Goal: Task Accomplishment & Management: Manage account settings

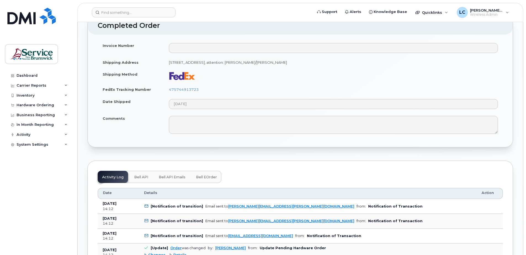
scroll to position [276, 0]
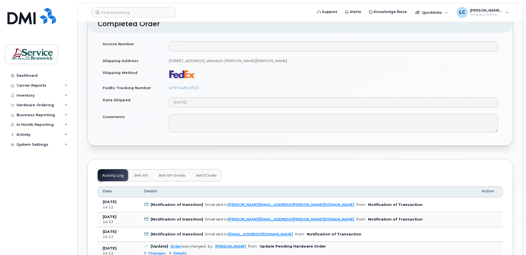
click at [176, 175] on span "Bell API Emails" at bounding box center [172, 175] width 27 height 4
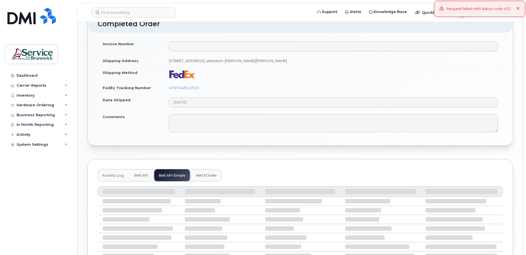
click at [142, 174] on span "Bell API" at bounding box center [141, 175] width 14 height 4
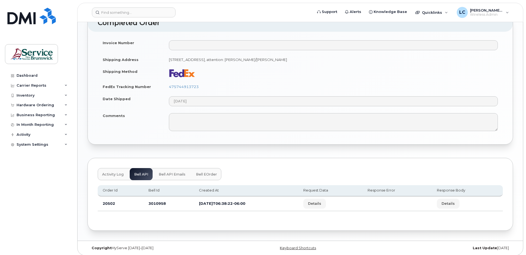
scroll to position [280, 0]
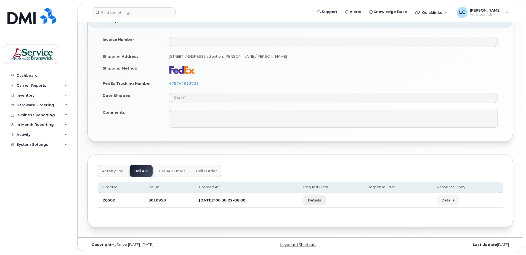
click at [321, 201] on span "Details" at bounding box center [314, 200] width 13 height 5
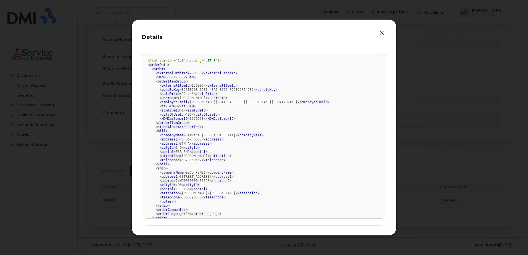
click at [381, 30] on button "button" at bounding box center [381, 33] width 8 height 8
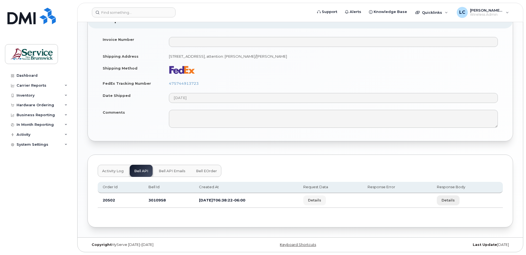
click at [448, 200] on span "Details" at bounding box center [447, 200] width 13 height 5
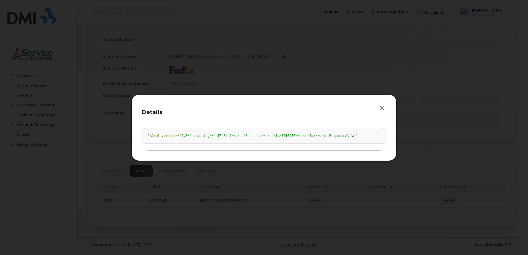
click at [381, 106] on button "button" at bounding box center [381, 108] width 8 height 8
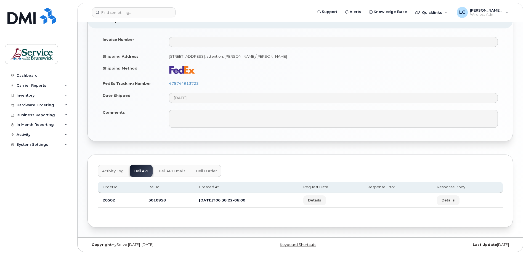
click at [207, 171] on span "Bell eOrder" at bounding box center [206, 171] width 21 height 4
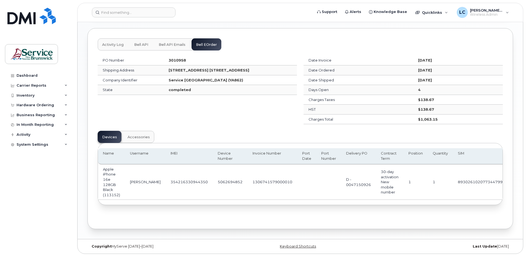
scroll to position [410, 0]
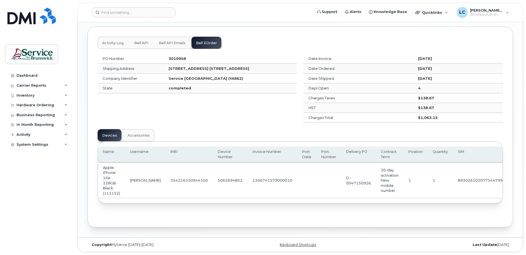
click at [137, 133] on span "Accessories" at bounding box center [138, 135] width 22 height 4
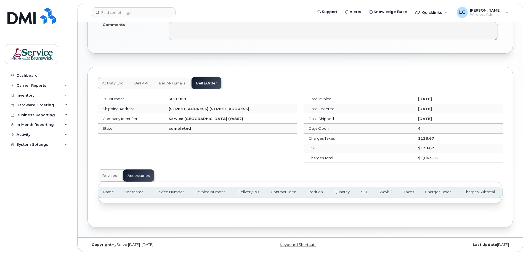
click at [107, 174] on span "Devices" at bounding box center [109, 176] width 15 height 4
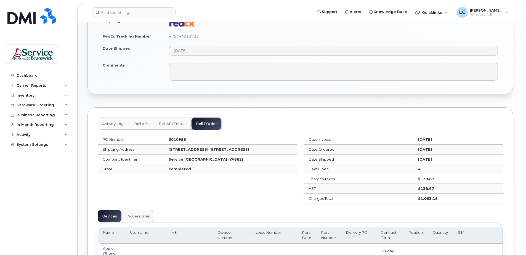
scroll to position [327, 0]
click at [41, 94] on div "Inventory" at bounding box center [38, 95] width 67 height 10
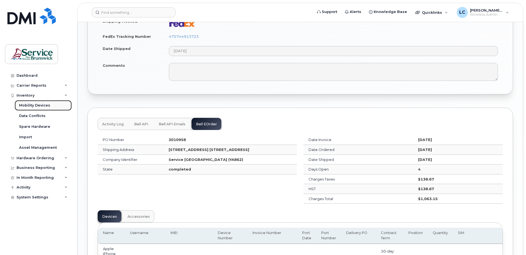
click at [40, 105] on div "Mobility Devices" at bounding box center [34, 105] width 31 height 5
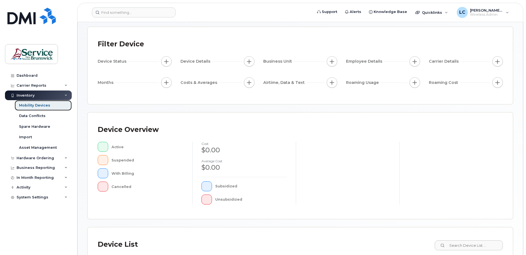
scroll to position [124, 0]
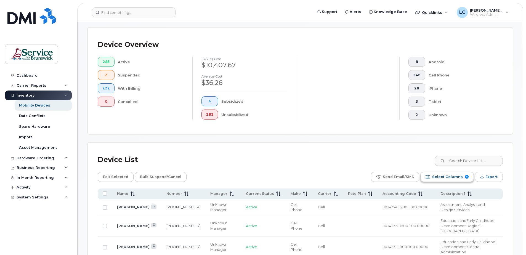
click at [441, 176] on span "Select Columns" at bounding box center [447, 177] width 31 height 8
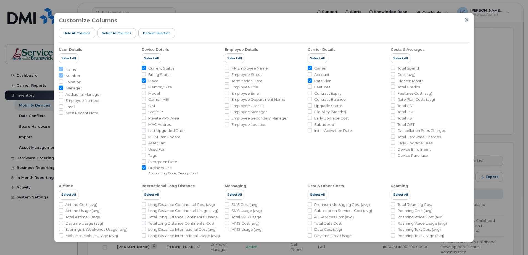
click at [466, 20] on icon "Close" at bounding box center [467, 20] width 4 height 4
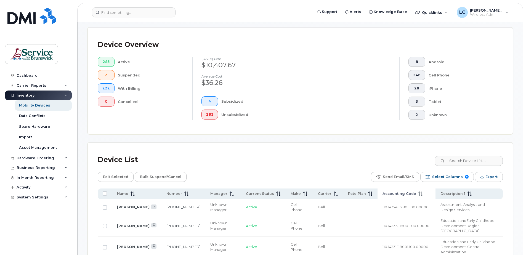
click at [390, 191] on span "Accounting Code" at bounding box center [399, 193] width 34 height 5
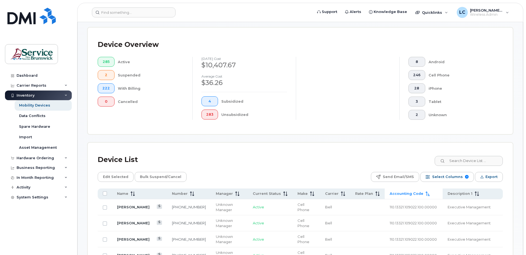
click at [390, 193] on span "Accounting Code" at bounding box center [407, 193] width 34 height 5
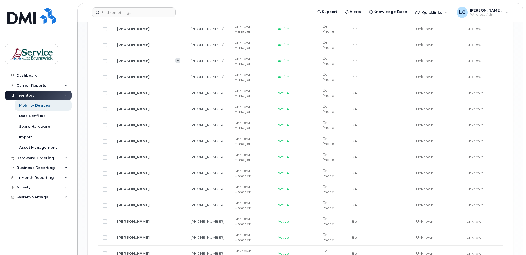
scroll to position [665, 0]
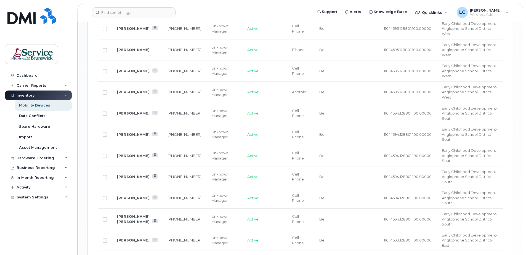
scroll to position [921, 0]
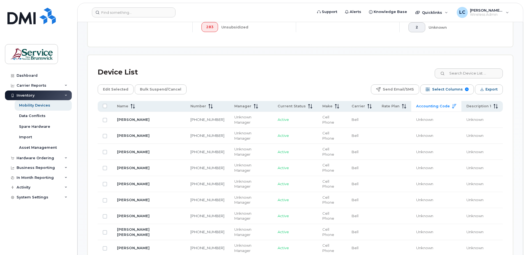
scroll to position [169, 0]
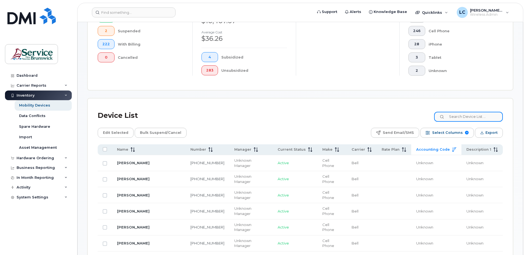
click at [454, 118] on input at bounding box center [468, 117] width 69 height 10
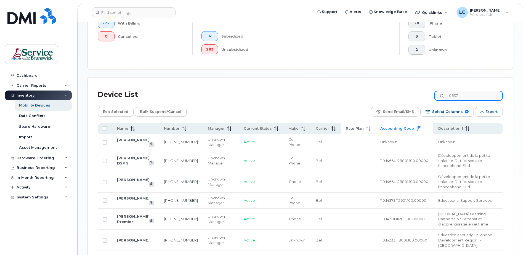
scroll to position [215, 0]
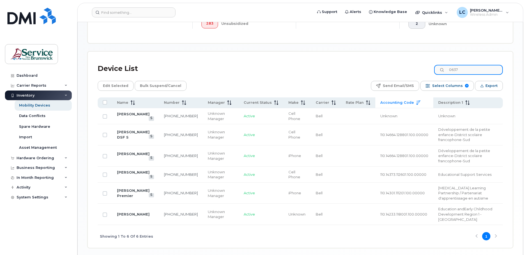
click at [452, 67] on input "0637" at bounding box center [468, 70] width 69 height 10
type input "2590637"
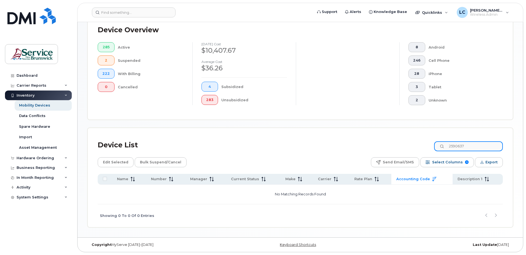
scroll to position [139, 0]
drag, startPoint x: 477, startPoint y: 147, endPoint x: 452, endPoint y: 146, distance: 24.8
click at [452, 146] on input "2590637" at bounding box center [468, 146] width 69 height 10
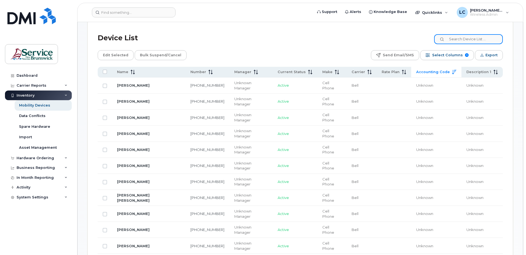
scroll to position [243, 0]
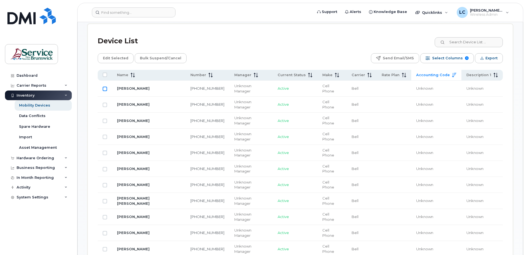
click at [105, 87] on input "Row Unselected" at bounding box center [105, 89] width 4 height 4
checkbox input "true"
click at [109, 58] on span "Edit Selected" at bounding box center [115, 58] width 25 height 8
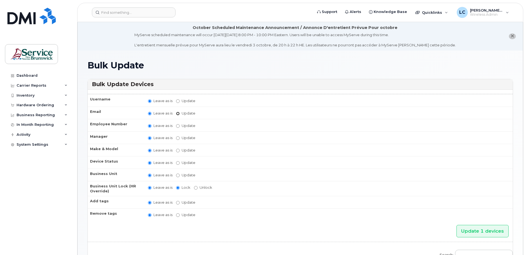
click at [177, 113] on input "Update" at bounding box center [178, 114] width 4 height 4
radio input "true"
click at [150, 114] on input "Leave as is" at bounding box center [150, 114] width 4 height 4
radio input "true"
radio input "false"
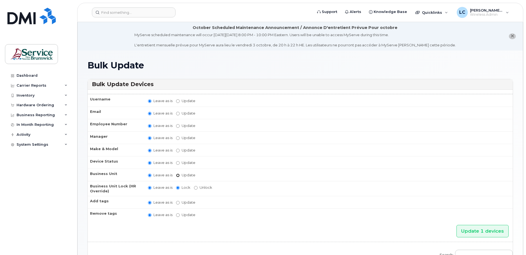
click at [180, 175] on label "Update" at bounding box center [185, 174] width 19 height 5
click at [180, 175] on input "Update" at bounding box center [178, 176] width 4 height 4
radio input "true"
radio input "false"
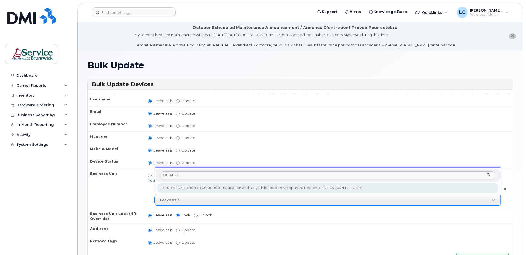
type input "110.14233"
click at [182, 174] on input "110.14233" at bounding box center [328, 175] width 334 height 8
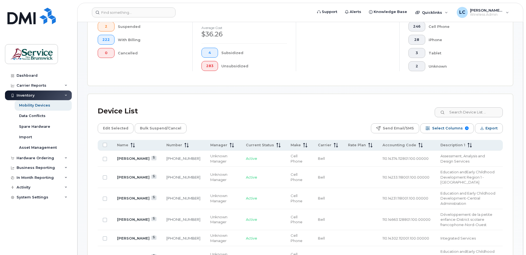
scroll to position [193, 0]
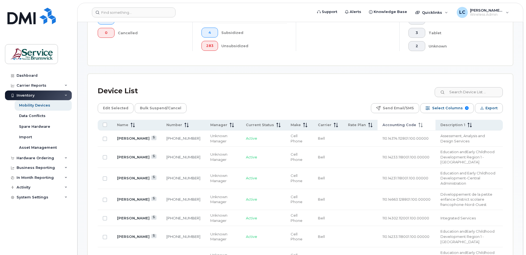
click at [384, 124] on span "Accounting Code" at bounding box center [399, 125] width 34 height 5
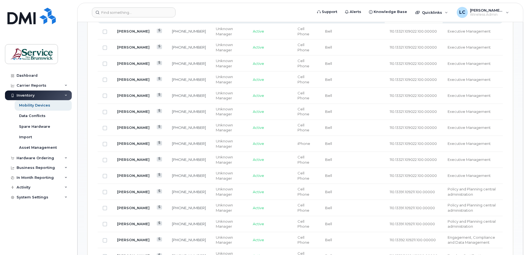
scroll to position [303, 0]
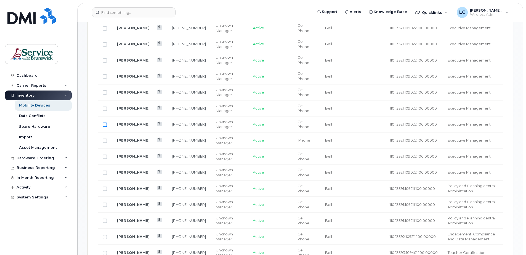
click at [104, 125] on input "Row Unselected" at bounding box center [105, 125] width 4 height 4
checkbox input "true"
click at [105, 108] on input "Row Unselected" at bounding box center [105, 109] width 4 height 4
click at [104, 108] on input "Row Selected" at bounding box center [105, 109] width 4 height 4
checkbox input "false"
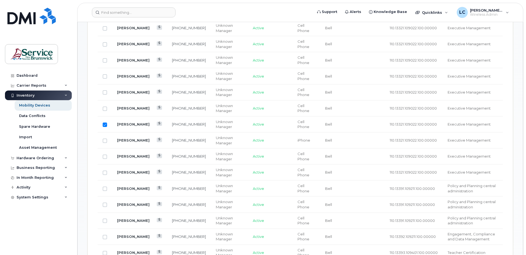
drag, startPoint x: 106, startPoint y: 124, endPoint x: 167, endPoint y: 119, distance: 61.5
click at [106, 124] on input "Row Selected" at bounding box center [105, 125] width 4 height 4
checkbox input "false"
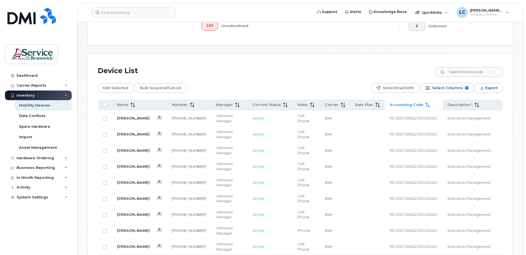
scroll to position [110, 0]
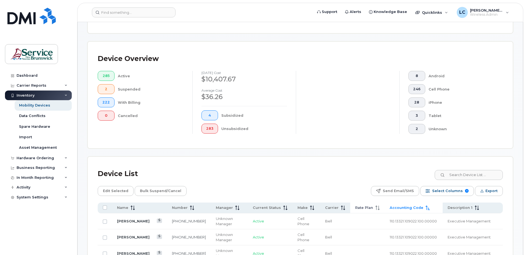
click at [390, 204] on th "Accounting Code" at bounding box center [414, 208] width 58 height 11
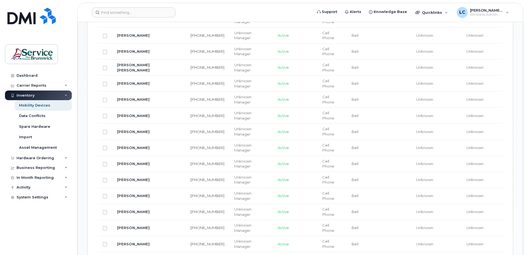
scroll to position [441, 0]
checkbox input "true"
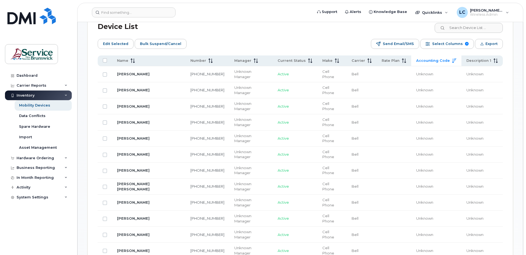
scroll to position [221, 0]
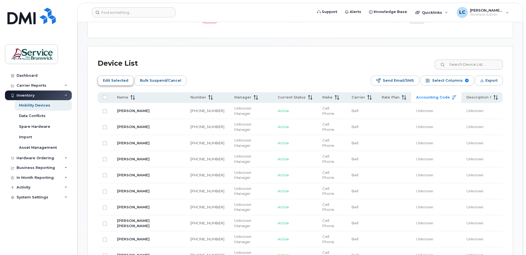
click at [105, 81] on span "Edit Selected" at bounding box center [115, 80] width 25 height 8
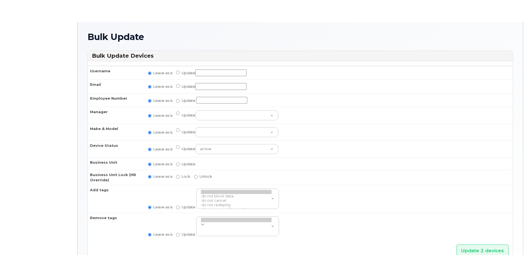
radio input "true"
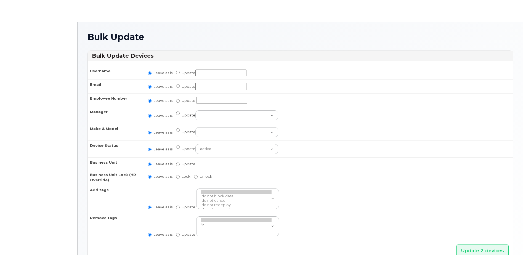
radio input "true"
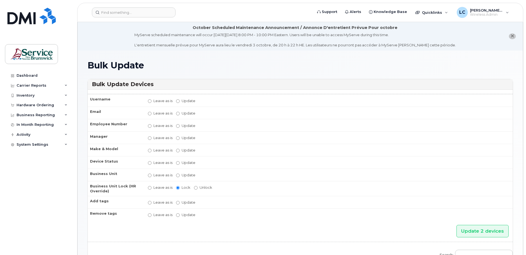
click at [174, 174] on td "Leave as is Update You must select categories for all accounting types if you u…" at bounding box center [328, 175] width 370 height 12
click at [178, 175] on input "Update" at bounding box center [178, 176] width 4 height 4
radio input "true"
radio input "false"
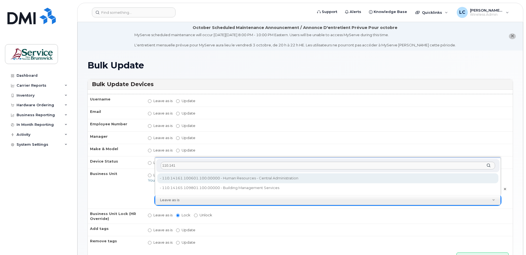
type input "110.141"
type input "35696848"
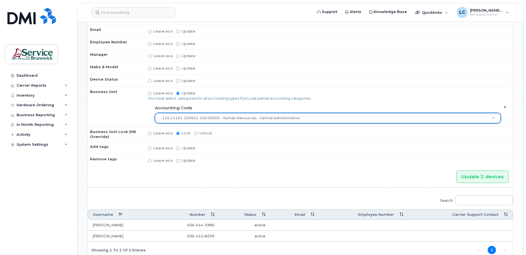
scroll to position [118, 0]
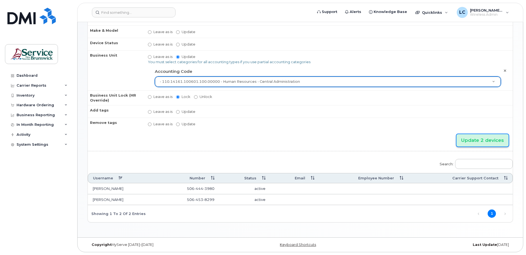
click at [485, 140] on input "Update 2 devices" at bounding box center [482, 140] width 52 height 12
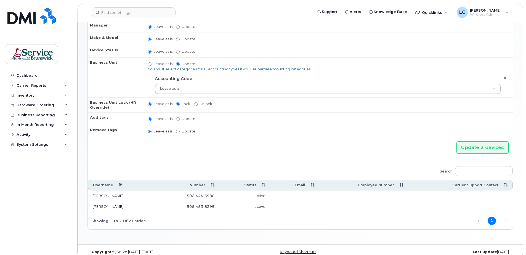
scroll to position [142, 0]
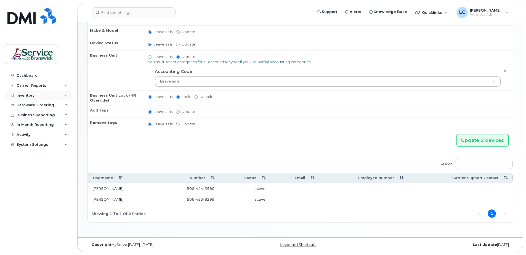
click at [66, 94] on icon at bounding box center [66, 95] width 3 height 3
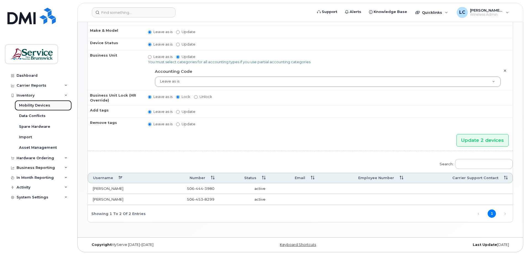
click at [51, 105] on link "Mobility Devices" at bounding box center [43, 105] width 57 height 10
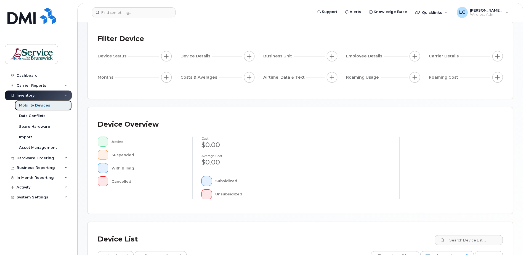
scroll to position [110, 0]
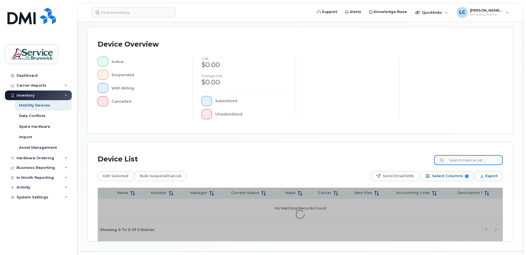
click at [468, 164] on input at bounding box center [468, 160] width 69 height 10
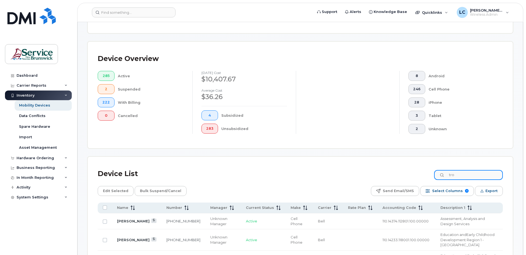
scroll to position [125, 0]
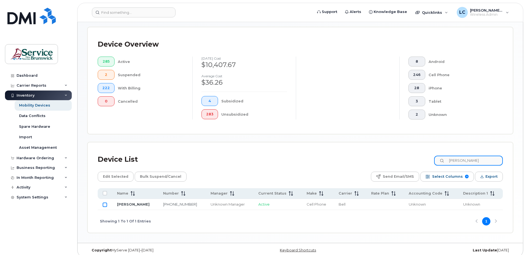
type input "troy"
click at [105, 206] on input "Row Unselected" at bounding box center [105, 205] width 4 height 4
checkbox input "true"
drag, startPoint x: 475, startPoint y: 161, endPoint x: 444, endPoint y: 161, distance: 31.2
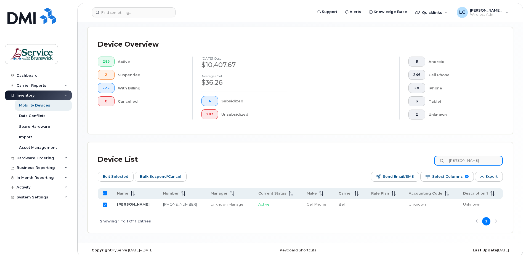
click at [444, 161] on input "troy" at bounding box center [468, 161] width 69 height 10
type input "dick"
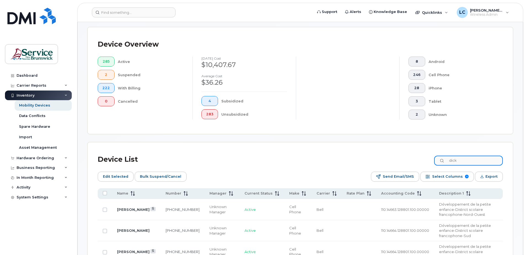
checkbox input "false"
type input "dickeson"
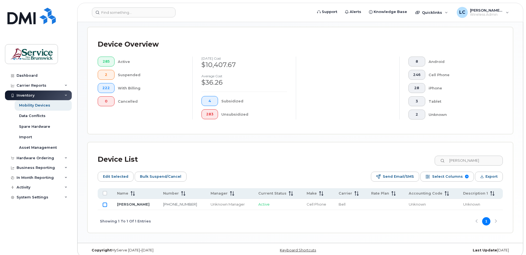
click at [104, 204] on input "Row Unselected" at bounding box center [105, 205] width 4 height 4
checkbox input "true"
drag, startPoint x: 479, startPoint y: 162, endPoint x: 422, endPoint y: 160, distance: 56.9
click at [422, 160] on div "Device List dickeson" at bounding box center [300, 159] width 405 height 14
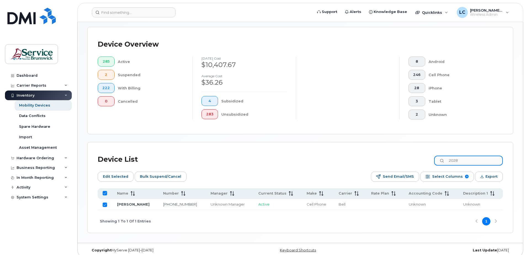
type input "2028"
checkbox input "false"
click at [106, 205] on input "Row Unselected" at bounding box center [105, 205] width 4 height 4
checkbox input "true"
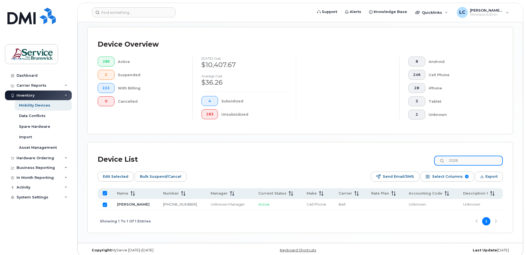
drag, startPoint x: 475, startPoint y: 159, endPoint x: 412, endPoint y: 154, distance: 62.9
click at [412, 154] on div "Device List 2028" at bounding box center [300, 159] width 405 height 14
type input "489"
checkbox input "false"
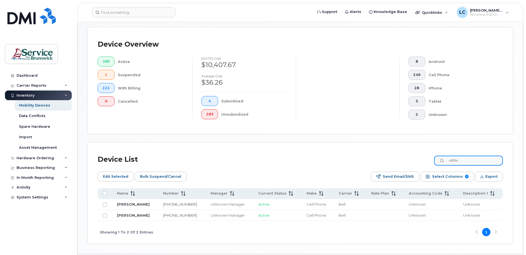
type input "4894"
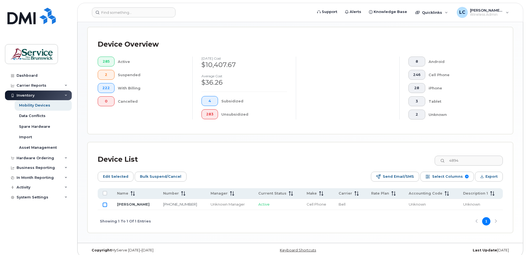
click at [104, 205] on input "Row Unselected" at bounding box center [105, 205] width 4 height 4
checkbox input "true"
click at [124, 176] on span "Edit Selected" at bounding box center [115, 176] width 25 height 8
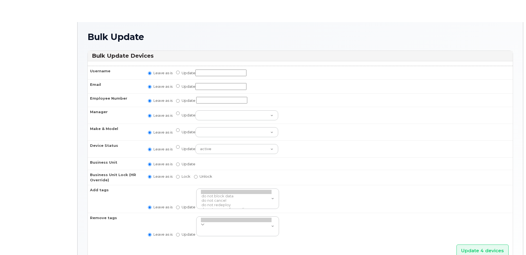
radio input "true"
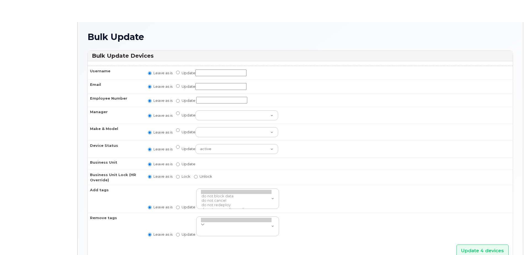
radio input "true"
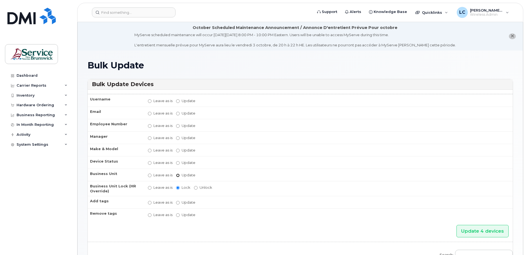
click at [177, 175] on input "Update" at bounding box center [178, 176] width 4 height 4
radio input "true"
radio input "false"
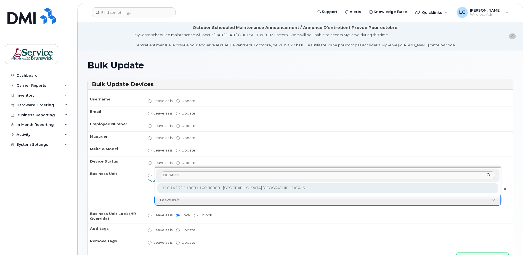
type input "110.14232"
type input "35711019"
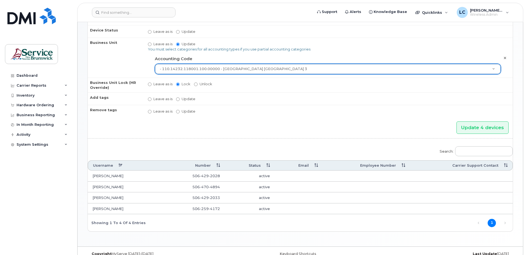
scroll to position [138, 0]
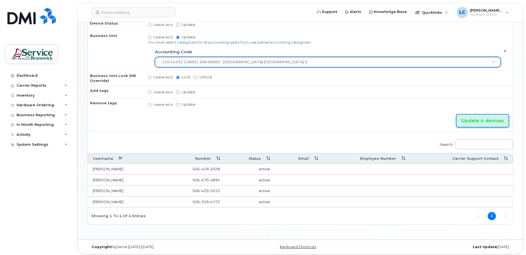
drag, startPoint x: 490, startPoint y: 119, endPoint x: 473, endPoint y: 122, distance: 17.2
click at [490, 119] on input "Update 4 devices" at bounding box center [482, 121] width 52 height 12
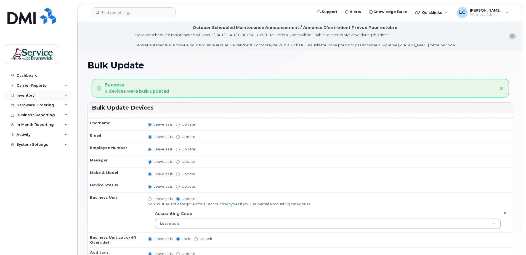
click at [64, 95] on div "Inventory" at bounding box center [38, 95] width 67 height 10
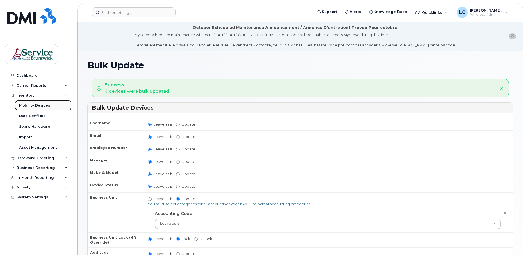
click at [58, 105] on link "Mobility Devices" at bounding box center [43, 105] width 57 height 10
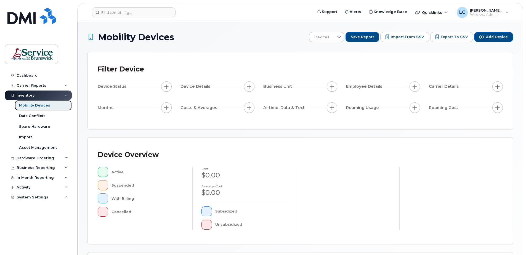
click at [33, 106] on div "Mobility Devices" at bounding box center [34, 105] width 31 height 5
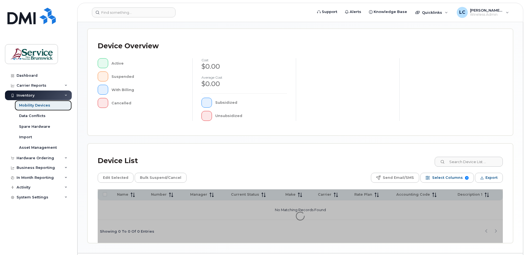
scroll to position [110, 0]
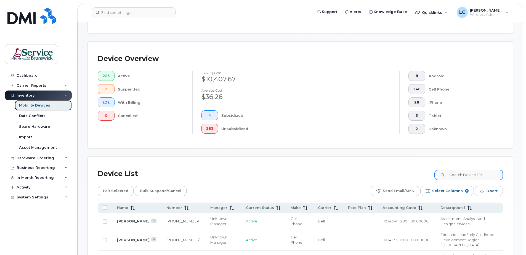
scroll to position [125, 0]
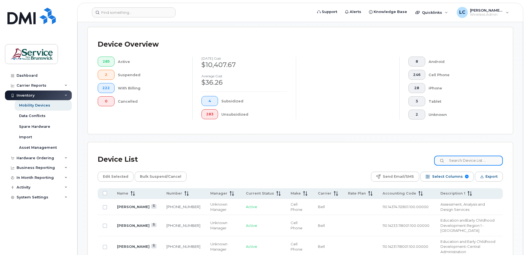
click at [468, 160] on input at bounding box center [468, 161] width 69 height 10
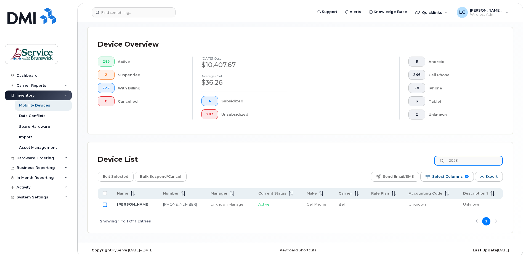
type input "2058"
click at [106, 204] on input "Row Unselected" at bounding box center [105, 205] width 4 height 4
checkbox input "true"
click at [113, 179] on span "Edit Selected" at bounding box center [115, 176] width 25 height 8
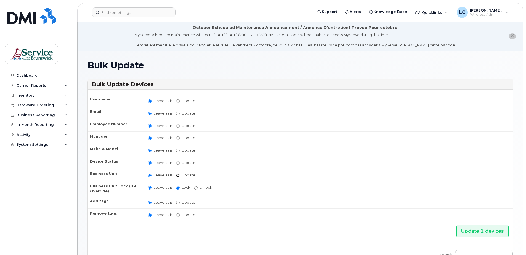
click at [178, 174] on input "Update" at bounding box center [178, 176] width 4 height 4
radio input "true"
radio input "false"
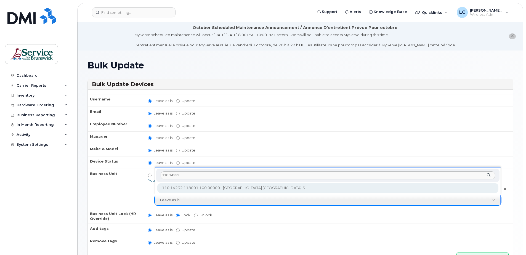
type input "110.14232"
type input "35711019"
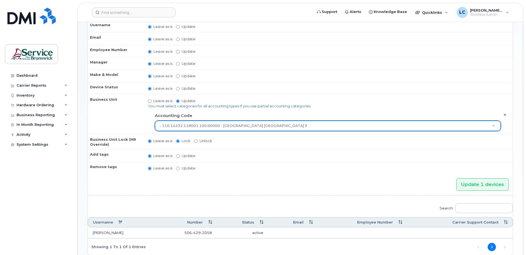
scroll to position [107, 0]
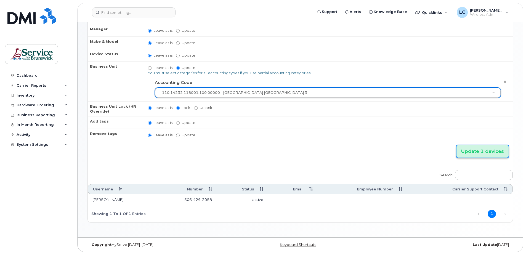
click at [473, 154] on input "Update 1 devices" at bounding box center [482, 151] width 52 height 12
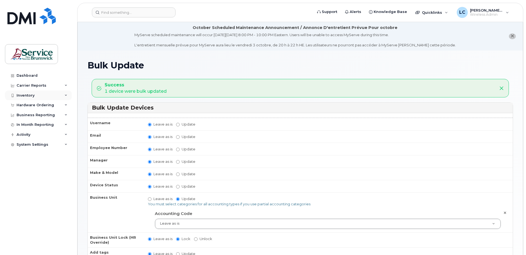
click at [34, 95] on div "Inventory" at bounding box center [26, 95] width 18 height 4
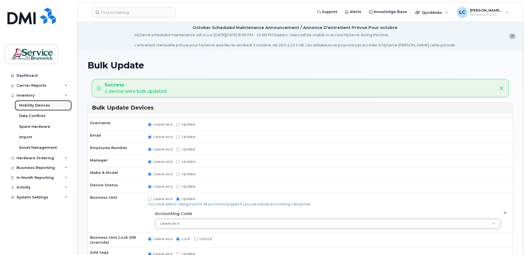
click at [36, 105] on div "Mobility Devices" at bounding box center [34, 105] width 31 height 5
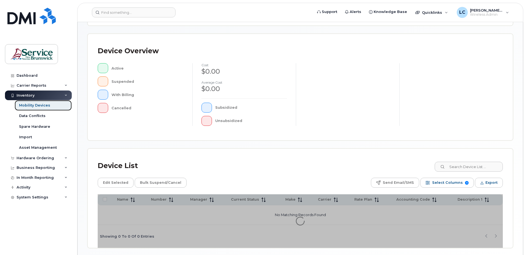
scroll to position [124, 0]
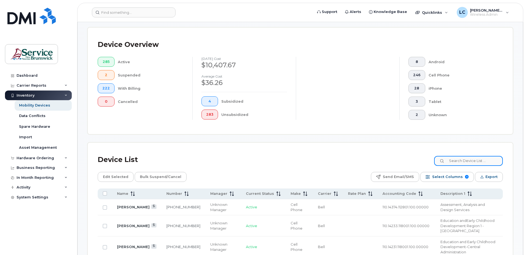
click at [465, 160] on input at bounding box center [468, 161] width 69 height 10
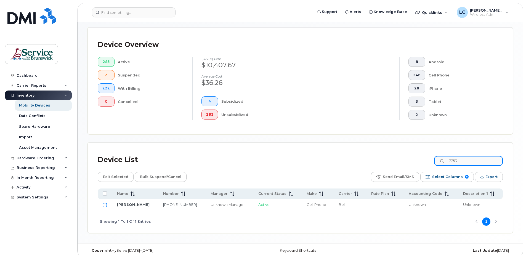
type input "7753"
click at [104, 205] on input "Row Unselected" at bounding box center [105, 205] width 4 height 4
checkbox input "true"
drag, startPoint x: 464, startPoint y: 162, endPoint x: 430, endPoint y: 161, distance: 33.1
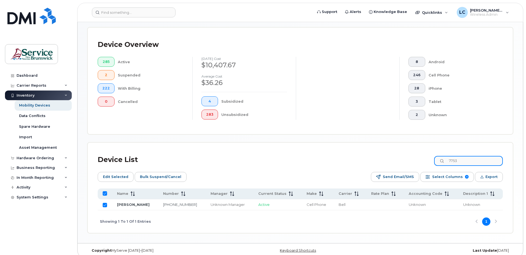
click at [430, 161] on div "Device List 7753" at bounding box center [300, 160] width 405 height 14
type input "3319"
checkbox input "false"
type input "3319"
click at [104, 204] on input "Row Unselected" at bounding box center [105, 205] width 4 height 4
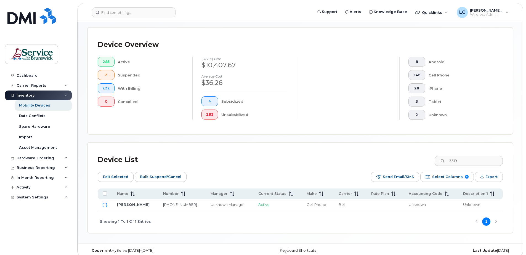
checkbox input "true"
click at [119, 177] on span "Edit Selected" at bounding box center [115, 177] width 25 height 8
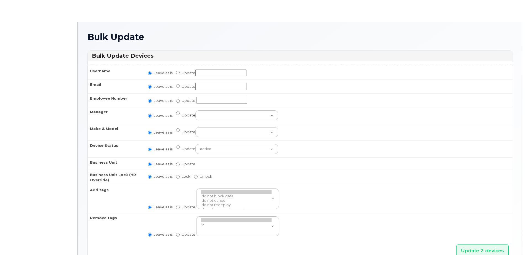
radio input "true"
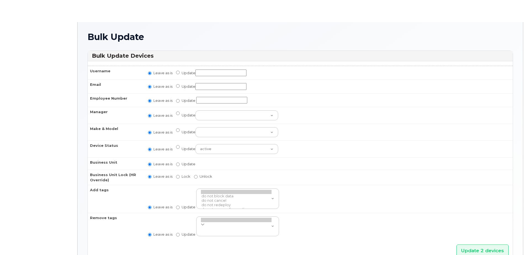
radio input "true"
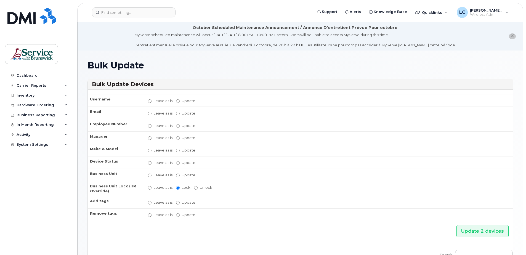
click at [180, 162] on label "Update active active suspended cancelled" at bounding box center [185, 162] width 19 height 5
click at [180, 162] on input "Update active active suspended cancelled" at bounding box center [178, 163] width 4 height 4
radio input "true"
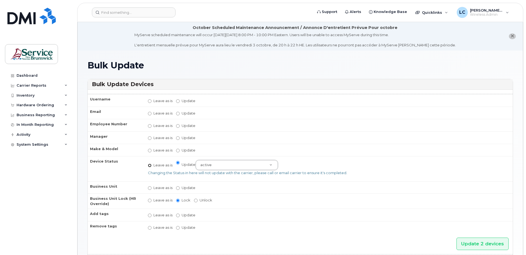
click at [151, 165] on input "Leave as is" at bounding box center [150, 166] width 4 height 4
radio input "true"
radio input "false"
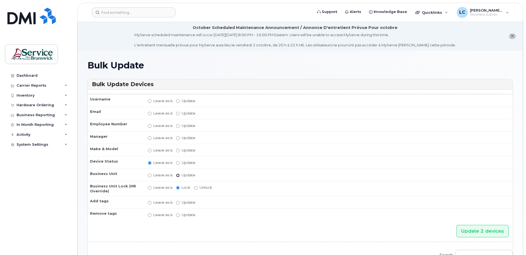
click at [177, 175] on input "Update" at bounding box center [178, 176] width 4 height 4
radio input "true"
radio input "false"
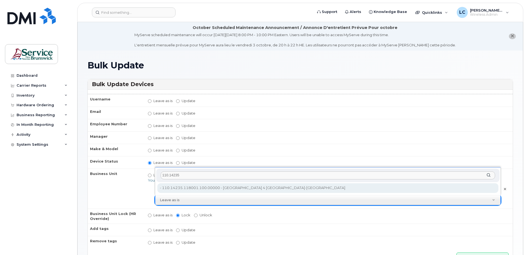
type input "110.14235"
type input "35715766"
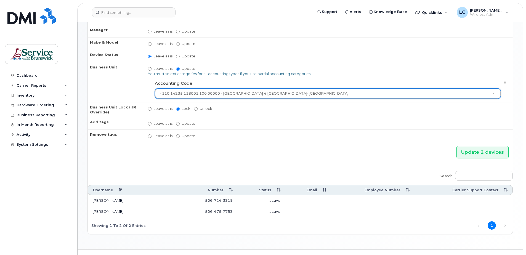
scroll to position [110, 0]
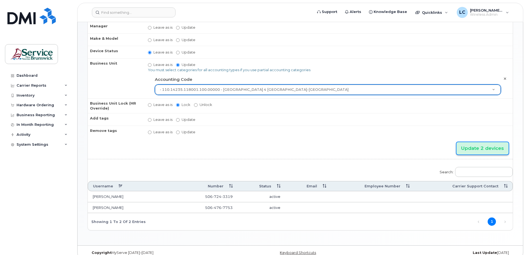
click at [478, 148] on input "Update 2 devices" at bounding box center [482, 148] width 52 height 12
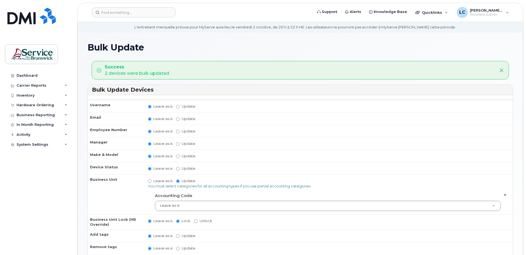
scroll to position [28, 0]
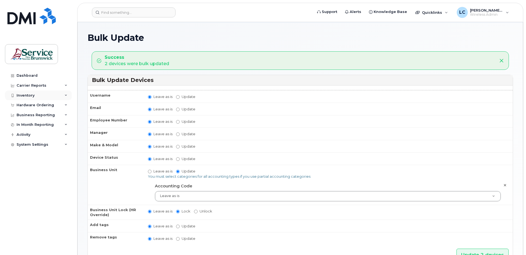
click at [25, 95] on div "Inventory" at bounding box center [26, 95] width 18 height 4
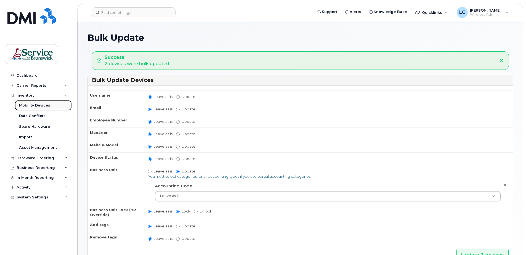
click at [33, 104] on div "Mobility Devices" at bounding box center [34, 105] width 31 height 5
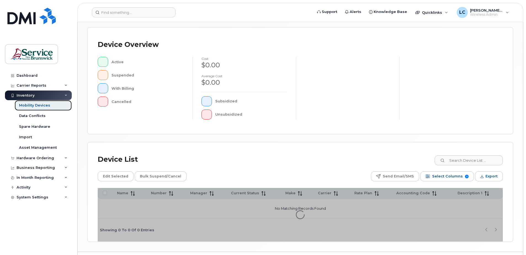
scroll to position [110, 0]
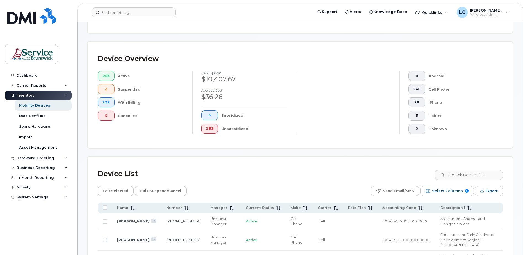
scroll to position [125, 0]
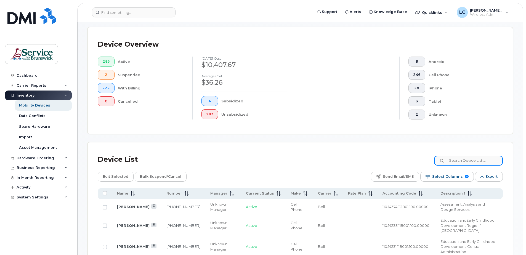
click at [459, 160] on input at bounding box center [468, 161] width 69 height 10
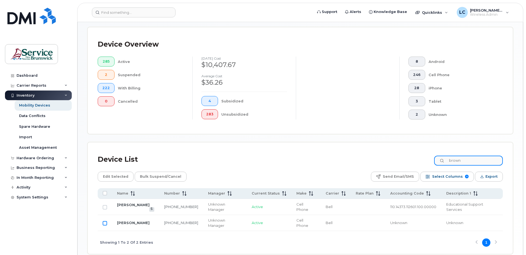
type input "brown"
click at [104, 221] on input "Row Unselected" at bounding box center [105, 223] width 4 height 4
checkbox input "true"
click at [478, 159] on input "brown" at bounding box center [468, 161] width 69 height 10
drag, startPoint x: 478, startPoint y: 159, endPoint x: 442, endPoint y: 162, distance: 36.5
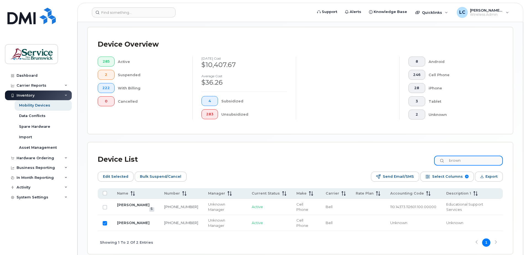
click at [442, 162] on input "brown" at bounding box center [468, 161] width 69 height 10
type input "1215"
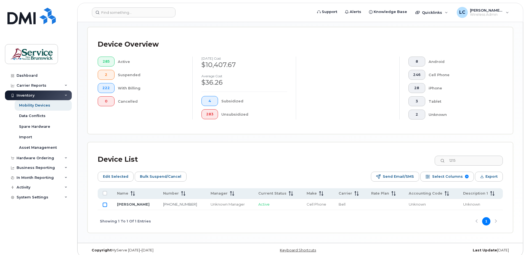
click at [104, 205] on input "Row Unselected" at bounding box center [105, 205] width 4 height 4
checkbox input "true"
click at [116, 180] on span "Edit Selected" at bounding box center [115, 176] width 25 height 8
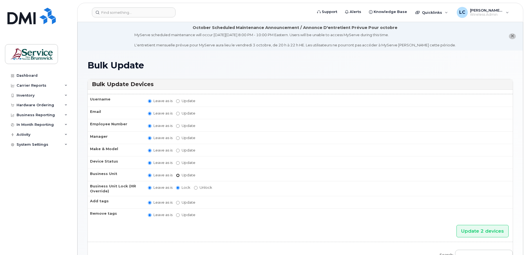
click at [179, 175] on input "Update" at bounding box center [178, 176] width 4 height 4
radio input "true"
radio input "false"
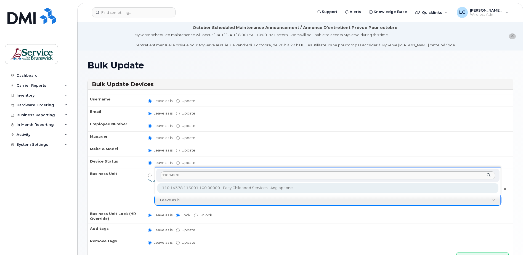
type input "110.14378"
type input "36039697"
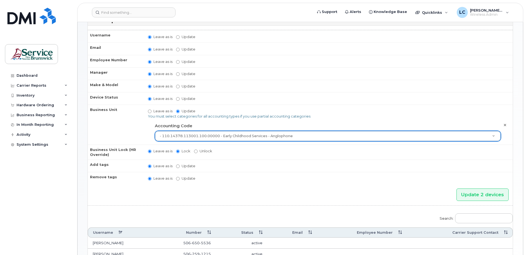
scroll to position [83, 0]
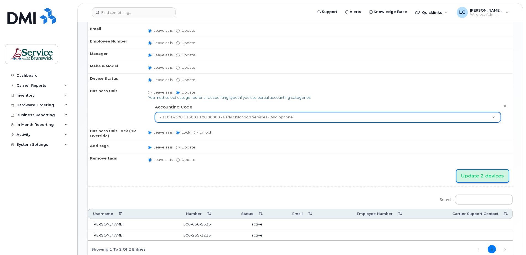
click at [496, 176] on input "Update 2 devices" at bounding box center [482, 176] width 52 height 12
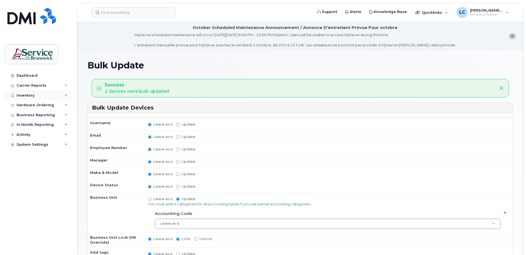
click at [42, 95] on div "Inventory" at bounding box center [38, 95] width 67 height 10
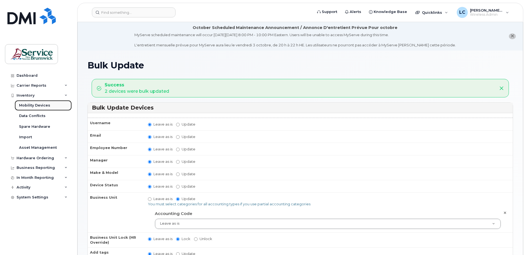
click at [42, 105] on div "Mobility Devices" at bounding box center [34, 105] width 31 height 5
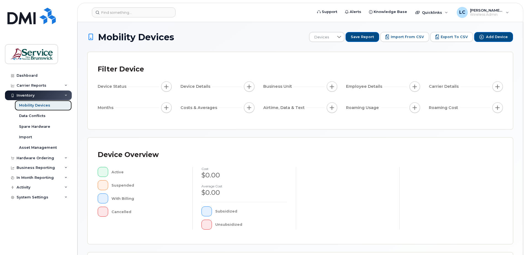
click at [41, 103] on div "Mobility Devices" at bounding box center [34, 105] width 31 height 5
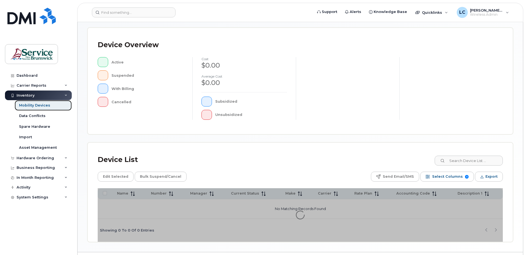
scroll to position [110, 0]
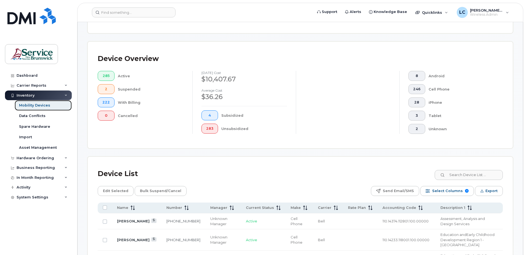
scroll to position [125, 0]
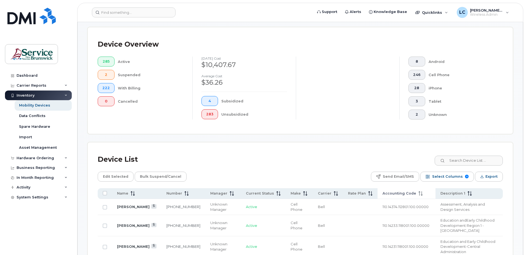
click at [382, 196] on span "Accounting Code" at bounding box center [399, 193] width 34 height 5
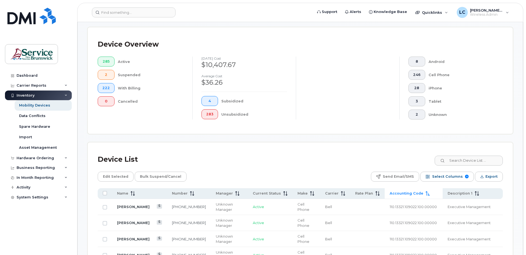
click at [390, 194] on span "Accounting Code" at bounding box center [407, 193] width 34 height 5
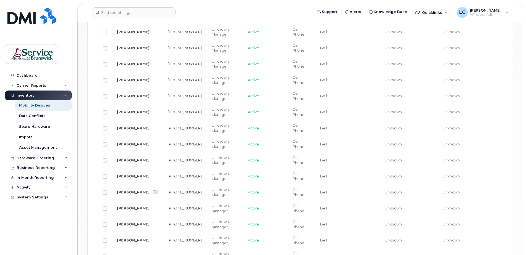
scroll to position [480, 0]
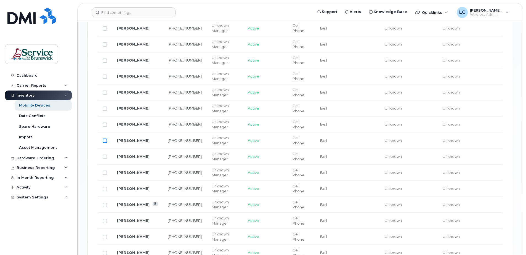
click at [104, 139] on input "Row Unselected" at bounding box center [105, 141] width 4 height 4
checkbox input "true"
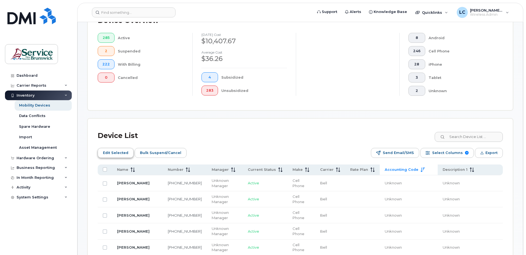
scroll to position [149, 0]
click at [120, 152] on span "Edit Selected" at bounding box center [115, 152] width 25 height 8
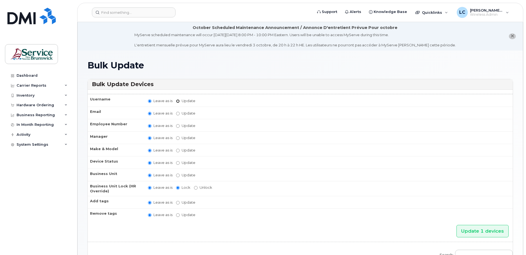
click at [179, 102] on input "Update" at bounding box center [178, 101] width 4 height 4
radio input "true"
radio input "false"
click at [199, 98] on input "Update" at bounding box center [220, 101] width 51 height 7
paste input "Jordyn Pond"
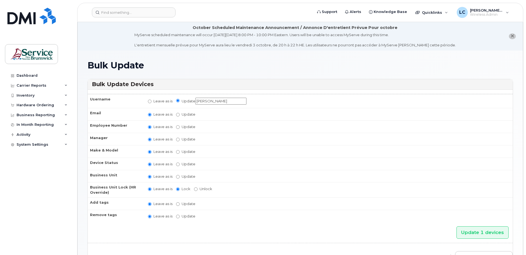
type input "Jordyn Pond"
click at [176, 115] on input "Update" at bounding box center [178, 115] width 4 height 4
radio input "true"
radio input "false"
click at [209, 115] on input "Update" at bounding box center [220, 114] width 51 height 7
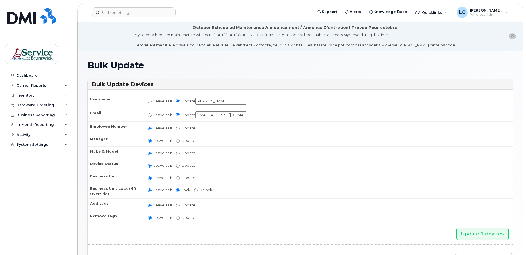
type input "jordyn.pond@gnb.ca"
click at [177, 177] on input "Update" at bounding box center [178, 178] width 4 height 4
radio input "true"
radio input "false"
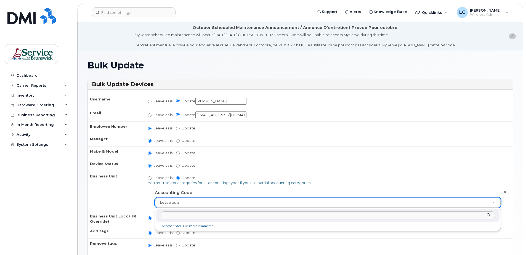
click at [213, 215] on input "text" at bounding box center [328, 215] width 334 height 8
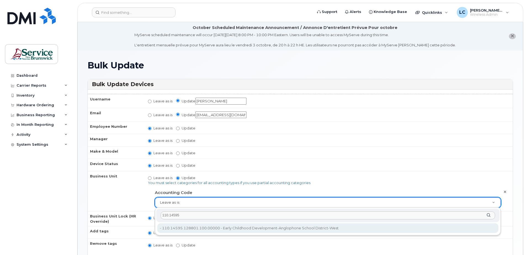
type input "110.14595"
type input "36040167"
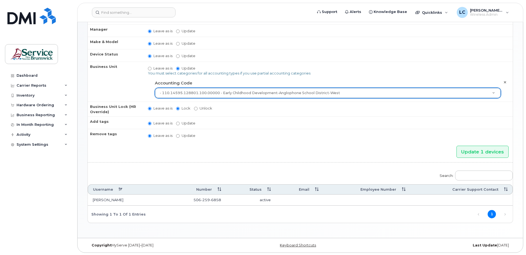
scroll to position [110, 0]
drag, startPoint x: 482, startPoint y: 153, endPoint x: 287, endPoint y: 143, distance: 195.1
click at [482, 153] on input "Update 1 devices" at bounding box center [482, 151] width 52 height 12
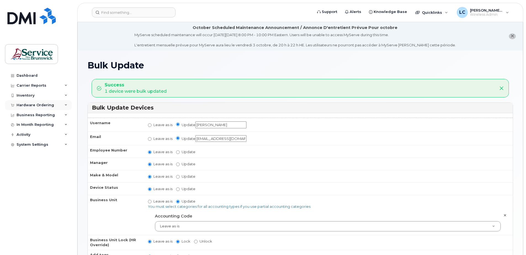
click at [53, 104] on div "Hardware Ordering" at bounding box center [38, 105] width 67 height 10
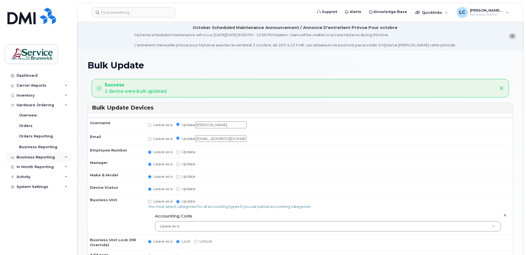
click at [36, 156] on div "Business Reporting" at bounding box center [36, 157] width 38 height 4
click at [30, 95] on div "Inventory" at bounding box center [26, 95] width 18 height 4
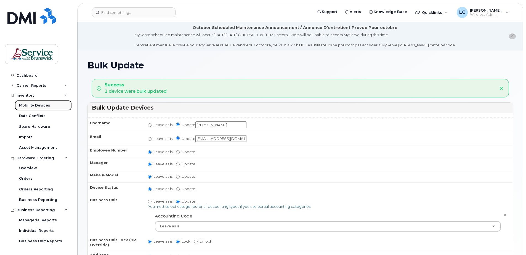
click at [29, 105] on div "Mobility Devices" at bounding box center [34, 105] width 31 height 5
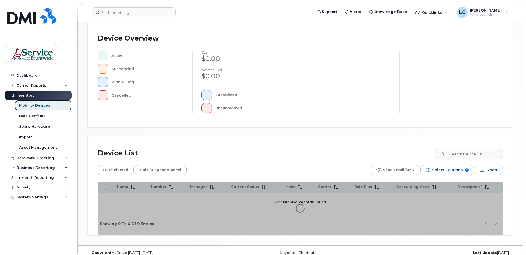
scroll to position [124, 0]
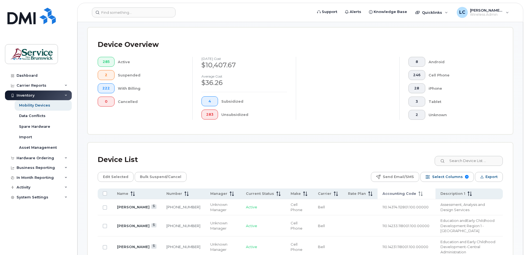
click at [386, 191] on span "Accounting Code" at bounding box center [399, 193] width 34 height 5
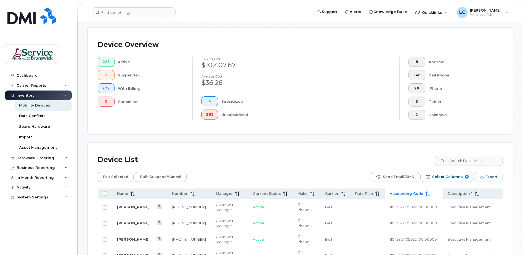
click at [390, 191] on span "Accounting Code" at bounding box center [407, 193] width 34 height 5
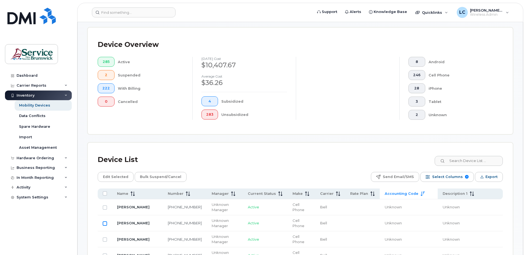
click at [105, 224] on input "Row Unselected" at bounding box center [105, 223] width 4 height 4
checkbox input "true"
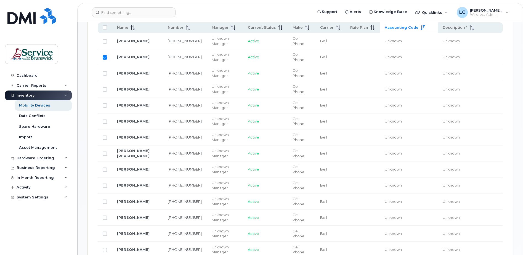
scroll to position [318, 0]
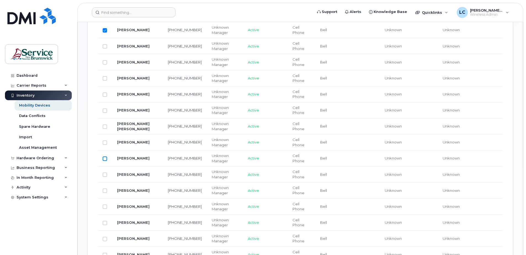
click at [103, 158] on input "Row Unselected" at bounding box center [105, 158] width 4 height 4
checkbox input "true"
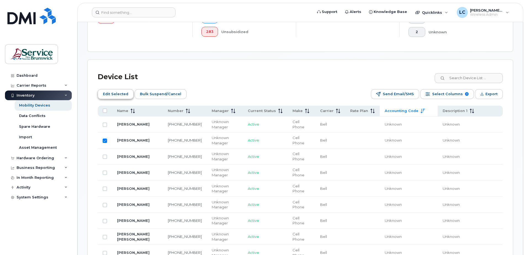
click at [121, 93] on span "Edit Selected" at bounding box center [115, 94] width 25 height 8
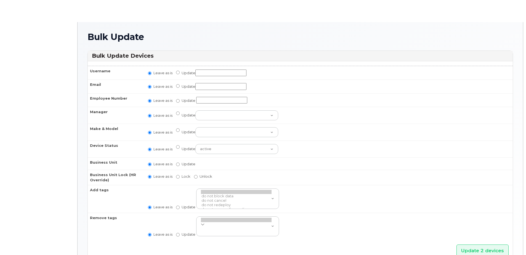
radio input "true"
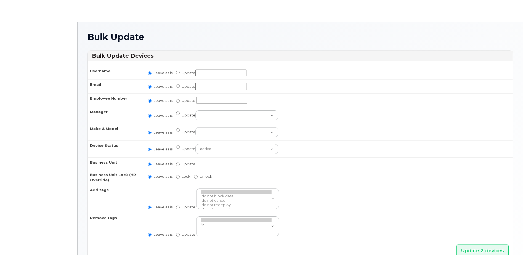
radio input "true"
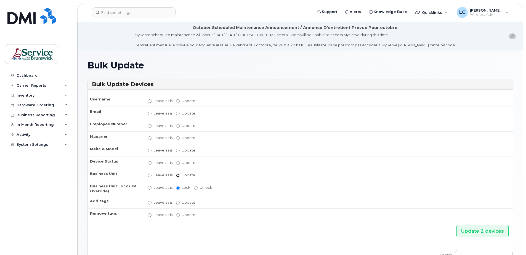
click at [178, 175] on input "Update" at bounding box center [178, 176] width 4 height 4
radio input "true"
radio input "false"
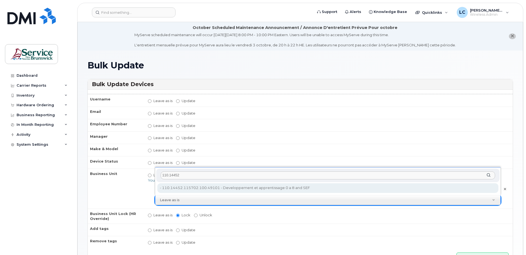
type input "110.14452"
type input "35711142"
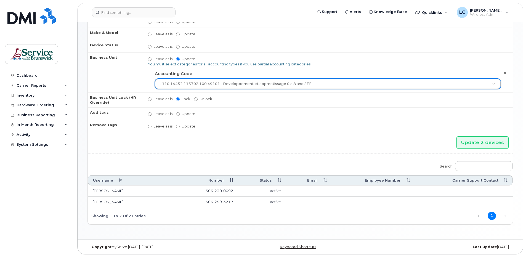
scroll to position [118, 0]
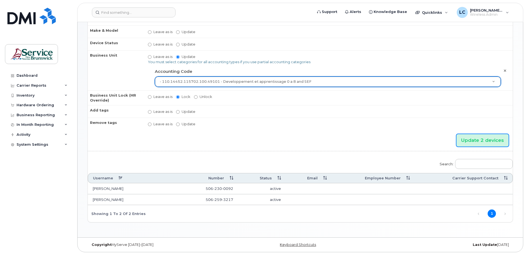
drag, startPoint x: 474, startPoint y: 140, endPoint x: 457, endPoint y: 142, distance: 17.2
click at [474, 140] on input "Update 2 devices" at bounding box center [482, 140] width 52 height 12
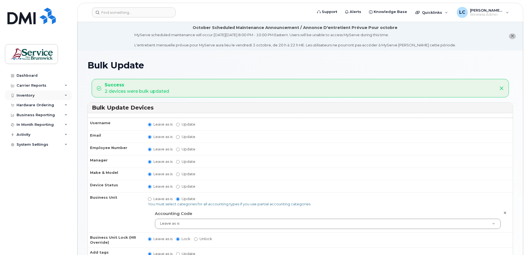
click at [61, 95] on div "Inventory" at bounding box center [38, 95] width 67 height 10
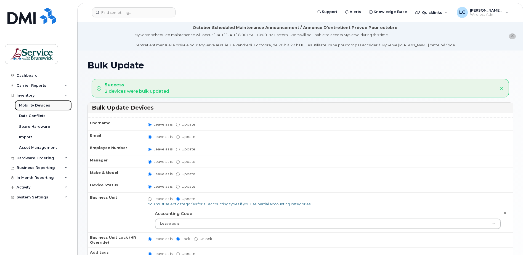
click at [54, 104] on link "Mobility Devices" at bounding box center [43, 105] width 57 height 10
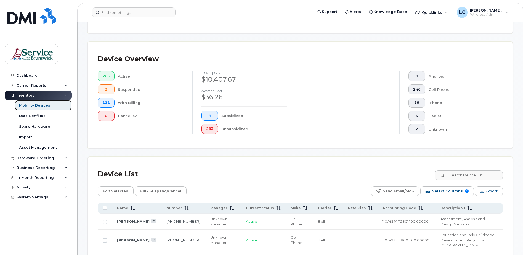
scroll to position [110, 0]
click at [459, 179] on input at bounding box center [468, 175] width 69 height 10
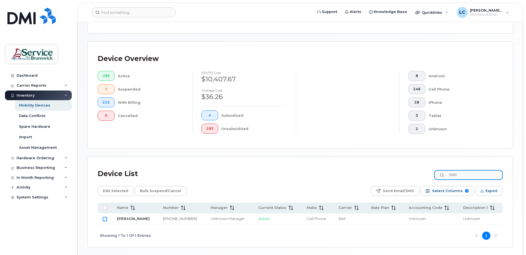
type input "5681"
click at [103, 218] on input "Row Unselected" at bounding box center [105, 219] width 4 height 4
checkbox input "true"
drag, startPoint x: 463, startPoint y: 174, endPoint x: 452, endPoint y: 174, distance: 10.2
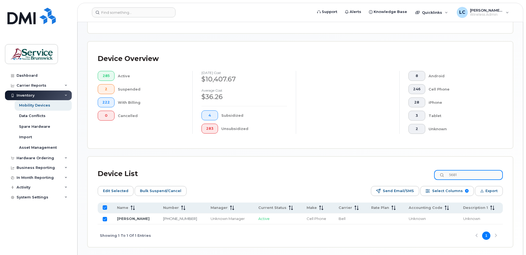
click at [452, 174] on input "5681" at bounding box center [468, 175] width 69 height 10
type input "0705"
checkbox input "false"
type input "0705"
click at [104, 219] on input "Row Unselected" at bounding box center [105, 219] width 4 height 4
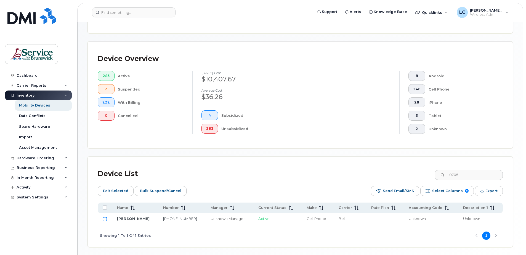
checkbox input "true"
click at [119, 192] on span "Edit Selected" at bounding box center [115, 191] width 25 height 8
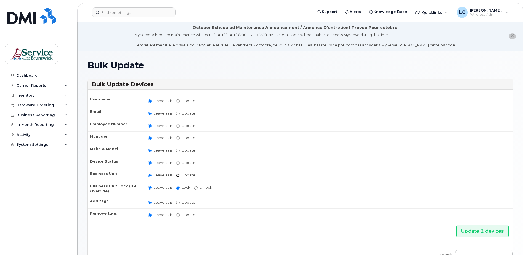
click at [178, 175] on input "Update" at bounding box center [178, 176] width 4 height 4
radio input "true"
radio input "false"
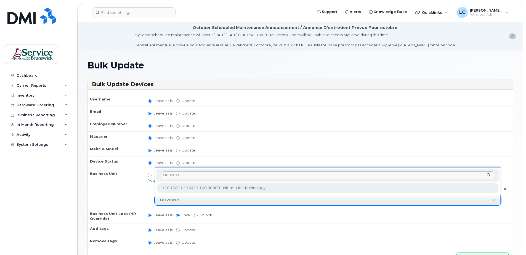
type input "110.13811"
type input "35751303"
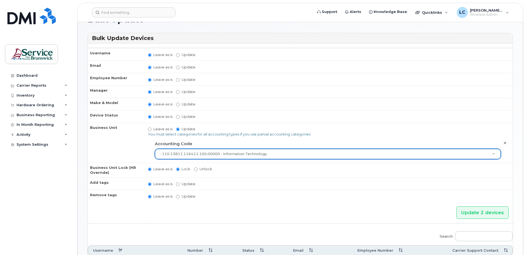
scroll to position [55, 0]
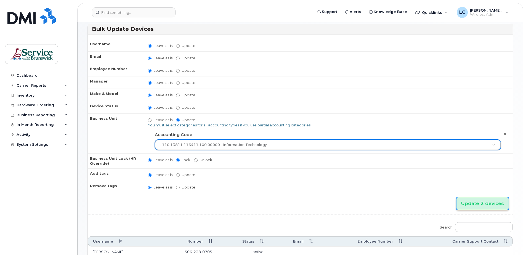
click at [492, 203] on input "Update 2 devices" at bounding box center [482, 203] width 52 height 12
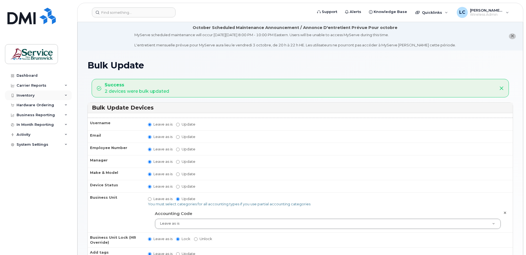
click at [55, 97] on div "Inventory" at bounding box center [38, 95] width 67 height 10
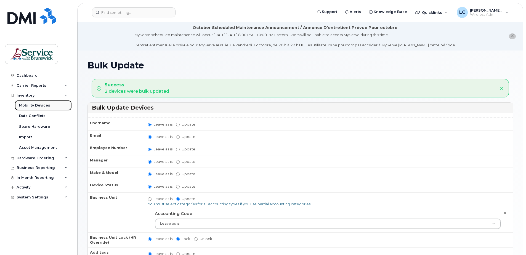
click at [52, 102] on link "Mobility Devices" at bounding box center [43, 105] width 57 height 10
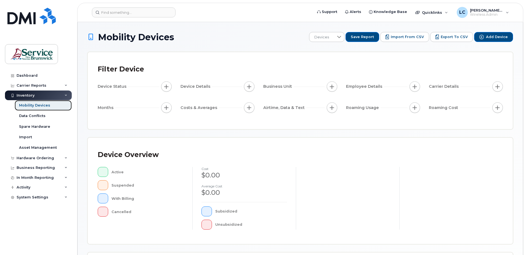
click at [54, 103] on link "Mobility Devices" at bounding box center [43, 105] width 57 height 10
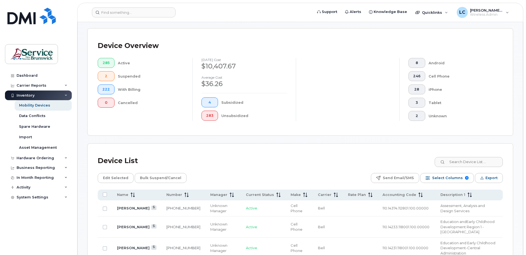
scroll to position [166, 0]
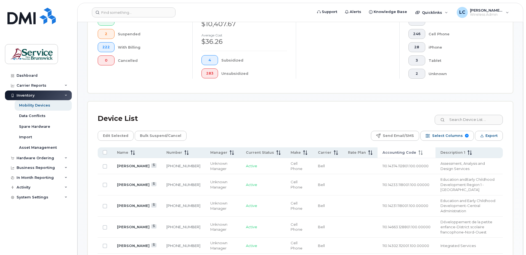
click at [382, 152] on span "Accounting Code" at bounding box center [399, 152] width 34 height 5
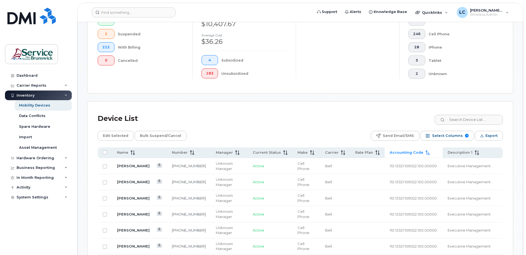
click at [390, 152] on span "Accounting Code" at bounding box center [407, 152] width 34 height 5
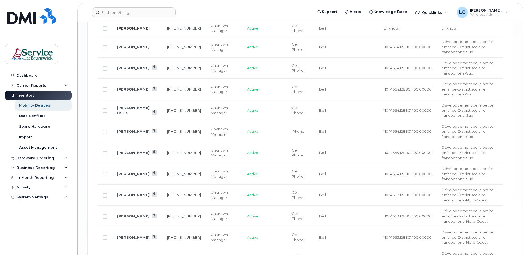
scroll to position [921, 0]
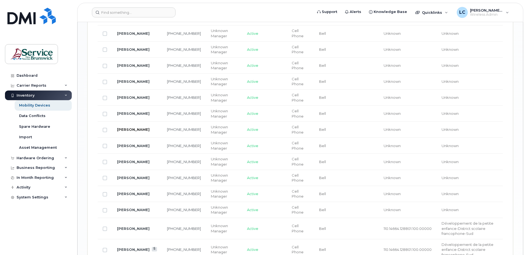
scroll to position [728, 0]
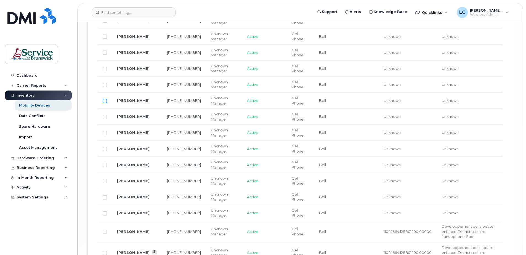
click at [104, 102] on input "Row Unselected" at bounding box center [105, 101] width 4 height 4
checkbox input "true"
click at [102, 166] on td at bounding box center [105, 165] width 14 height 16
drag, startPoint x: 105, startPoint y: 166, endPoint x: 103, endPoint y: 172, distance: 6.3
click at [105, 166] on input "Row Unselected" at bounding box center [105, 165] width 4 height 4
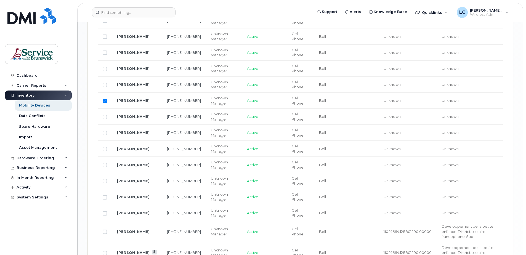
checkbox input "true"
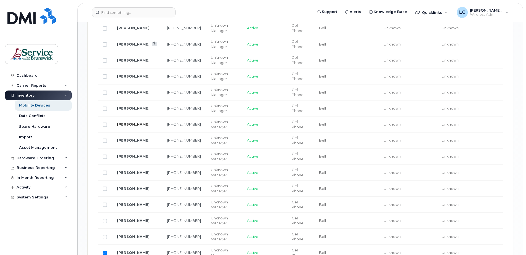
scroll to position [563, 0]
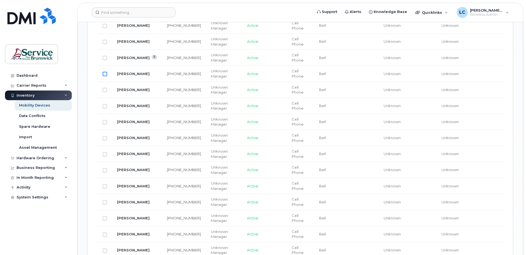
click at [105, 74] on input "Row Unselected" at bounding box center [105, 74] width 4 height 4
checkbox input "true"
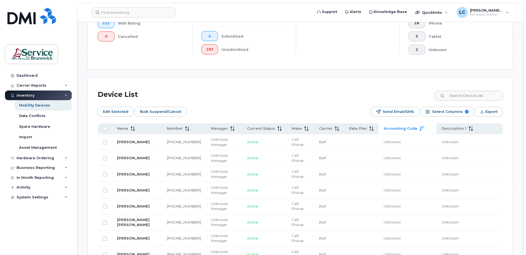
scroll to position [149, 0]
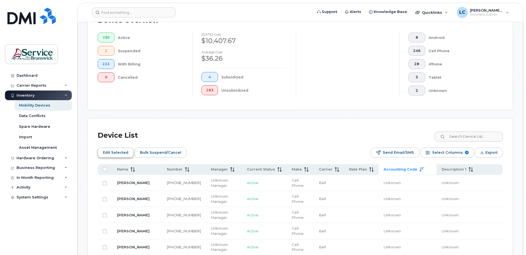
click at [119, 151] on span "Edit Selected" at bounding box center [115, 152] width 25 height 8
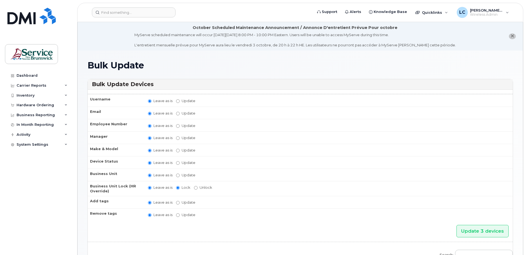
click at [180, 175] on label "Update" at bounding box center [185, 174] width 19 height 5
click at [180, 175] on input "Update" at bounding box center [178, 176] width 4 height 4
radio input "true"
radio input "false"
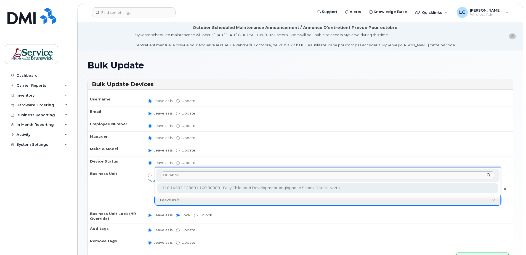
type input "110.14592"
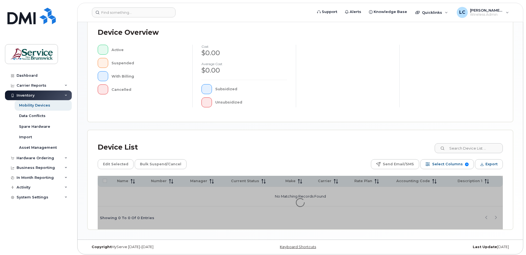
scroll to position [124, 0]
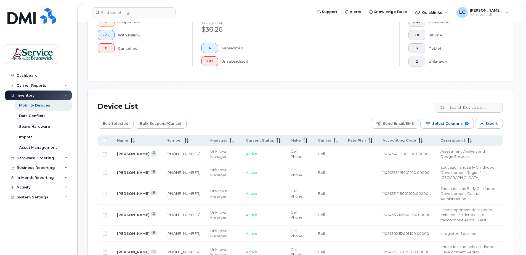
scroll to position [180, 0]
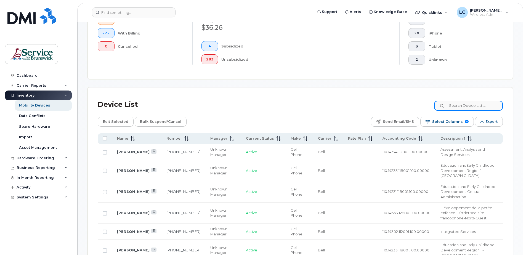
click at [452, 105] on input at bounding box center [468, 106] width 69 height 10
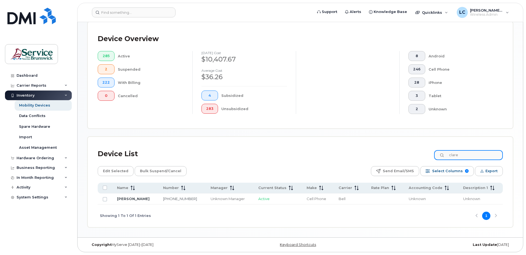
scroll to position [130, 0]
type input "clare"
click at [104, 200] on input "Row Unselected" at bounding box center [105, 199] width 4 height 4
checkbox input "true"
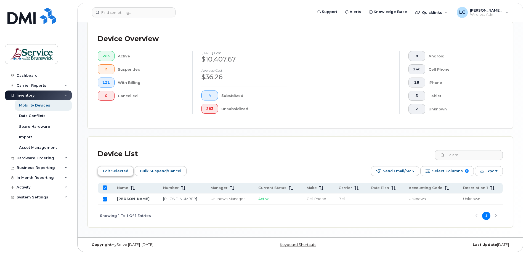
click at [114, 172] on span "Edit Selected" at bounding box center [115, 171] width 25 height 8
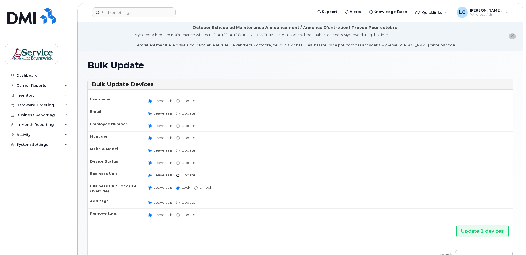
click at [179, 176] on input "Update" at bounding box center [178, 176] width 4 height 4
radio input "true"
radio input "false"
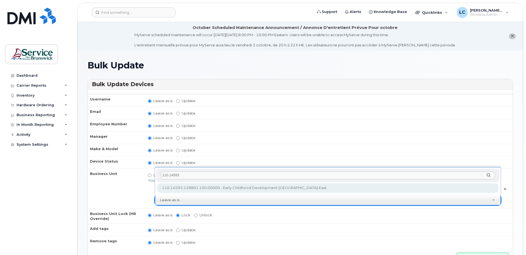
type input "110.14593"
type input "36049038"
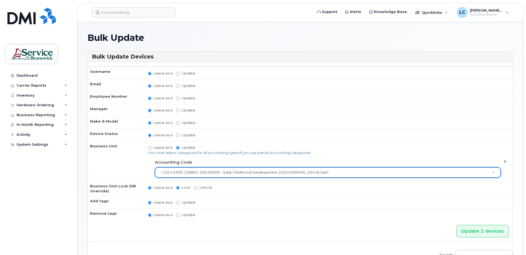
scroll to position [55, 0]
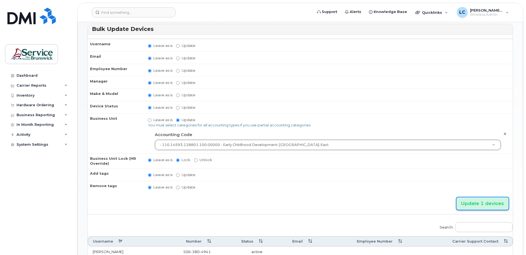
click at [473, 202] on input "Update 1 devices" at bounding box center [482, 203] width 52 height 12
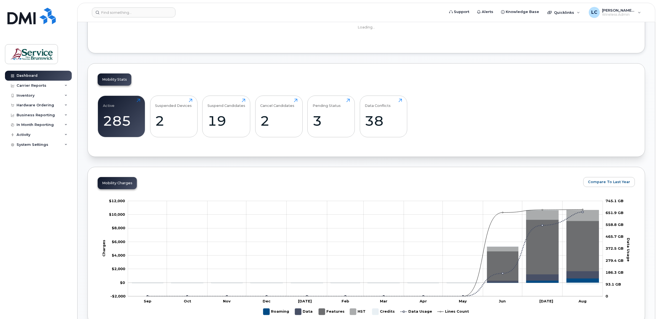
scroll to position [138, 0]
click at [44, 117] on div "Business Reporting" at bounding box center [36, 115] width 38 height 4
click at [39, 93] on div "Inventory" at bounding box center [38, 95] width 67 height 10
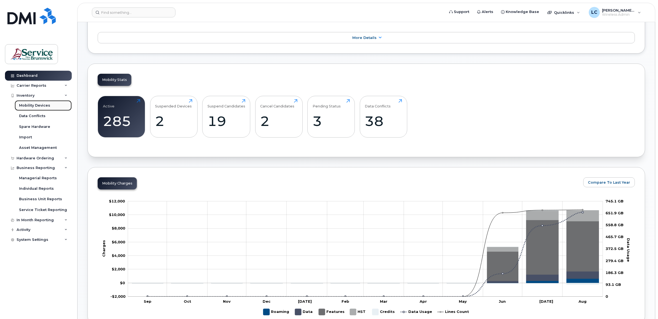
click at [43, 104] on div "Mobility Devices" at bounding box center [34, 105] width 31 height 5
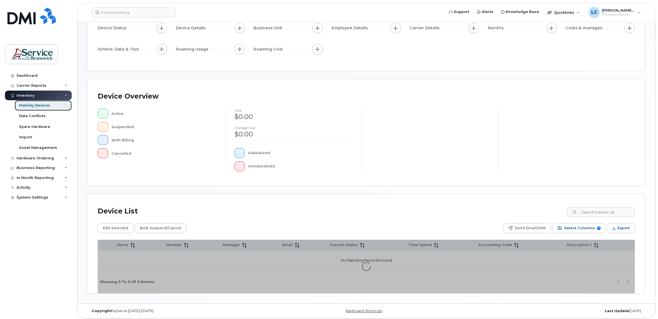
scroll to position [61, 0]
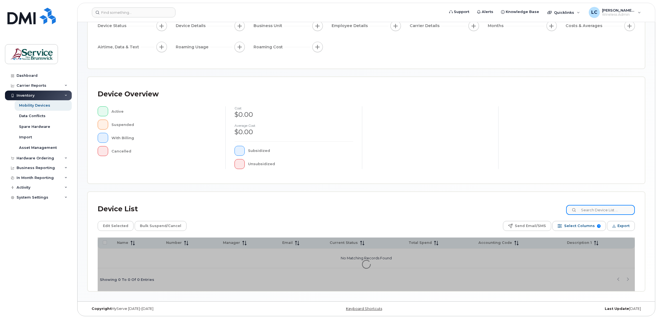
click at [586, 210] on input at bounding box center [600, 210] width 69 height 10
type input "[PERSON_NAME]"
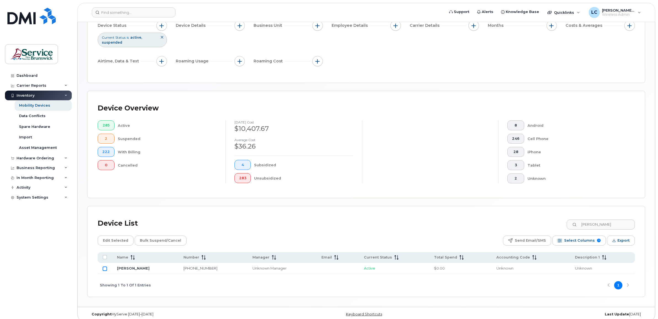
drag, startPoint x: 104, startPoint y: 268, endPoint x: 218, endPoint y: 265, distance: 114.3
click at [104, 268] on input "Row Unselected" at bounding box center [105, 268] width 4 height 4
checkbox input "true"
click at [596, 225] on input "[PERSON_NAME]" at bounding box center [600, 224] width 69 height 10
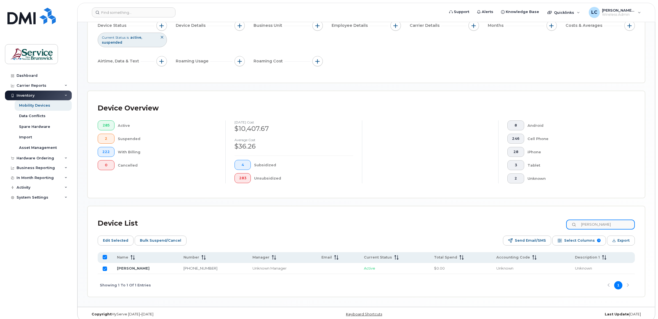
drag, startPoint x: 596, startPoint y: 224, endPoint x: 582, endPoint y: 224, distance: 13.8
click at [582, 224] on div "[PERSON_NAME]" at bounding box center [600, 224] width 69 height 10
type input "mac"
checkbox input "false"
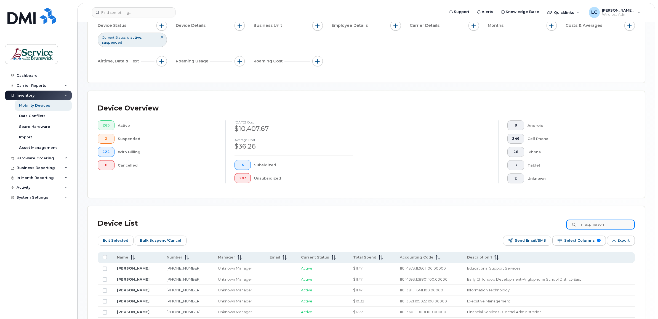
type input "macpherson"
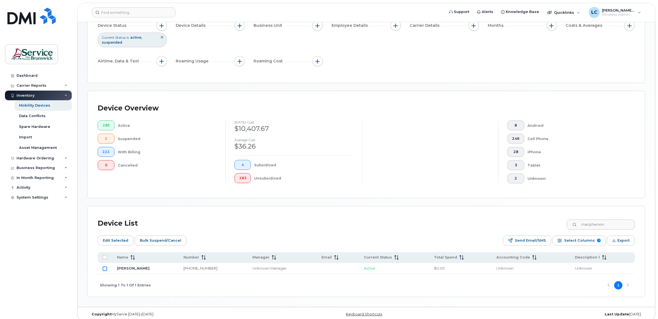
click at [105, 268] on input "Row Unselected" at bounding box center [105, 268] width 4 height 4
checkbox input "true"
click at [115, 240] on span "Edit Selected" at bounding box center [115, 240] width 25 height 8
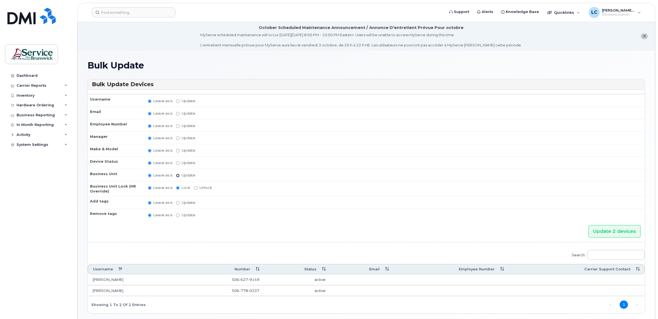
click at [178, 174] on input "Update" at bounding box center [178, 176] width 4 height 4
radio input "true"
radio input "false"
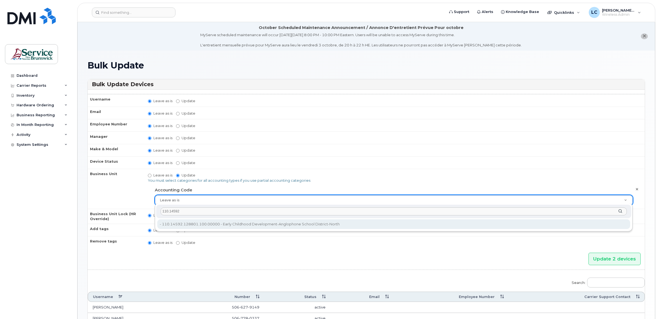
type input "110.14592"
type input "36049037"
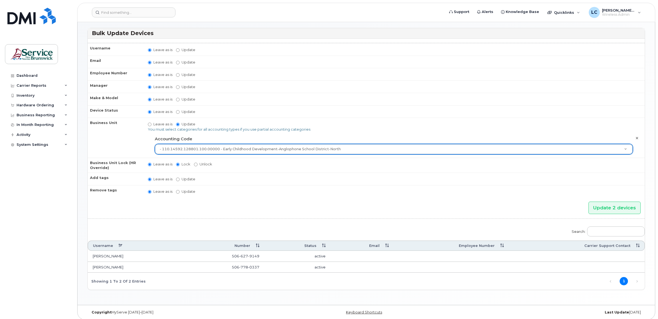
scroll to position [53, 0]
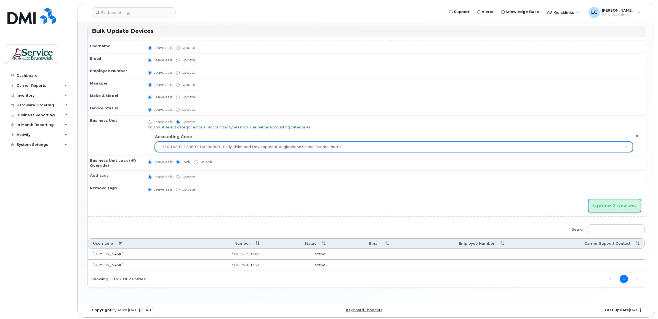
click at [605, 201] on input "Update 2 devices" at bounding box center [615, 205] width 52 height 12
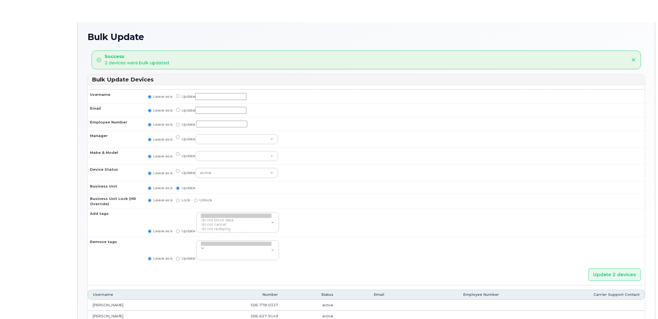
radio input "true"
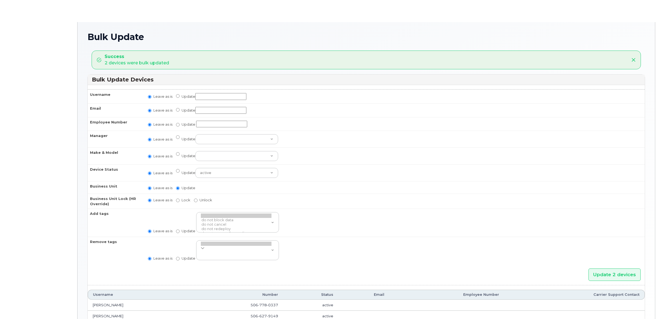
radio input "true"
type input "36049037"
radio input "true"
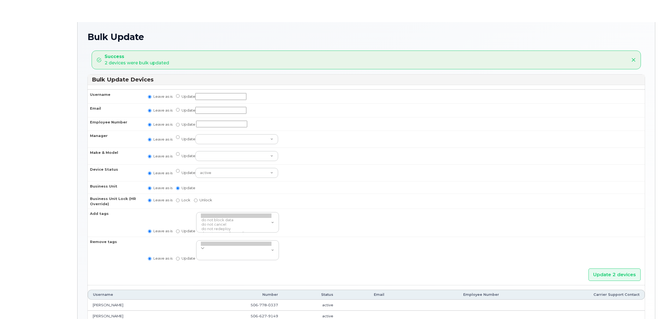
radio input "true"
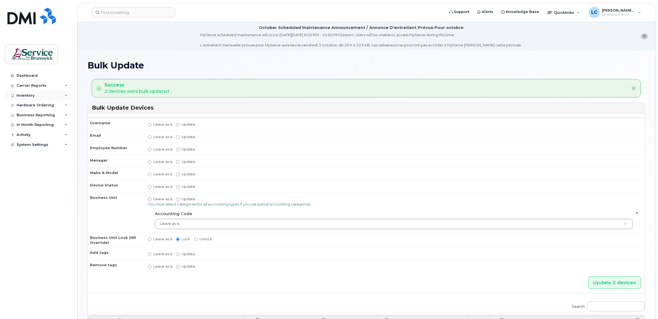
click at [58, 95] on div "Inventory" at bounding box center [38, 95] width 67 height 10
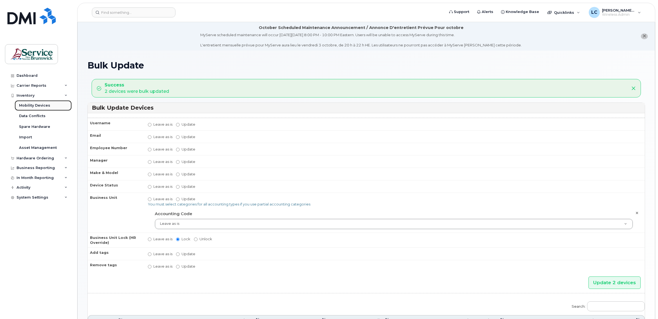
click at [54, 104] on link "Mobility Devices" at bounding box center [43, 105] width 57 height 10
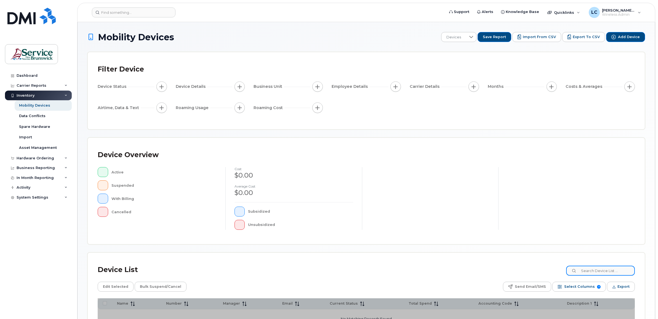
click at [598, 268] on input at bounding box center [600, 270] width 69 height 10
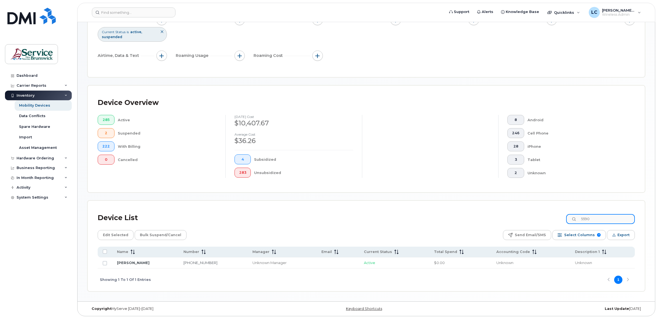
scroll to position [67, 0]
type input "5590"
click at [105, 261] on input "Row Unselected" at bounding box center [105, 263] width 4 height 4
checkbox input "true"
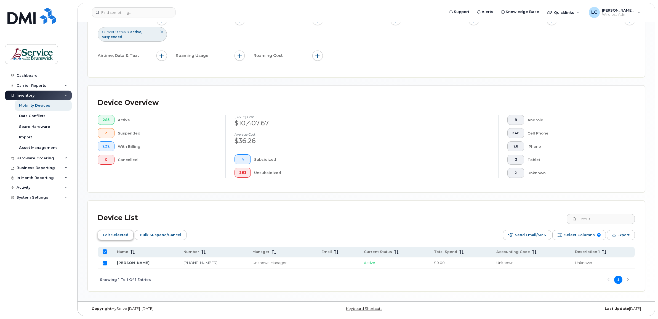
click at [113, 233] on span "Edit Selected" at bounding box center [115, 235] width 25 height 8
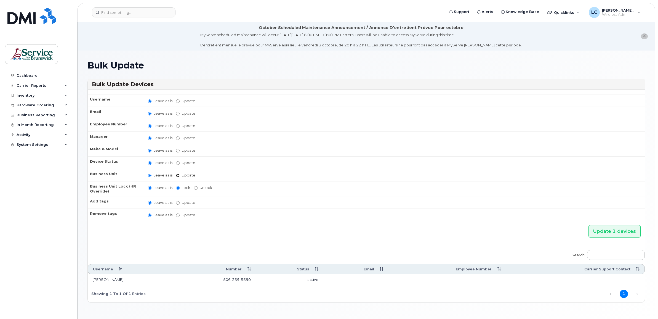
click at [179, 174] on input "Update" at bounding box center [178, 176] width 4 height 4
radio input "true"
radio input "false"
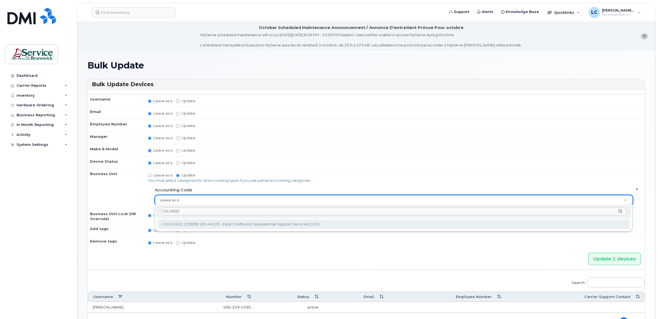
type input "110.14522"
type input "35710974"
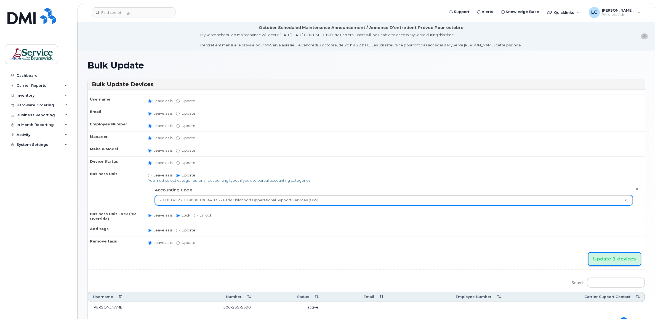
click at [618, 256] on input "Update 1 devices" at bounding box center [615, 258] width 52 height 12
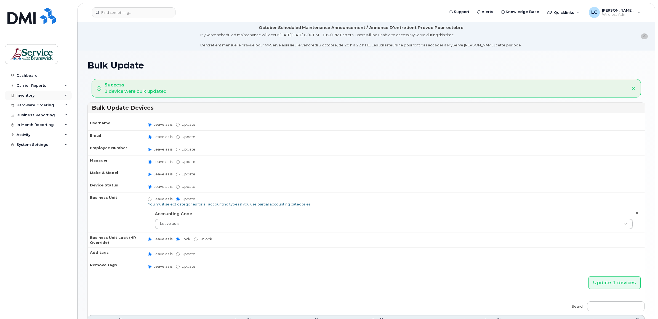
click at [46, 97] on div "Inventory" at bounding box center [38, 95] width 67 height 10
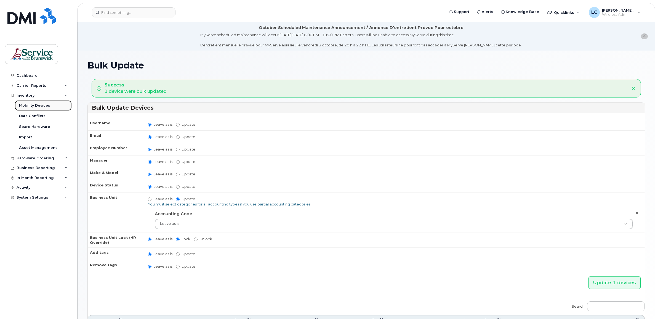
click at [45, 103] on div "Mobility Devices" at bounding box center [34, 105] width 31 height 5
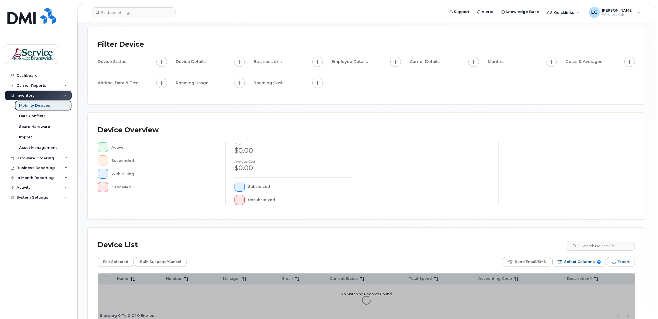
scroll to position [61, 0]
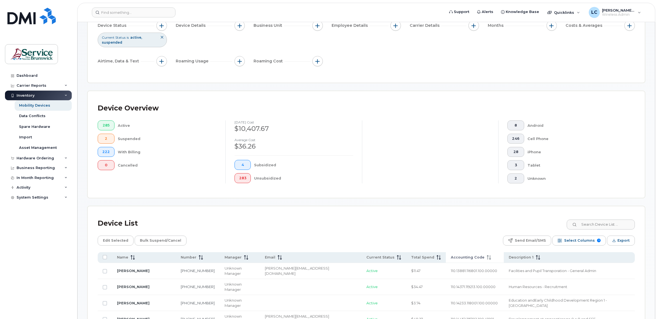
click at [451, 258] on span "Accounting Code" at bounding box center [468, 257] width 34 height 5
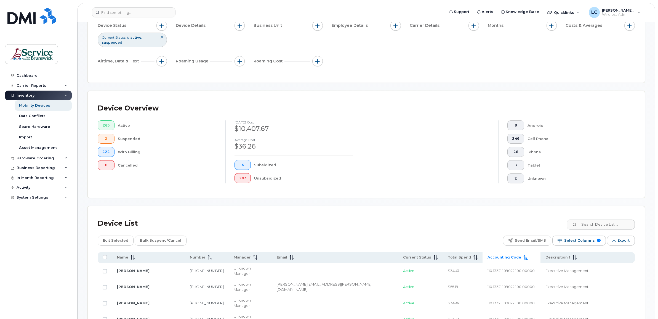
click at [488, 257] on span "Accounting Code" at bounding box center [505, 257] width 34 height 5
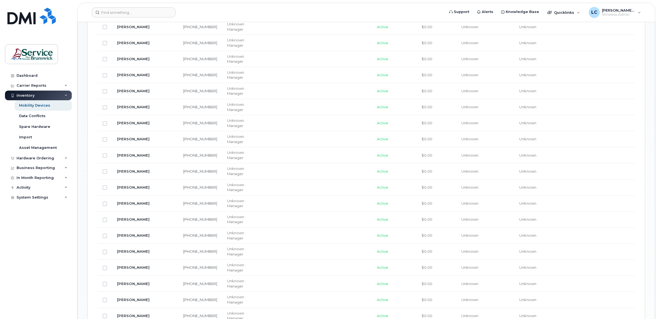
scroll to position [475, 0]
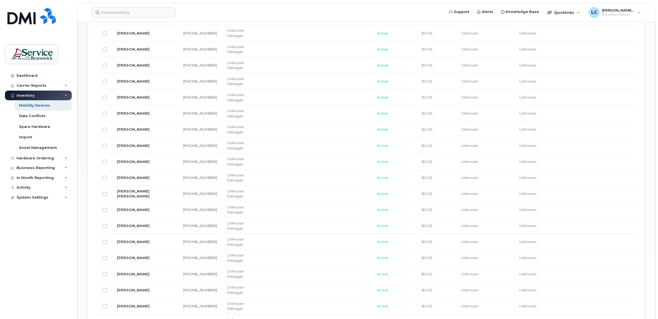
checkbox input "true"
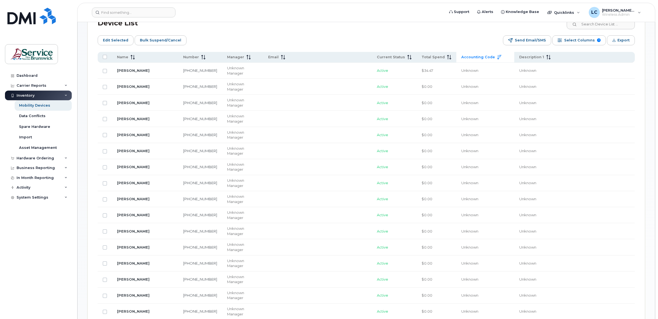
scroll to position [157, 0]
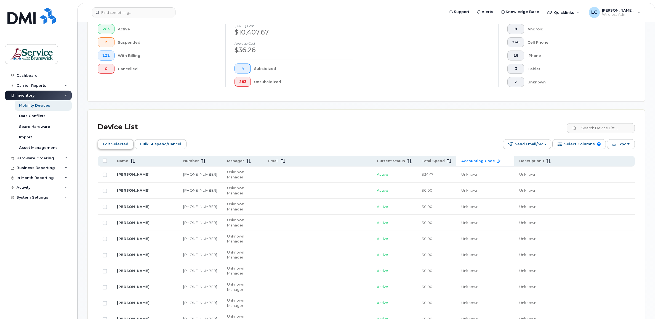
click at [114, 141] on span "Edit Selected" at bounding box center [115, 144] width 25 height 8
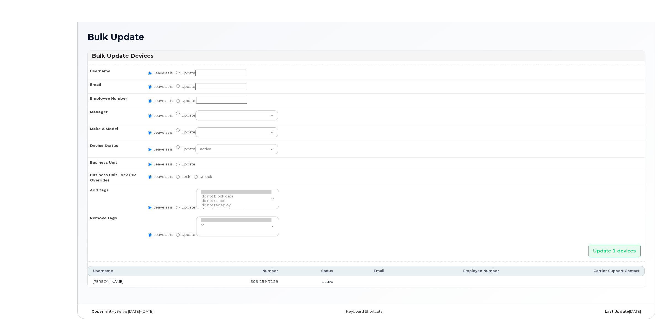
radio input "true"
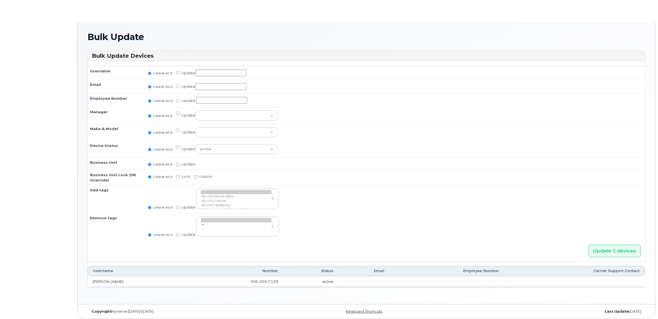
radio input "true"
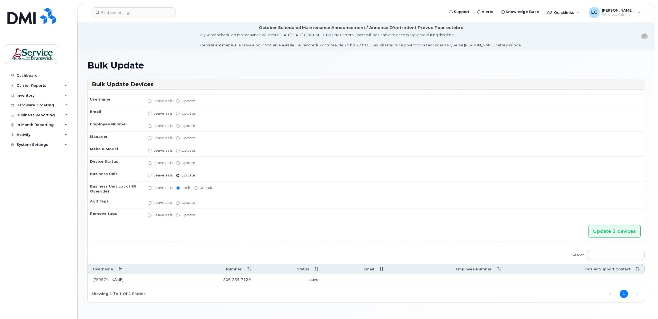
click at [179, 174] on input "Update" at bounding box center [178, 176] width 4 height 4
radio input "true"
radio input "false"
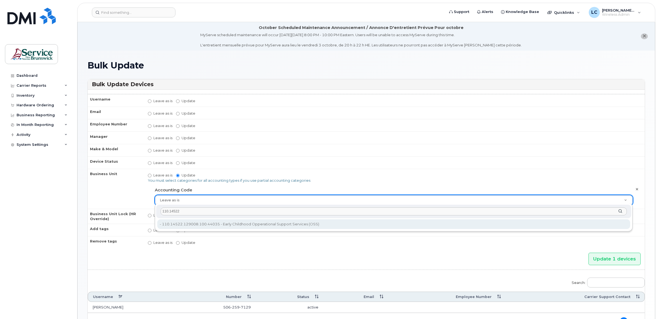
type input "110.14522"
type input "35710974"
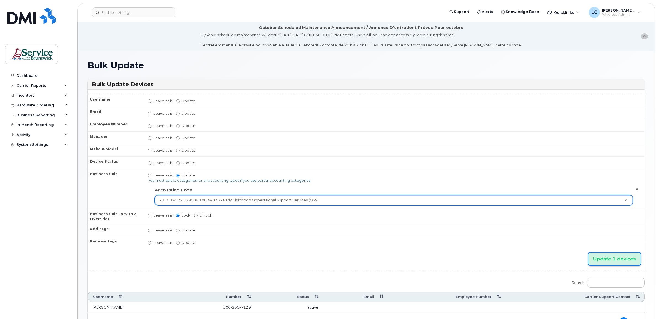
click at [597, 254] on input "Update 1 devices" at bounding box center [615, 258] width 52 height 12
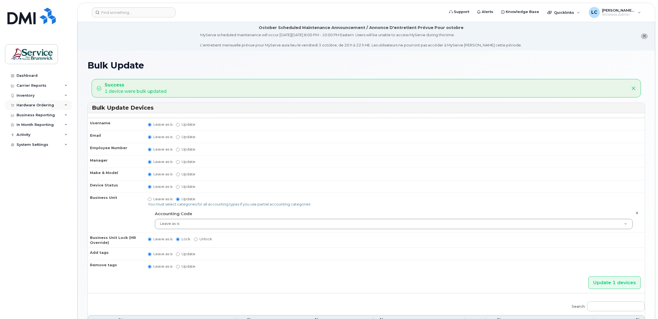
click at [66, 103] on div "Hardware Ordering" at bounding box center [38, 105] width 67 height 10
click at [55, 96] on div "Inventory" at bounding box center [38, 95] width 67 height 10
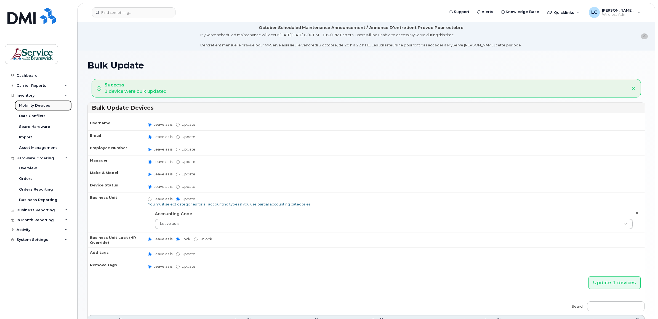
click at [49, 106] on link "Mobility Devices" at bounding box center [43, 105] width 57 height 10
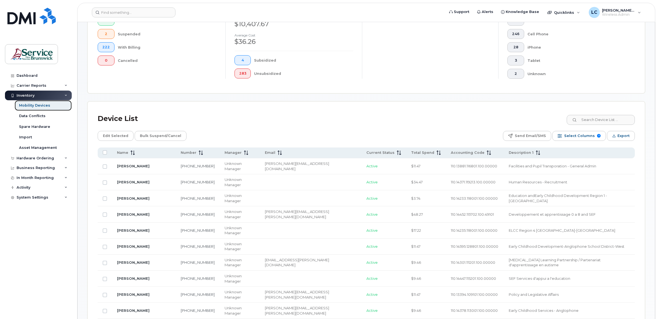
scroll to position [172, 0]
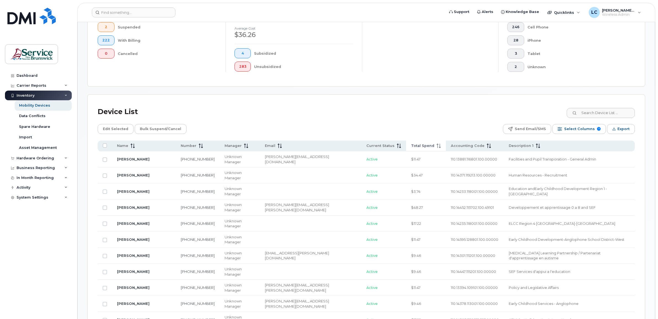
click at [446, 151] on th "Accounting Code" at bounding box center [475, 145] width 58 height 11
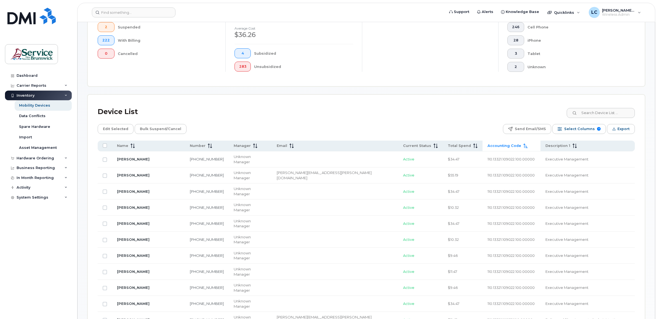
click at [488, 146] on span "Accounting Code" at bounding box center [505, 145] width 34 height 5
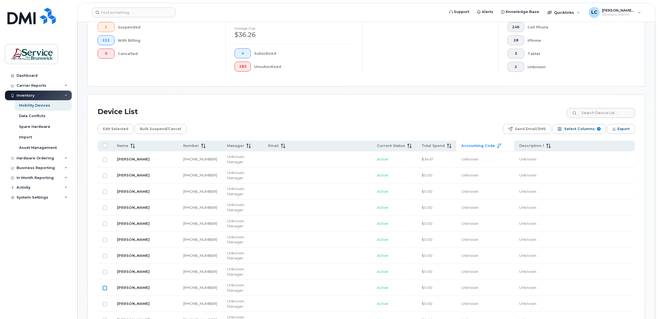
click at [106, 286] on input "Row Unselected" at bounding box center [105, 288] width 4 height 4
checkbox input "true"
drag, startPoint x: 105, startPoint y: 310, endPoint x: 110, endPoint y: 300, distance: 11.4
checkbox input "true"
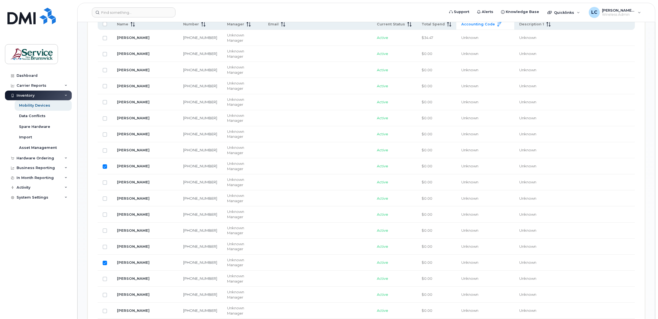
scroll to position [310, 0]
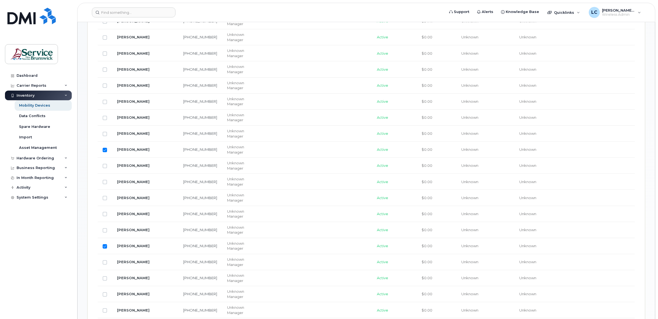
checkbox input "true"
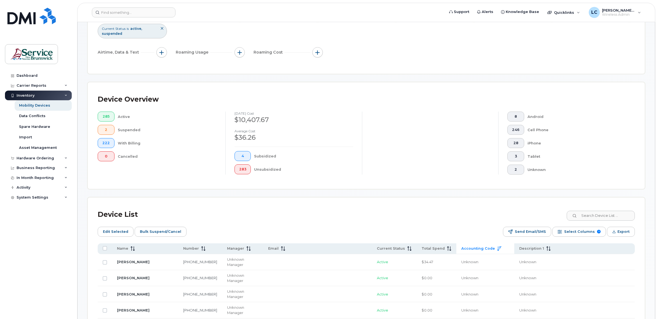
scroll to position [69, 0]
drag, startPoint x: 116, startPoint y: 231, endPoint x: 119, endPoint y: 229, distance: 3.6
click at [116, 231] on span "Edit Selected" at bounding box center [115, 232] width 25 height 8
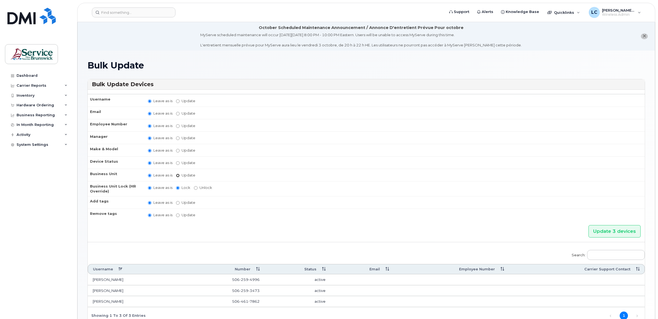
click at [176, 174] on input "Update" at bounding box center [178, 176] width 4 height 4
radio input "true"
radio input "false"
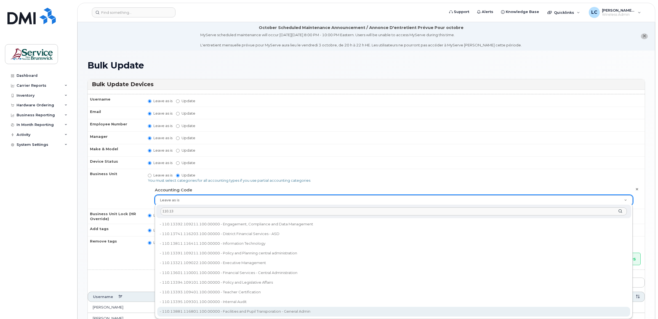
type input "110.13"
type input "35139781"
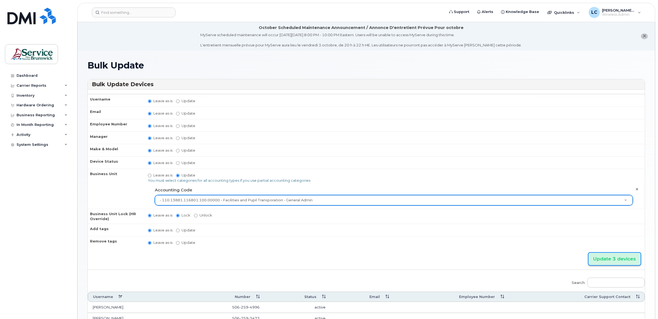
click at [600, 255] on input "Update 3 devices" at bounding box center [615, 258] width 52 height 12
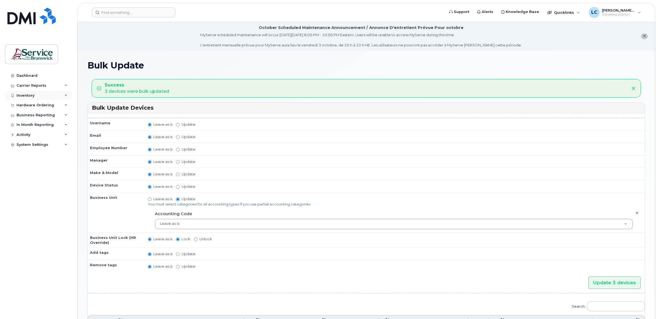
click at [49, 96] on div "Inventory" at bounding box center [38, 95] width 67 height 10
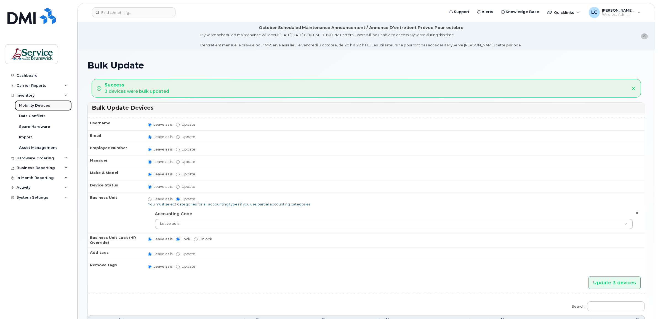
click at [47, 105] on div "Mobility Devices" at bounding box center [34, 105] width 31 height 5
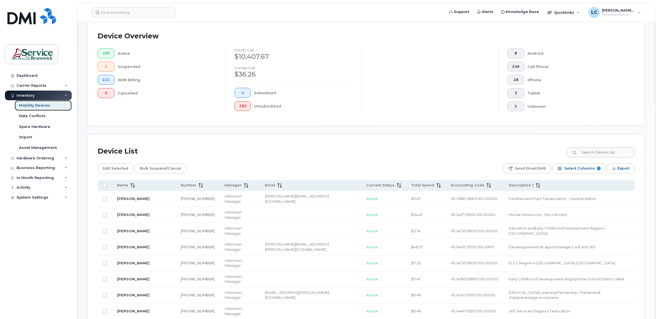
scroll to position [138, 0]
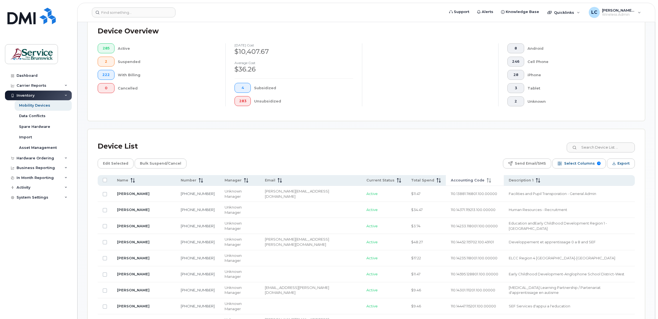
click at [451, 179] on span "Accounting Code" at bounding box center [468, 180] width 34 height 5
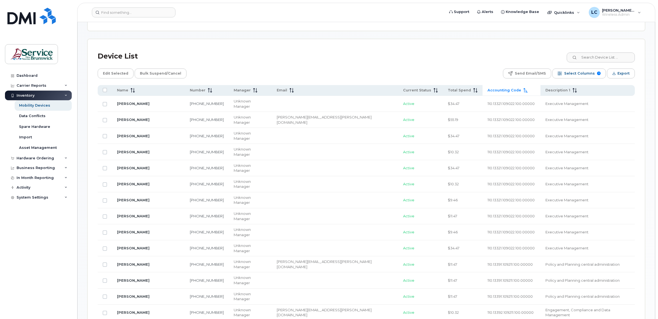
scroll to position [226, 0]
click at [488, 90] on span "Accounting Code" at bounding box center [505, 91] width 34 height 5
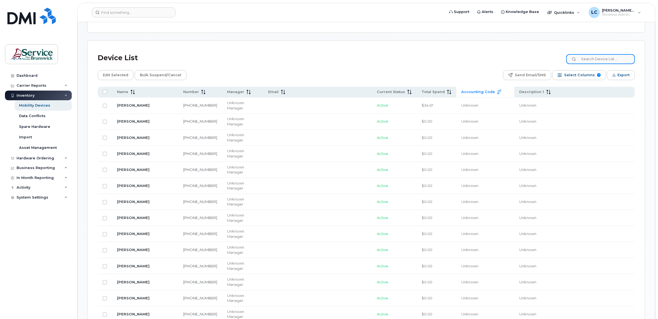
click at [603, 60] on input at bounding box center [600, 59] width 69 height 10
type input "[PERSON_NAME]"
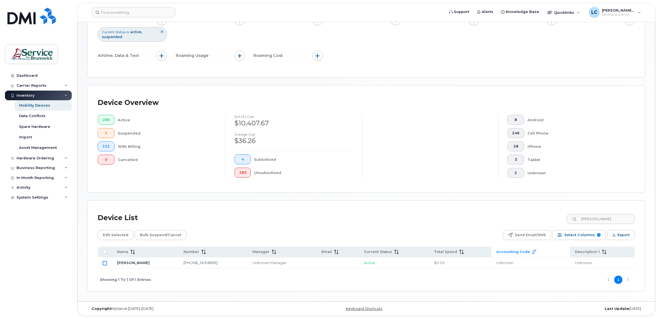
click at [105, 264] on input "Row Unselected" at bounding box center [105, 263] width 4 height 4
checkbox input "true"
click at [594, 220] on input "[PERSON_NAME]" at bounding box center [600, 219] width 69 height 10
drag, startPoint x: 611, startPoint y: 219, endPoint x: 581, endPoint y: 214, distance: 30.6
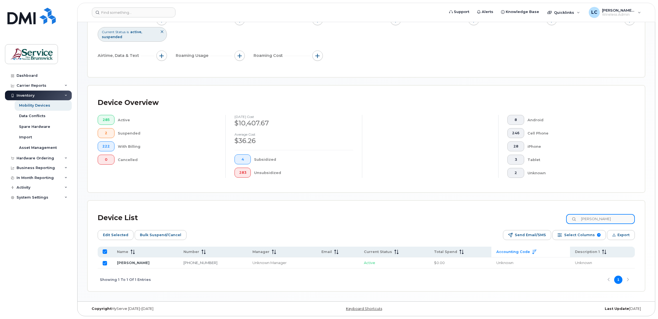
click at [582, 217] on div "[PERSON_NAME]" at bounding box center [600, 219] width 69 height 10
type input "r"
checkbox input "false"
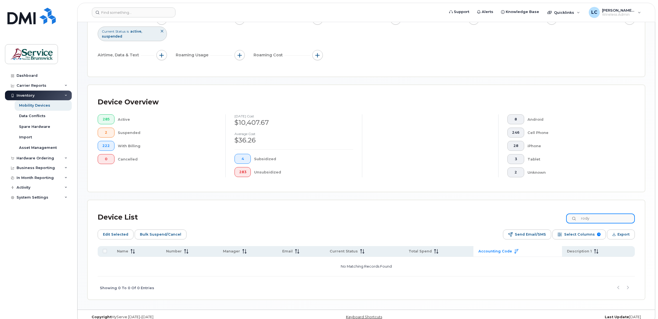
drag, startPoint x: 601, startPoint y: 219, endPoint x: 587, endPoint y: 219, distance: 13.8
click at [587, 219] on input "rody" at bounding box center [600, 218] width 69 height 10
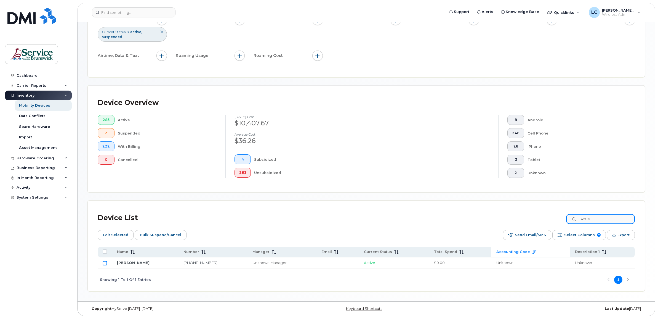
type input "4506"
click at [105, 262] on input "Row Unselected" at bounding box center [105, 263] width 4 height 4
checkbox input "true"
drag, startPoint x: 601, startPoint y: 219, endPoint x: 579, endPoint y: 217, distance: 22.7
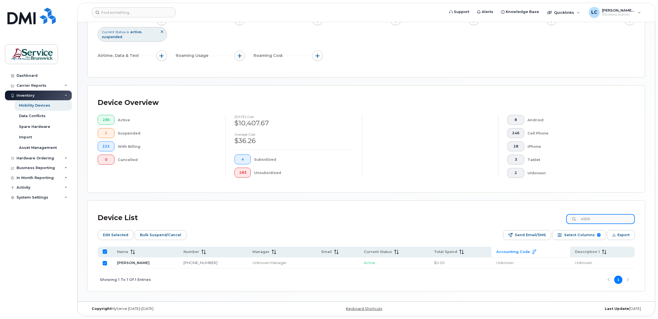
click at [579, 217] on div "4506" at bounding box center [600, 219] width 69 height 10
type input "078"
checkbox input "false"
type input "0783"
click at [105, 263] on input "Row Unselected" at bounding box center [105, 263] width 4 height 4
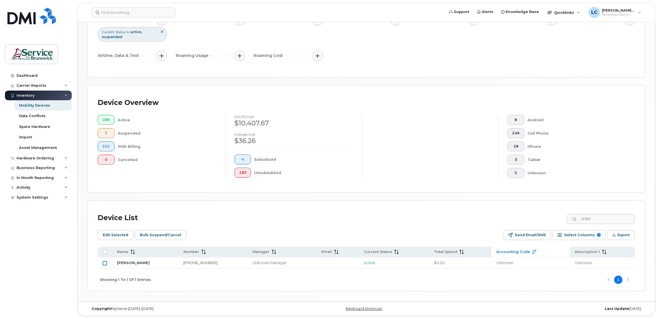
checkbox input "true"
click at [112, 231] on span "Edit Selected" at bounding box center [115, 235] width 25 height 8
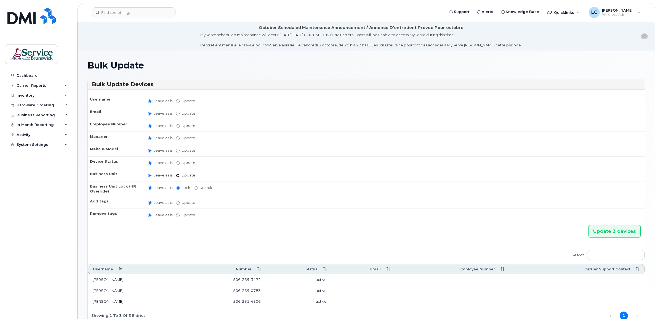
click at [177, 174] on input "Update" at bounding box center [178, 176] width 4 height 4
radio input "true"
radio input "false"
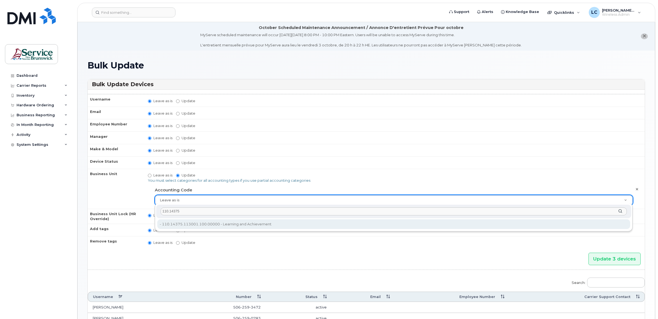
type input "110.14375"
type input "35711145"
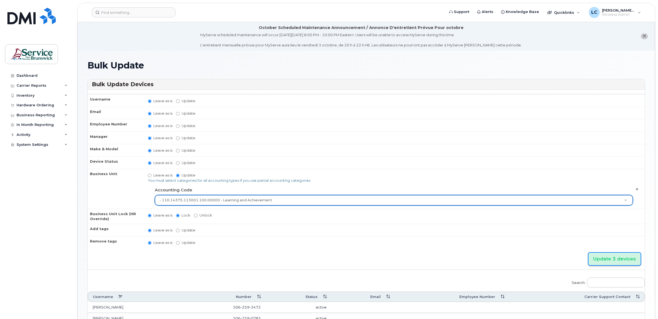
click at [624, 254] on input "Update 3 devices" at bounding box center [615, 258] width 52 height 12
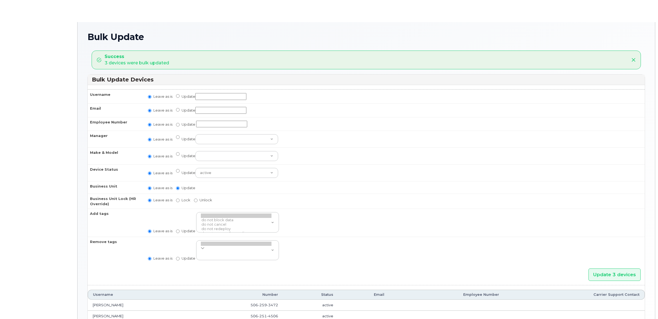
radio input "true"
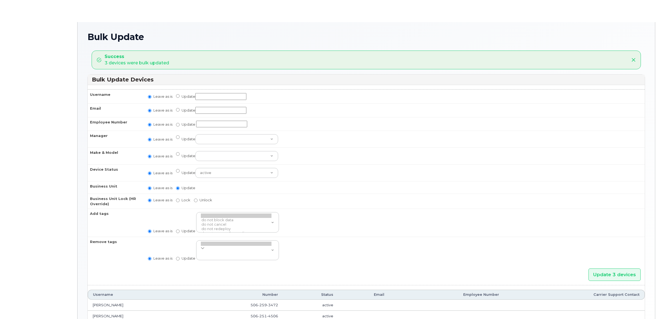
radio input "true"
type input "35711145"
radio input "true"
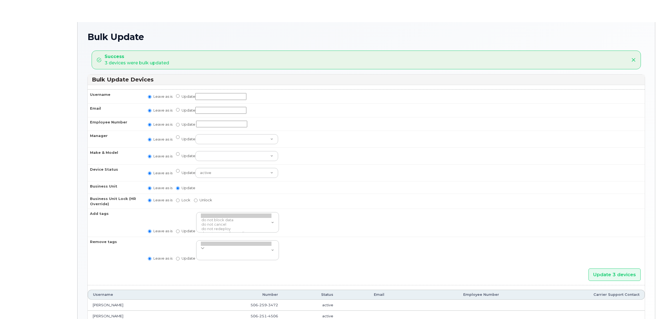
radio input "true"
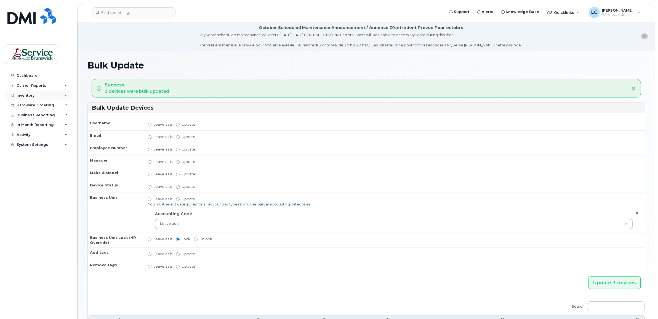
click at [44, 93] on div "Inventory" at bounding box center [38, 95] width 67 height 10
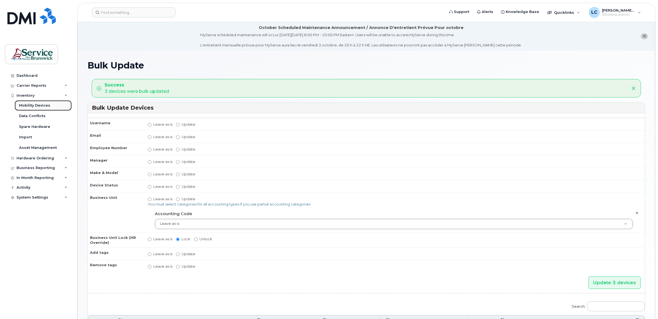
click at [46, 104] on div "Mobility Devices" at bounding box center [34, 105] width 31 height 5
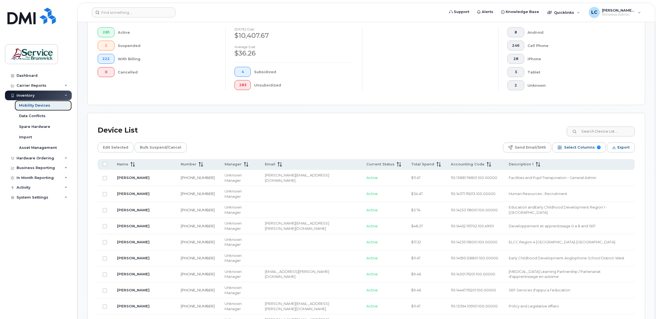
scroll to position [207, 0]
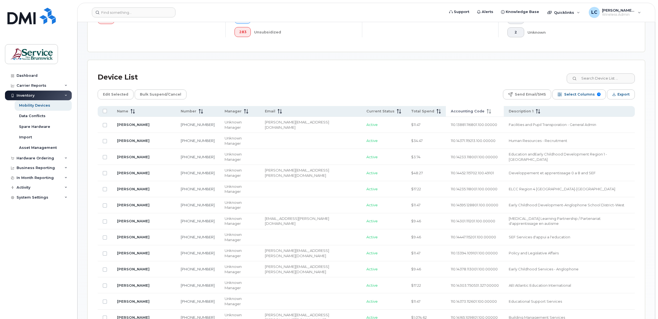
click at [451, 110] on span "Accounting Code" at bounding box center [468, 111] width 34 height 5
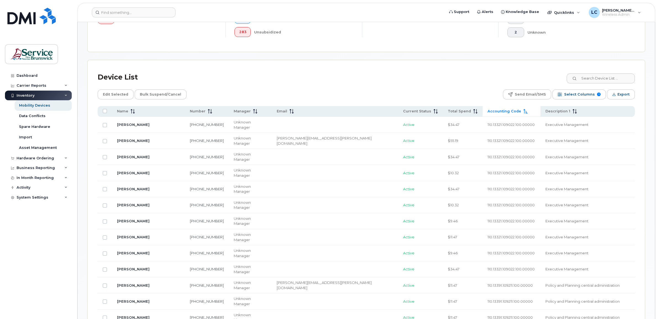
click at [488, 110] on span "Accounting Code" at bounding box center [505, 111] width 34 height 5
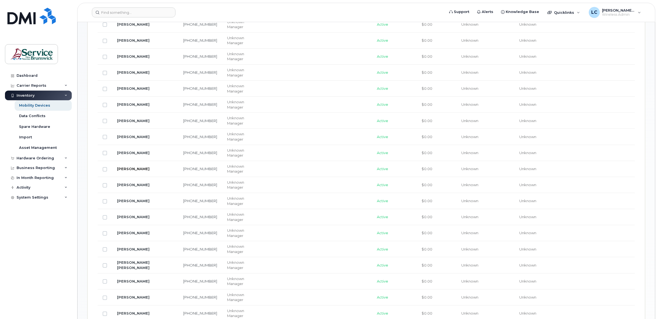
scroll to position [379, 0]
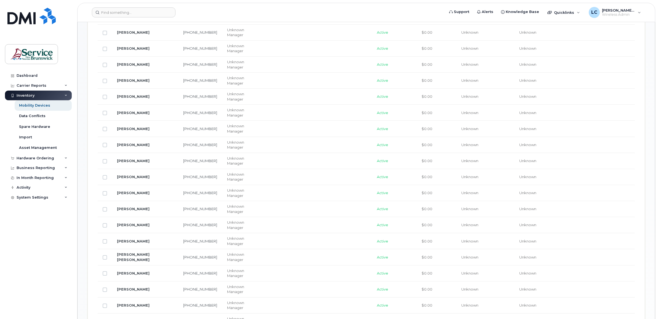
checkbox input "false"
click at [103, 191] on input "Row Unselected" at bounding box center [105, 193] width 4 height 4
checkbox input "true"
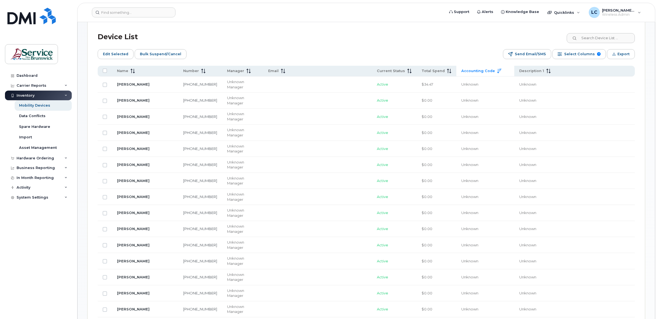
scroll to position [241, 0]
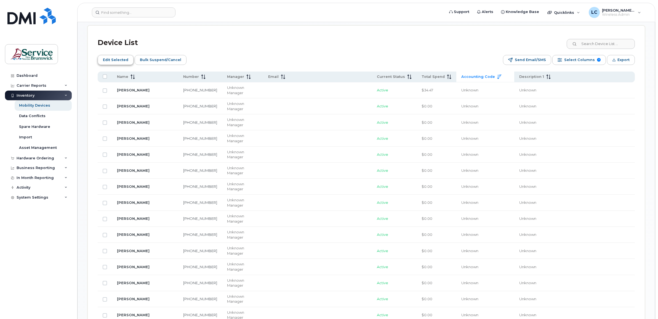
click at [115, 60] on span "Edit Selected" at bounding box center [115, 60] width 25 height 8
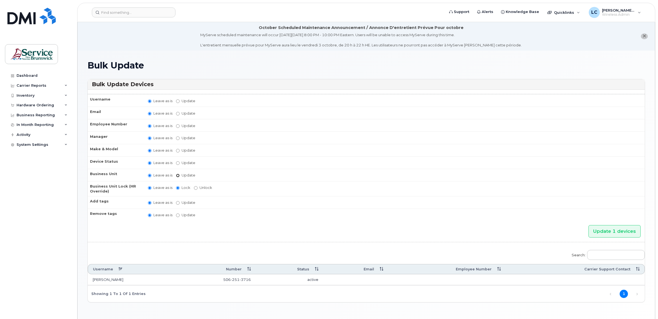
click at [177, 174] on input "Update" at bounding box center [178, 176] width 4 height 4
radio input "true"
radio input "false"
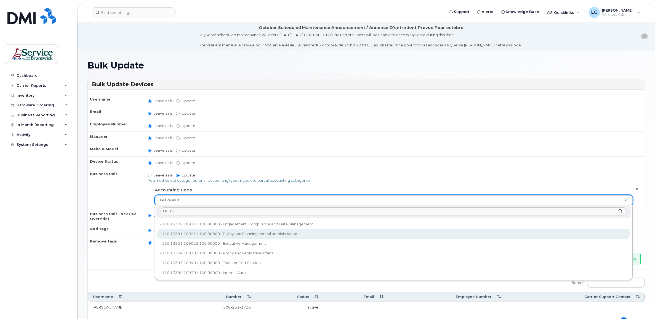
type input "110.133"
type input "35696779"
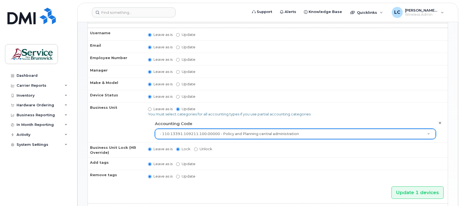
scroll to position [69, 0]
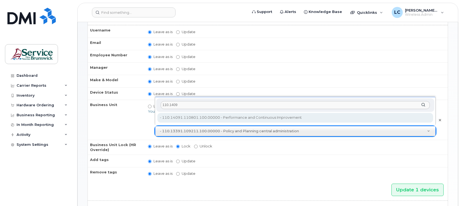
type input "110.1409"
type input "35696849"
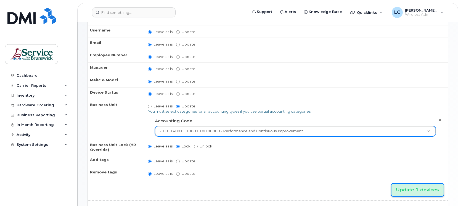
click at [411, 185] on input "Update 1 devices" at bounding box center [417, 189] width 52 height 12
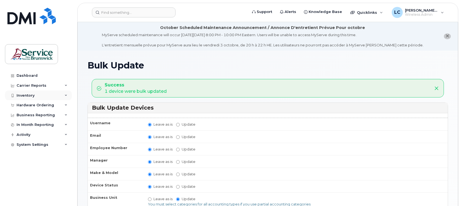
click at [44, 96] on div "Inventory" at bounding box center [38, 95] width 67 height 10
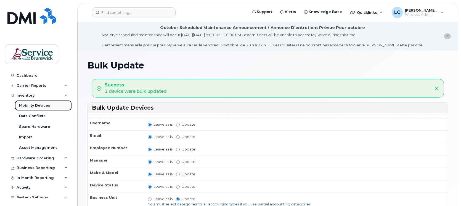
click at [43, 105] on div "Mobility Devices" at bounding box center [34, 105] width 31 height 5
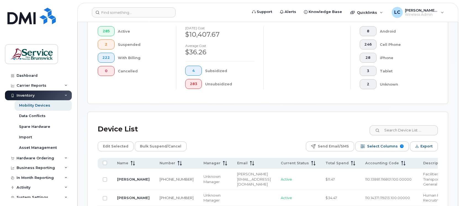
scroll to position [172, 0]
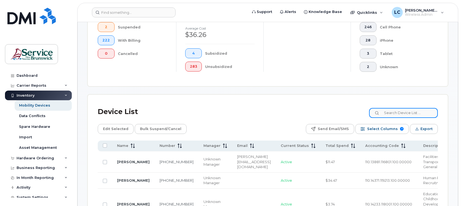
click at [397, 112] on input at bounding box center [403, 113] width 69 height 10
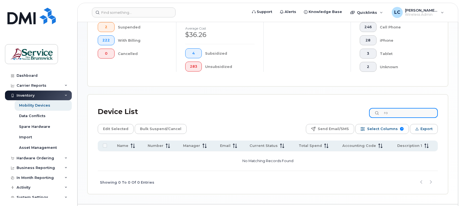
type input "r"
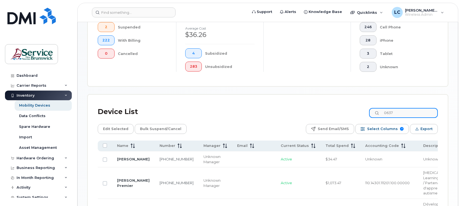
drag, startPoint x: 396, startPoint y: 112, endPoint x: 388, endPoint y: 112, distance: 8.6
click at [388, 112] on input "0637" at bounding box center [403, 113] width 69 height 10
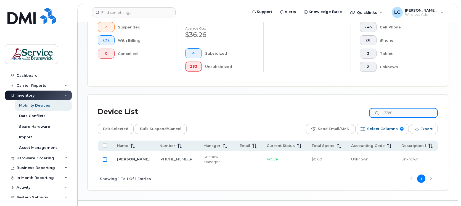
type input "7760"
click at [105, 158] on input "Row Unselected" at bounding box center [105, 159] width 4 height 4
checkbox input "true"
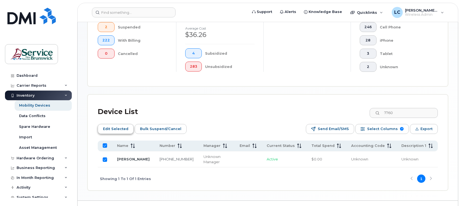
click at [121, 129] on span "Edit Selected" at bounding box center [115, 129] width 25 height 8
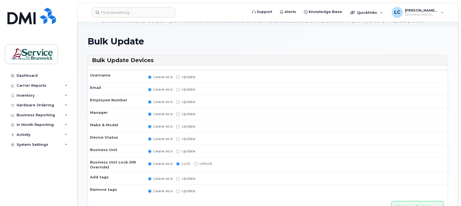
scroll to position [34, 0]
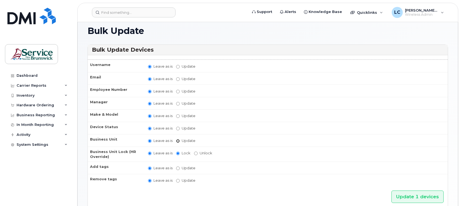
click at [179, 139] on input "Update" at bounding box center [178, 141] width 4 height 4
radio input "true"
radio input "false"
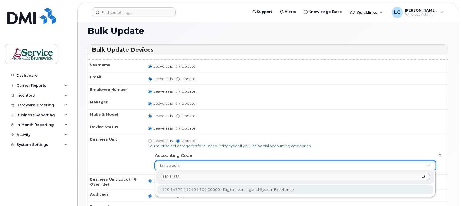
type input "110.14372"
type input "35242332"
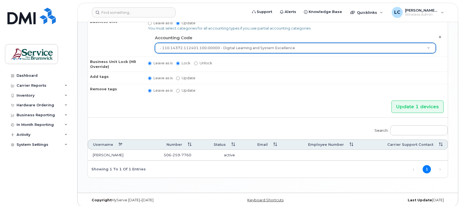
scroll to position [155, 0]
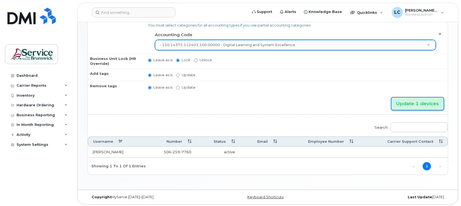
click at [424, 101] on input "Update 1 devices" at bounding box center [417, 103] width 52 height 12
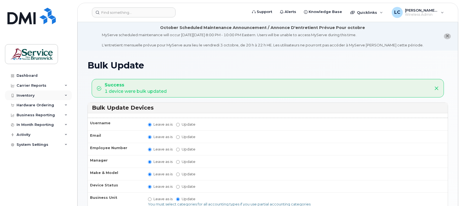
click at [47, 93] on div "Inventory" at bounding box center [38, 95] width 67 height 10
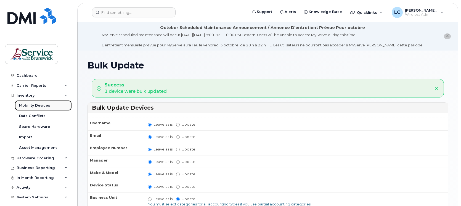
click at [48, 104] on div "Mobility Devices" at bounding box center [34, 105] width 31 height 5
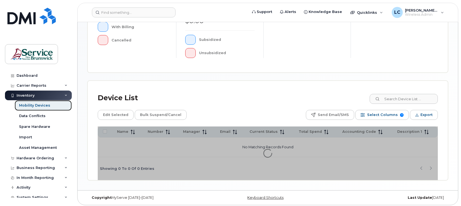
scroll to position [174, 0]
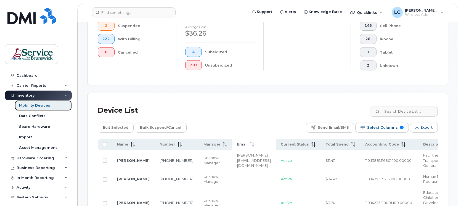
scroll to position [188, 0]
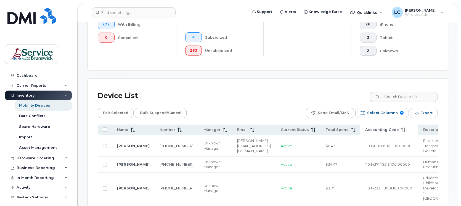
click at [381, 129] on span "Accounting Code" at bounding box center [382, 129] width 34 height 5
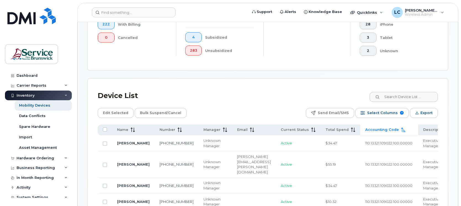
click at [380, 129] on span "Accounting Code" at bounding box center [382, 129] width 34 height 5
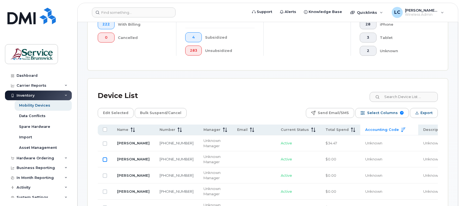
click at [103, 161] on input "Row Unselected" at bounding box center [105, 159] width 4 height 4
checkbox input "true"
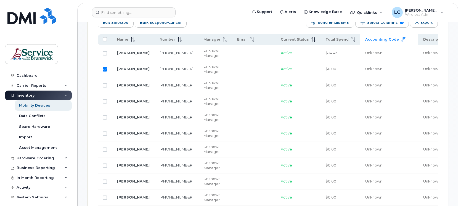
scroll to position [292, 0]
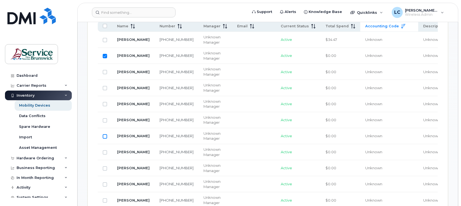
click at [104, 137] on input "Row Unselected" at bounding box center [105, 136] width 4 height 4
checkbox input "true"
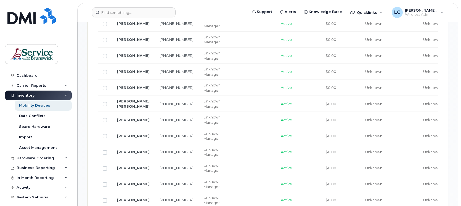
scroll to position [533, 0]
click at [105, 121] on input "Row Unselected" at bounding box center [105, 119] width 4 height 4
checkbox input "true"
click at [105, 186] on input "Row Unselected" at bounding box center [105, 183] width 4 height 4
checkbox input "true"
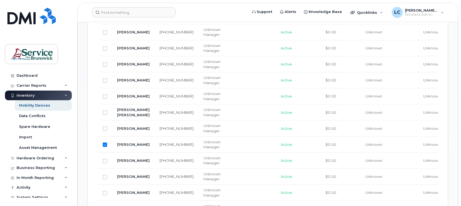
scroll to position [499, 0]
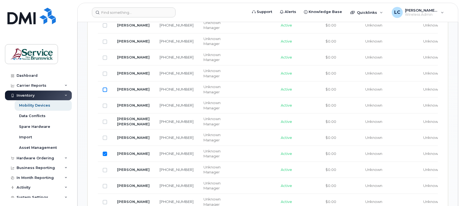
click at [106, 92] on input "Row Unselected" at bounding box center [105, 89] width 4 height 4
checkbox input "true"
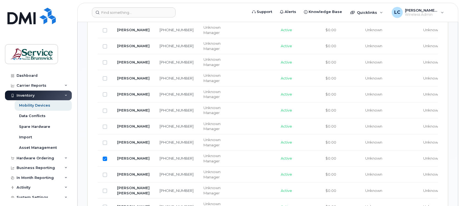
scroll to position [395, 0]
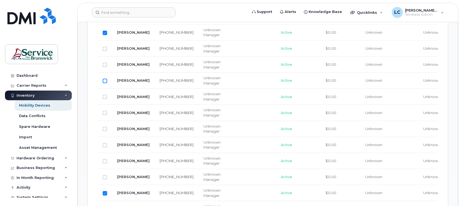
click at [104, 81] on input "Row Unselected" at bounding box center [105, 81] width 4 height 4
checkbox input "true"
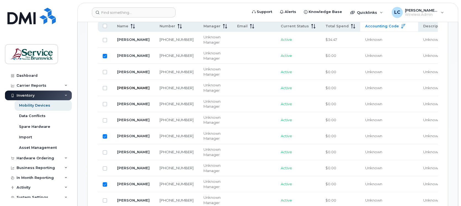
scroll to position [257, 0]
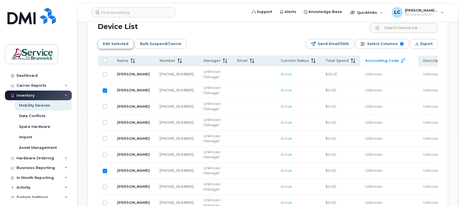
click at [122, 43] on span "Edit Selected" at bounding box center [115, 44] width 25 height 8
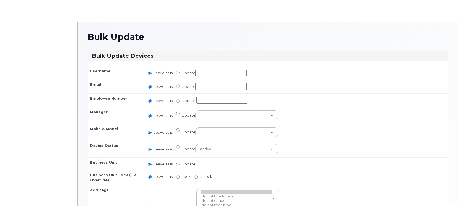
radio input "true"
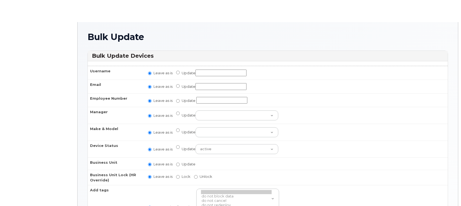
radio input "true"
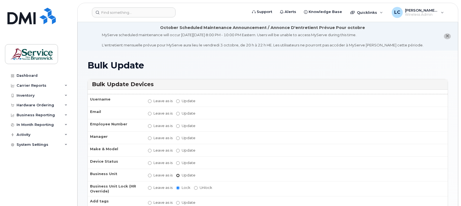
click at [178, 174] on input "Update" at bounding box center [178, 176] width 4 height 4
radio input "true"
radio input "false"
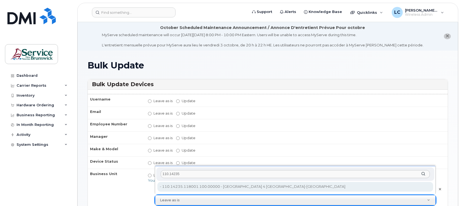
type input "110.14235"
type input "35715766"
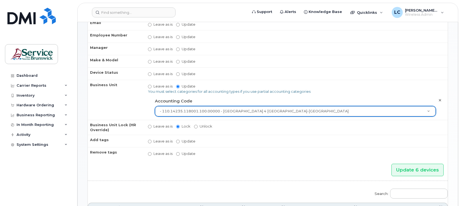
scroll to position [103, 0]
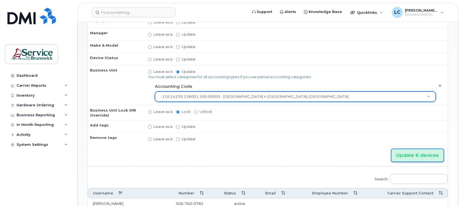
click at [406, 153] on input "Update 6 devices" at bounding box center [417, 155] width 52 height 12
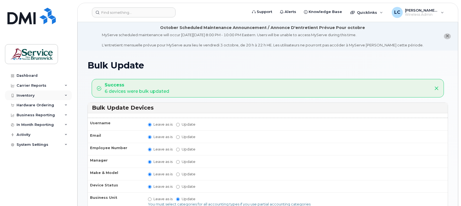
click at [38, 95] on div "Inventory" at bounding box center [38, 95] width 67 height 10
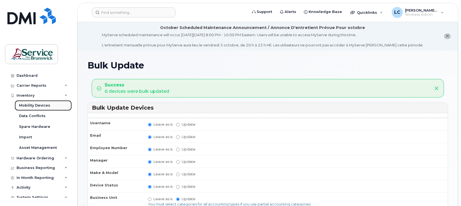
click at [38, 107] on div "Mobility Devices" at bounding box center [34, 105] width 31 height 5
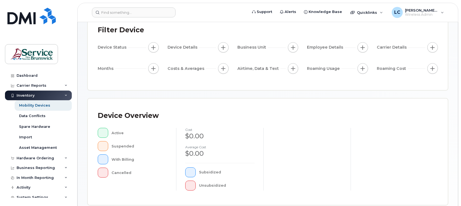
scroll to position [103, 0]
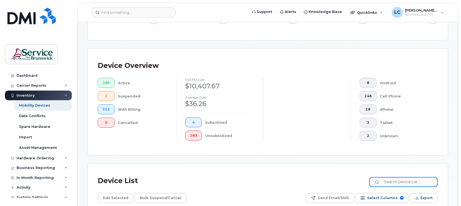
scroll to position [118, 0]
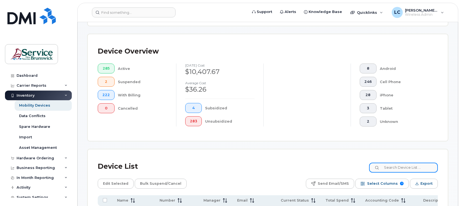
click at [385, 165] on input at bounding box center [403, 168] width 69 height 10
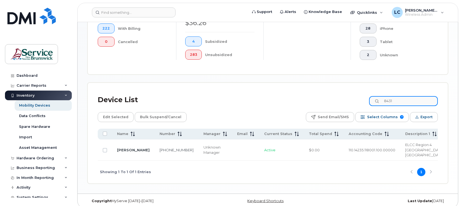
scroll to position [185, 0]
type input "8431"
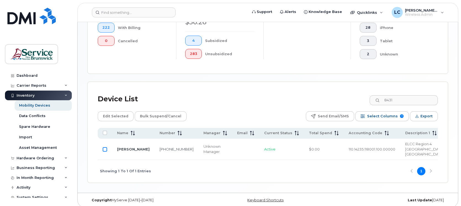
click at [105, 148] on input "Row Unselected" at bounding box center [105, 149] width 4 height 4
checkbox input "true"
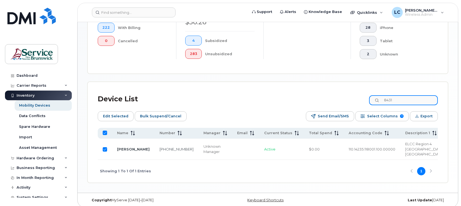
drag, startPoint x: 402, startPoint y: 100, endPoint x: 385, endPoint y: 101, distance: 16.6
click at [385, 101] on input "8431" at bounding box center [403, 100] width 69 height 10
type input "078"
checkbox input "false"
type input "0782"
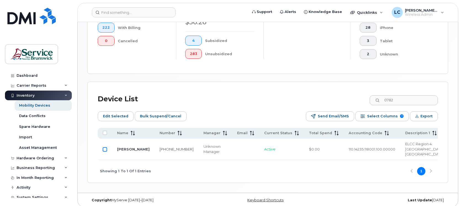
click at [104, 148] on input "Row Unselected" at bounding box center [105, 149] width 4 height 4
checkbox input "true"
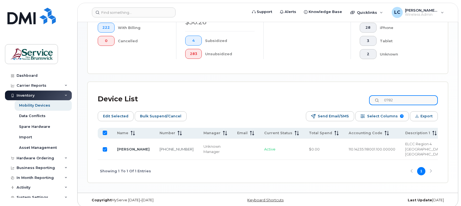
drag, startPoint x: 406, startPoint y: 101, endPoint x: 385, endPoint y: 102, distance: 21.3
click at [385, 102] on div "0782" at bounding box center [403, 100] width 69 height 10
type input "7753"
checkbox input "false"
type input "7753"
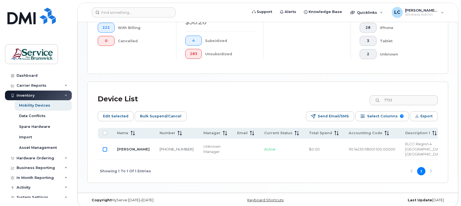
click at [105, 150] on input "Row Unselected" at bounding box center [105, 149] width 4 height 4
checkbox input "true"
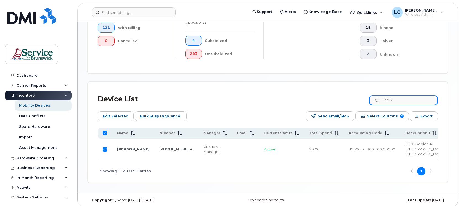
drag, startPoint x: 398, startPoint y: 101, endPoint x: 382, endPoint y: 102, distance: 15.8
click at [382, 102] on div "7753" at bounding box center [403, 100] width 69 height 10
type input "4365"
checkbox input "false"
type input "4365"
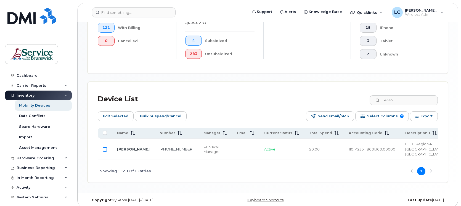
click at [105, 147] on input "Row Unselected" at bounding box center [105, 149] width 4 height 4
checkbox input "true"
click at [107, 117] on span "Edit Selected" at bounding box center [115, 116] width 25 height 8
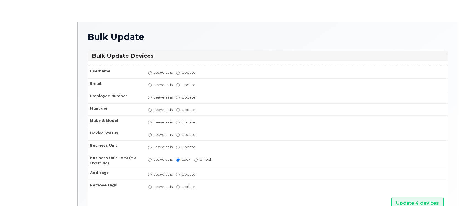
radio input "true"
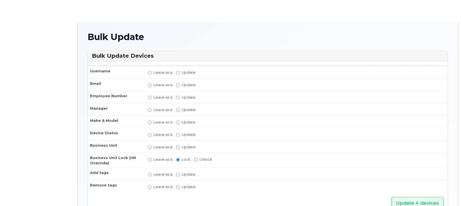
radio input "true"
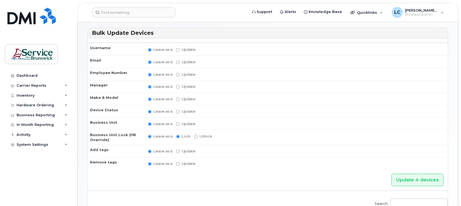
scroll to position [69, 0]
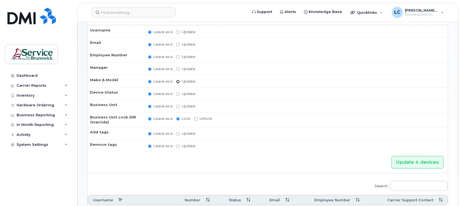
click at [178, 80] on input "Update Android TCL 502 Watch Apple Watch S9 41mm Android Motorola Moto G4 Plus …" at bounding box center [178, 82] width 4 height 4
radio input "true"
radio input "false"
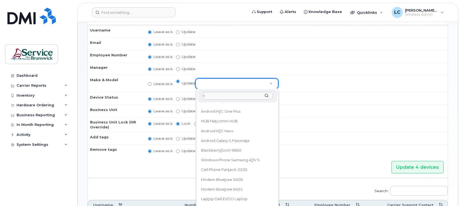
scroll to position [0, 0]
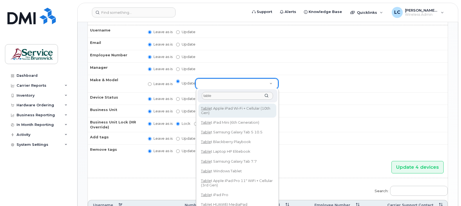
type input "tablet"
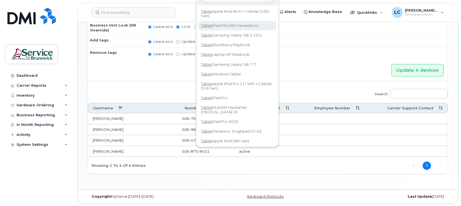
scroll to position [44, 0]
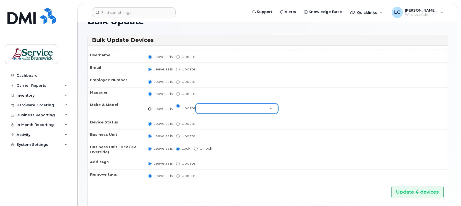
click at [150, 107] on input "Leave as is" at bounding box center [150, 109] width 4 height 4
radio input "true"
radio input "false"
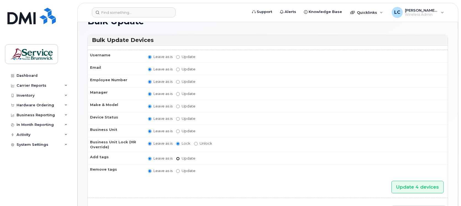
click at [178, 157] on input "Update" at bounding box center [178, 159] width 4 height 4
radio input "true"
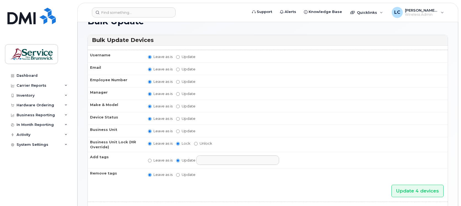
click at [212, 158] on input "text" at bounding box center [242, 160] width 86 height 8
click at [150, 159] on input "Leave as is" at bounding box center [150, 161] width 4 height 4
radio input "true"
radio input "false"
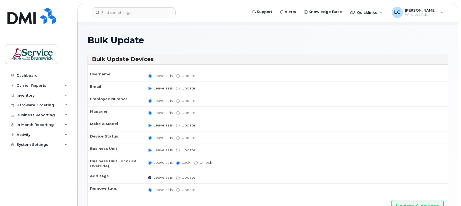
scroll to position [10, 0]
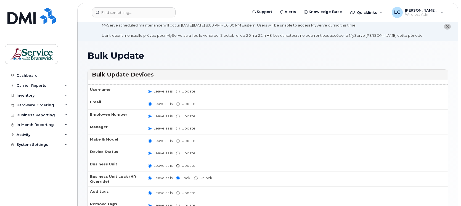
click at [176, 164] on input "Update" at bounding box center [178, 166] width 4 height 4
radio input "true"
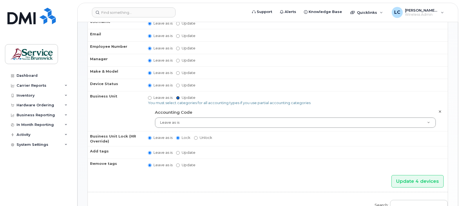
scroll to position [79, 0]
click at [150, 95] on input "Leave as is" at bounding box center [150, 97] width 4 height 4
radio input "true"
radio input "false"
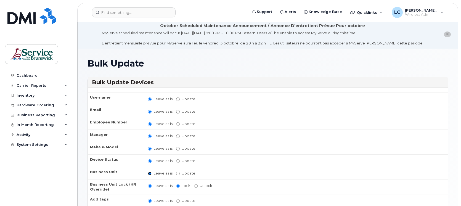
scroll to position [0, 0]
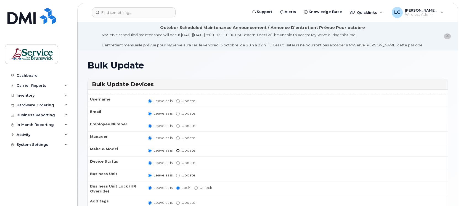
click at [176, 150] on input "Update Android TCL 502 Watch Apple Watch S9 41mm Android Motorola Moto G4 Plus …" at bounding box center [178, 151] width 4 height 4
radio input "true"
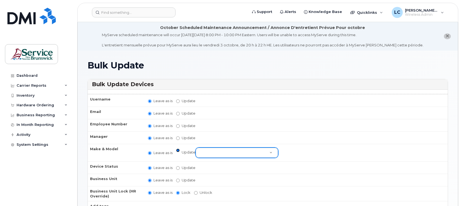
radio input "false"
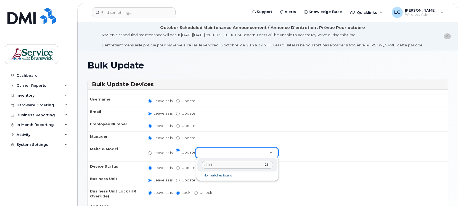
type input "tablet"
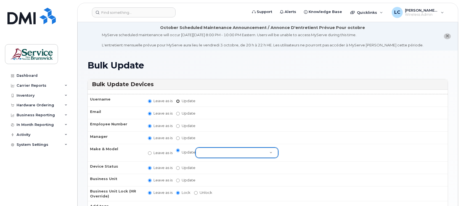
click at [178, 99] on input "Update" at bounding box center [178, 101] width 4 height 4
radio input "true"
radio input "false"
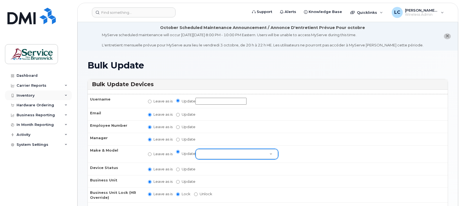
click at [63, 95] on div "Inventory" at bounding box center [38, 95] width 67 height 10
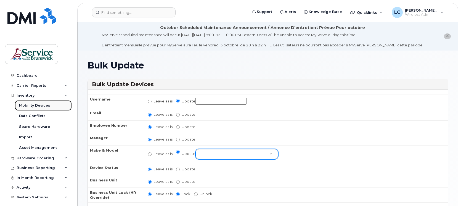
click at [47, 105] on div "Mobility Devices" at bounding box center [34, 105] width 31 height 5
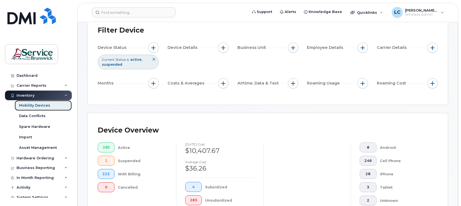
scroll to position [103, 0]
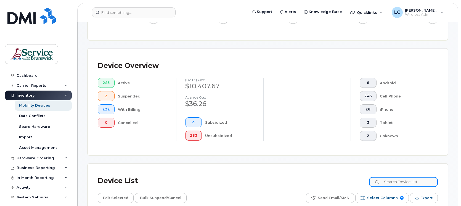
click at [389, 182] on input at bounding box center [403, 182] width 69 height 10
type input "4365"
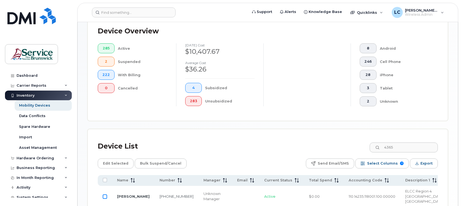
click at [104, 194] on input "Row Unselected" at bounding box center [105, 196] width 4 height 4
checkbox input "true"
click at [116, 161] on span "Edit Selected" at bounding box center [115, 163] width 25 height 8
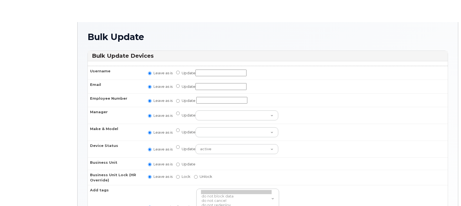
radio input "true"
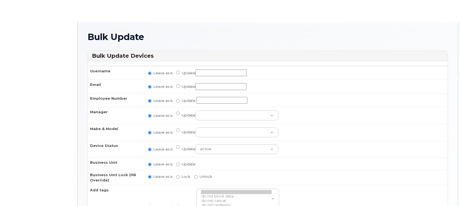
radio input "true"
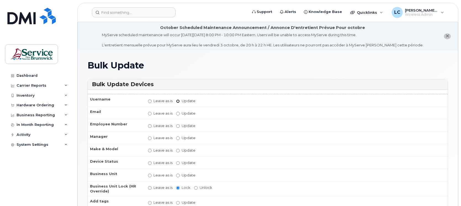
click at [177, 101] on input "Update" at bounding box center [178, 101] width 4 height 4
radio input "true"
radio input "false"
click at [219, 101] on input "Update" at bounding box center [220, 101] width 51 height 7
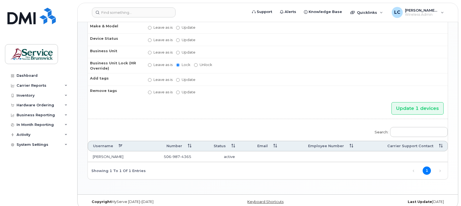
scroll to position [129, 0]
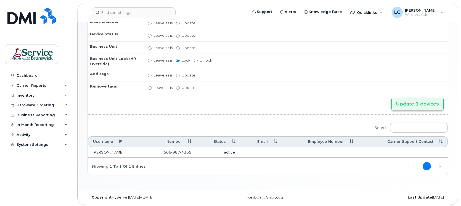
type input "[PERSON_NAME] (tablet)"
click at [407, 101] on input "Update 1 devices" at bounding box center [417, 104] width 52 height 12
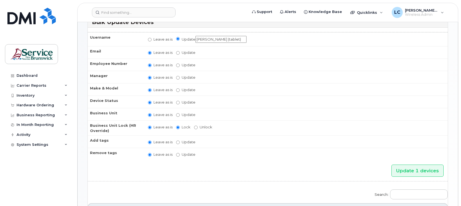
scroll to position [103, 0]
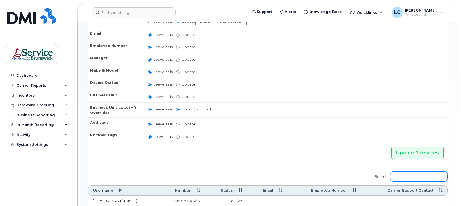
click at [408, 171] on input "Search:" at bounding box center [419, 176] width 58 height 10
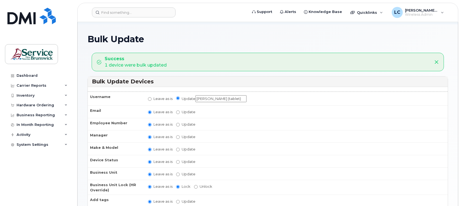
scroll to position [14, 0]
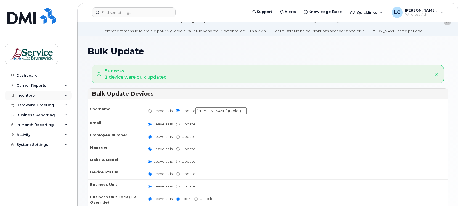
type input "7753"
click at [31, 95] on div "Inventory" at bounding box center [26, 95] width 18 height 4
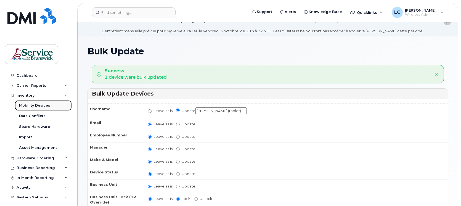
click at [33, 106] on div "Mobility Devices" at bounding box center [34, 105] width 31 height 5
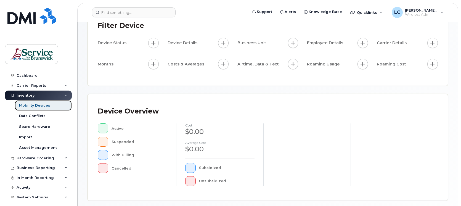
scroll to position [103, 0]
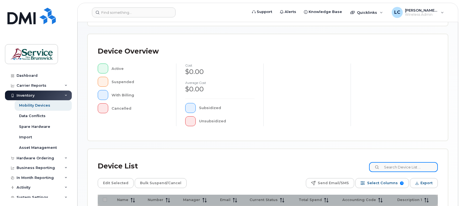
click at [394, 167] on input at bounding box center [403, 167] width 69 height 10
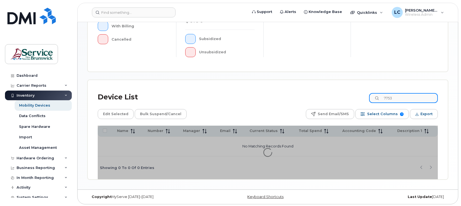
scroll to position [187, 0]
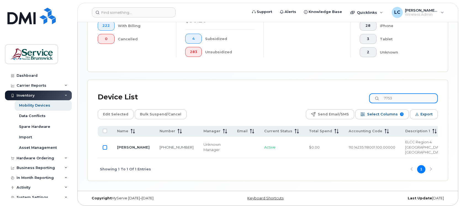
type input "7753"
click at [103, 148] on input "Row Unselected" at bounding box center [105, 147] width 4 height 4
checkbox input "true"
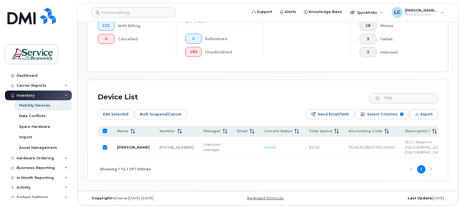
drag, startPoint x: 136, startPoint y: 152, endPoint x: 117, endPoint y: 143, distance: 21.0
click at [117, 143] on td "[PERSON_NAME]" at bounding box center [133, 147] width 42 height 21
copy link "[PERSON_NAME]"
click at [123, 114] on span "Edit Selected" at bounding box center [115, 114] width 25 height 8
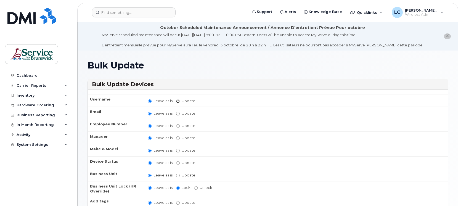
click at [177, 100] on input "Update" at bounding box center [178, 101] width 4 height 4
radio input "true"
radio input "false"
click at [204, 97] on td "Leave as is Update" at bounding box center [295, 101] width 305 height 14
click at [202, 101] on input "Update" at bounding box center [220, 101] width 51 height 7
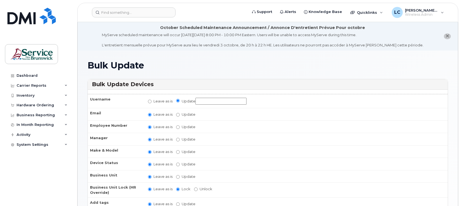
paste input "[PERSON_NAME]"
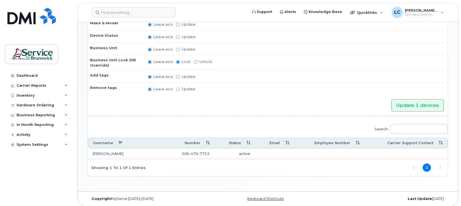
scroll to position [129, 0]
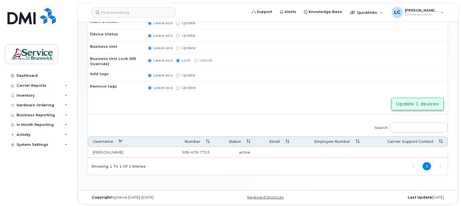
type input "[PERSON_NAME] (tablet)"
click at [405, 98] on input "Update 1 devices" at bounding box center [417, 104] width 52 height 12
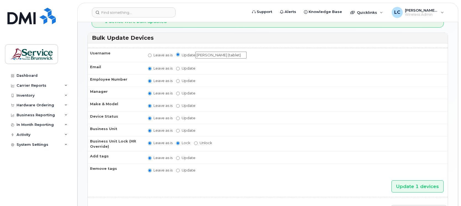
scroll to position [103, 0]
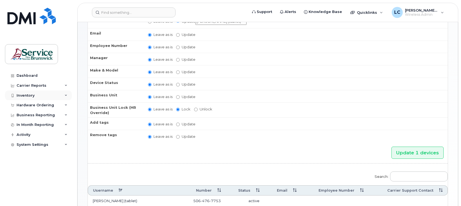
click at [20, 95] on div "Inventory" at bounding box center [26, 95] width 18 height 4
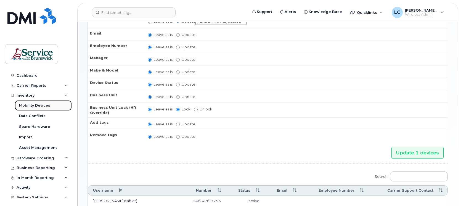
click at [28, 105] on div "Mobility Devices" at bounding box center [34, 105] width 31 height 5
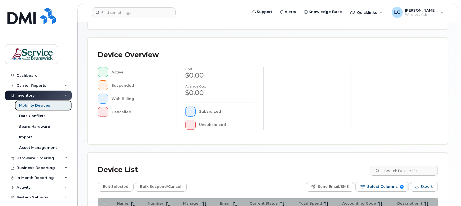
scroll to position [103, 0]
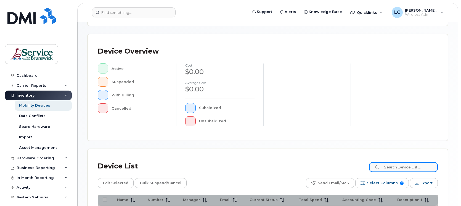
click at [399, 168] on input at bounding box center [403, 167] width 69 height 10
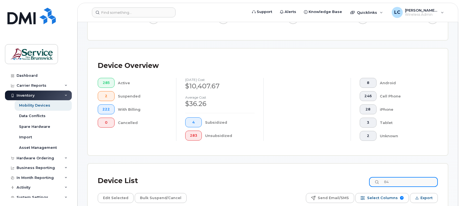
scroll to position [118, 0]
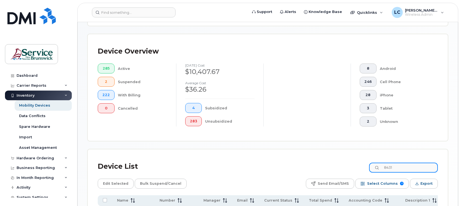
type input "8431"
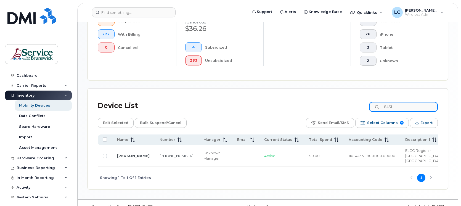
scroll to position [185, 0]
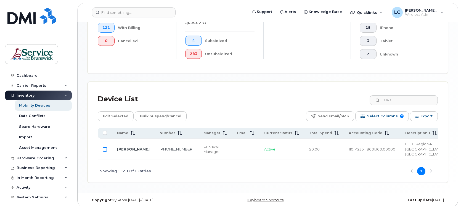
click at [105, 147] on input "Row Unselected" at bounding box center [105, 149] width 4 height 4
checkbox input "true"
click at [107, 118] on span "Edit Selected" at bounding box center [115, 116] width 25 height 8
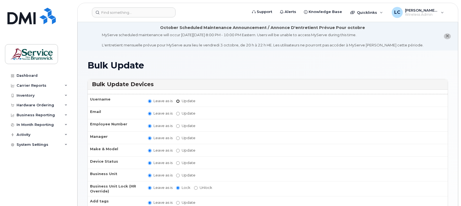
click at [177, 100] on input "Update" at bounding box center [178, 101] width 4 height 4
radio input "true"
radio input "false"
click at [200, 100] on input "Update" at bounding box center [220, 101] width 51 height 7
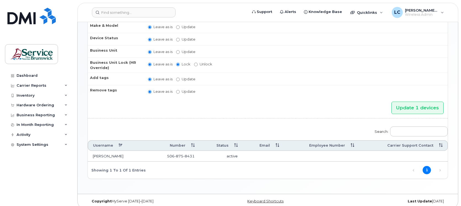
scroll to position [129, 0]
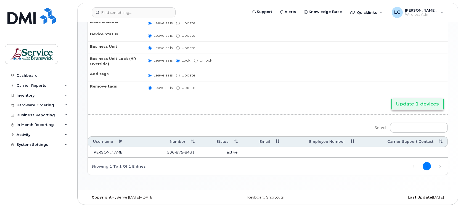
type input "[PERSON_NAME] (tablet)"
click at [422, 98] on input "Update 1 devices" at bounding box center [417, 104] width 52 height 12
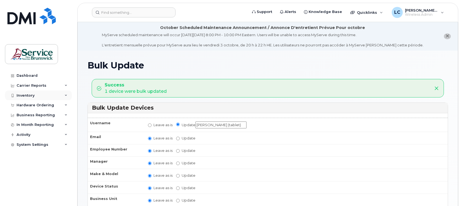
click at [39, 94] on div "Inventory" at bounding box center [38, 95] width 67 height 10
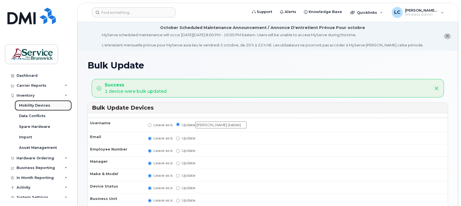
click at [38, 103] on link "Mobility Devices" at bounding box center [43, 105] width 57 height 10
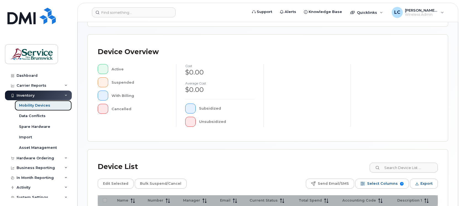
scroll to position [103, 0]
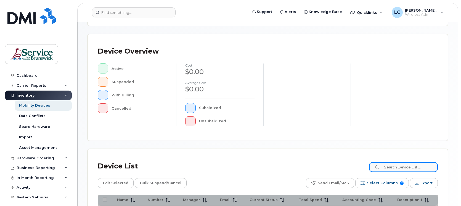
click at [396, 166] on input at bounding box center [403, 167] width 69 height 10
type input "0782"
click at [379, 168] on icon at bounding box center [378, 168] width 4 height 4
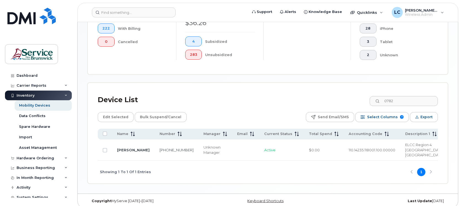
scroll to position [185, 0]
click at [106, 147] on input "Row Unselected" at bounding box center [105, 149] width 4 height 4
checkbox input "true"
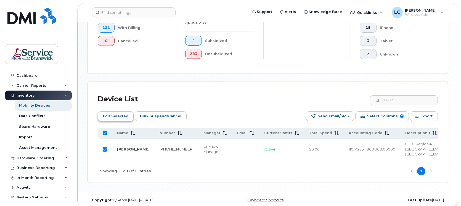
click at [116, 116] on span "Edit Selected" at bounding box center [115, 116] width 25 height 8
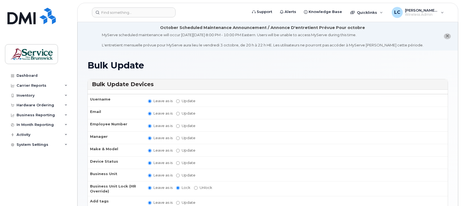
click at [178, 98] on label "Update" at bounding box center [185, 100] width 19 height 5
click at [178, 99] on input "Update" at bounding box center [178, 101] width 4 height 4
radio input "true"
radio input "false"
click at [210, 103] on input "Update" at bounding box center [220, 101] width 51 height 7
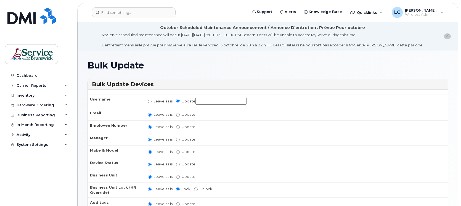
paste input "[PERSON_NAME] - Tablet"
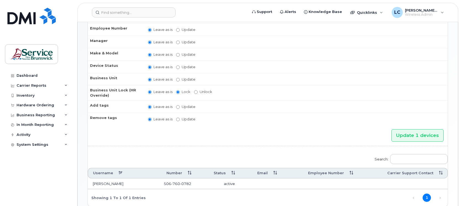
scroll to position [103, 0]
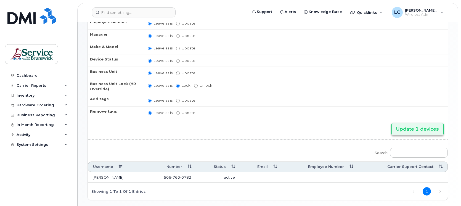
type input "[PERSON_NAME] - Tablet"
click at [401, 129] on input "Update 1 devices" at bounding box center [417, 129] width 52 height 12
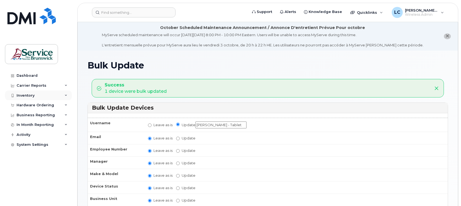
click at [40, 93] on div "Inventory" at bounding box center [38, 95] width 67 height 10
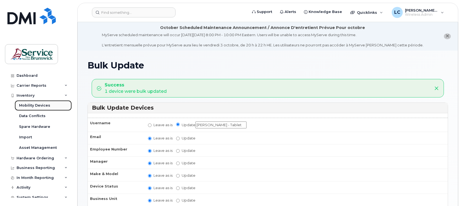
click at [36, 104] on div "Mobility Devices" at bounding box center [34, 105] width 31 height 5
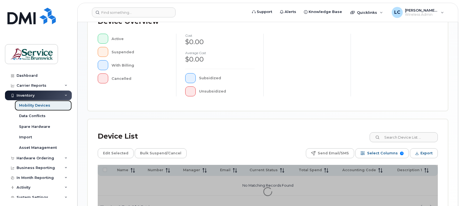
scroll to position [138, 0]
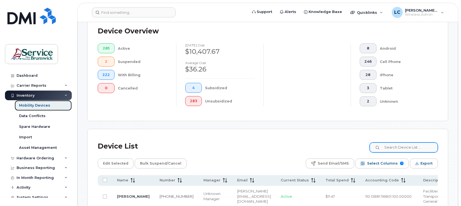
scroll to position [152, 0]
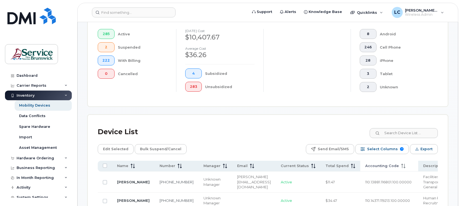
click at [372, 165] on span "Accounting Code" at bounding box center [382, 165] width 34 height 5
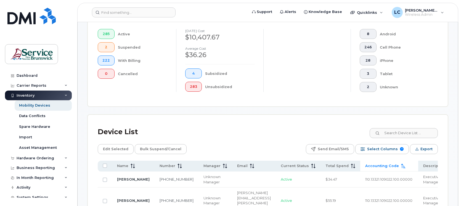
click at [372, 165] on span "Accounting Code" at bounding box center [382, 165] width 34 height 5
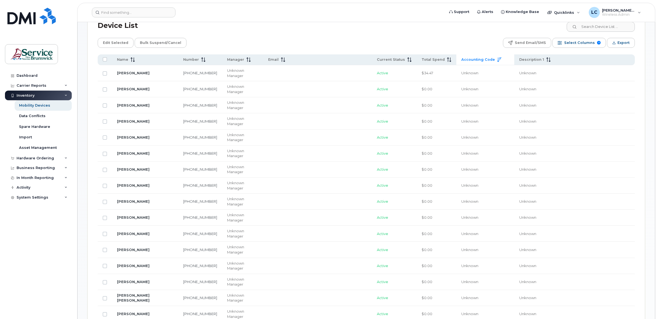
scroll to position [290, 0]
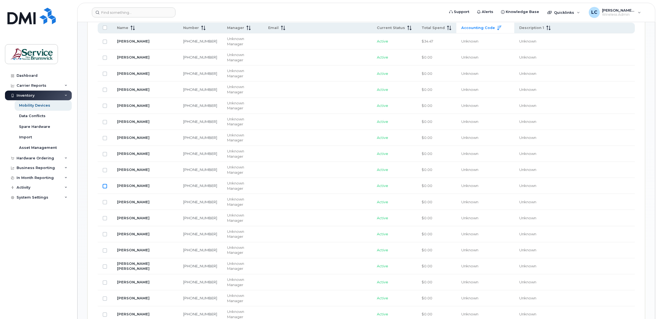
click at [104, 184] on input "Row Unselected" at bounding box center [105, 186] width 4 height 4
checkbox input "true"
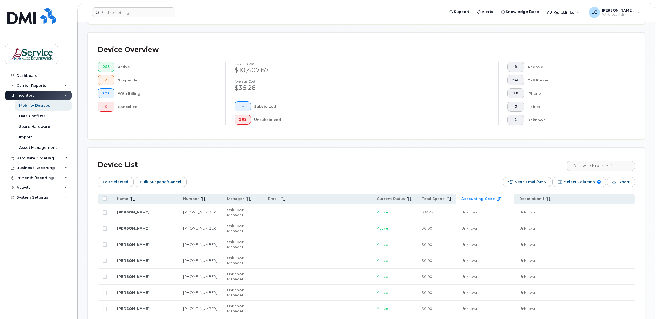
scroll to position [118, 0]
click at [123, 183] on span "Edit Selected" at bounding box center [115, 183] width 25 height 8
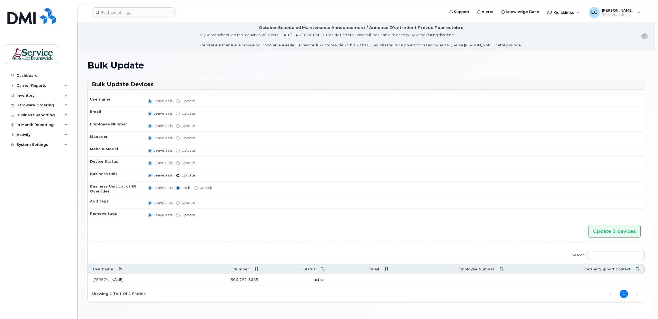
click at [177, 174] on input "Update" at bounding box center [178, 176] width 4 height 4
radio input "true"
radio input "false"
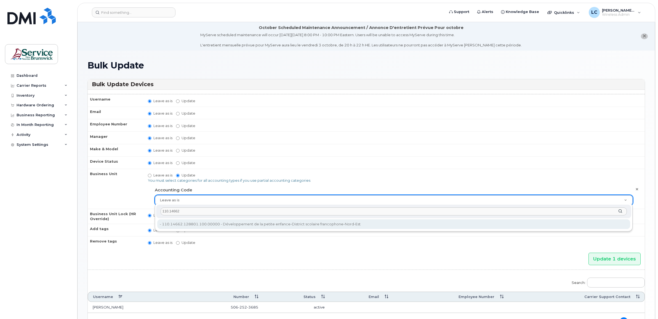
type input "110.14662"
type input "36040234"
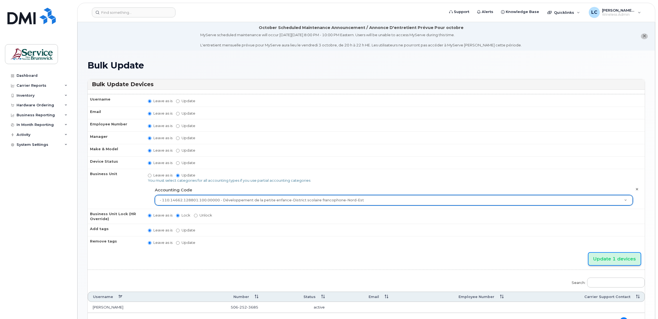
click at [606, 258] on input "Update 1 devices" at bounding box center [615, 258] width 52 height 12
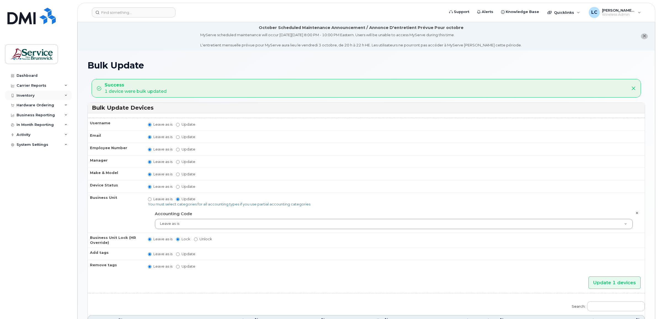
click at [46, 95] on div "Inventory" at bounding box center [38, 95] width 67 height 10
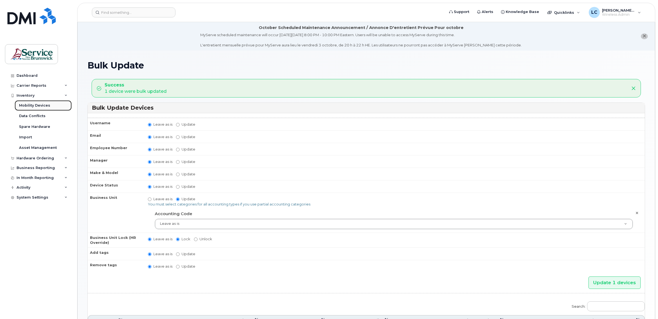
click at [47, 103] on link "Mobility Devices" at bounding box center [43, 105] width 57 height 10
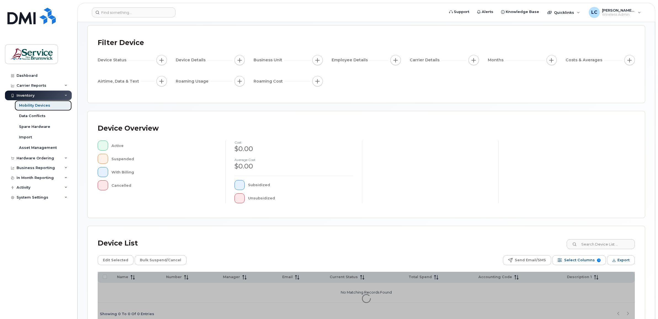
scroll to position [61, 0]
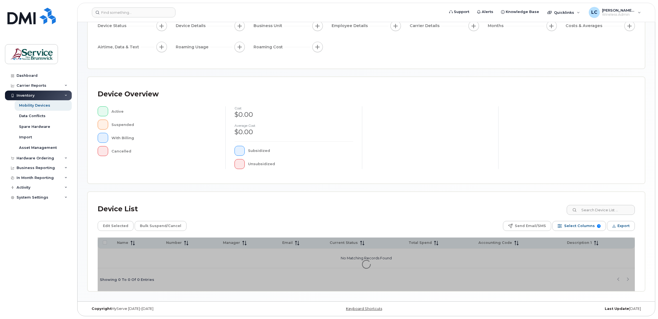
click at [613, 211] on div "Device List Edit Selected Bulk Suspend/Cancel Send Email/SMS Select Columns 7 F…" at bounding box center [366, 241] width 557 height 99
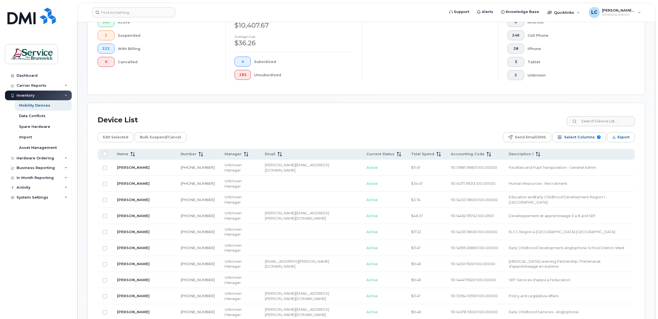
scroll to position [164, 0]
click at [588, 124] on input at bounding box center [600, 121] width 69 height 10
type input "089"
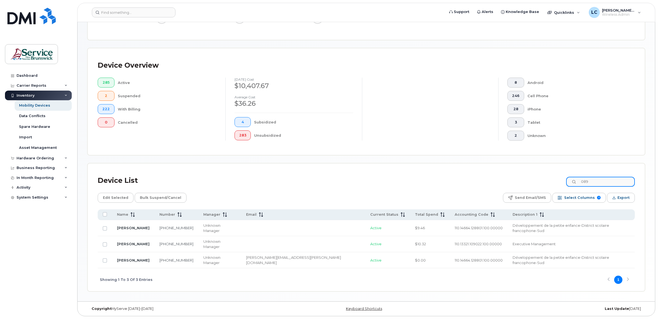
scroll to position [89, 0]
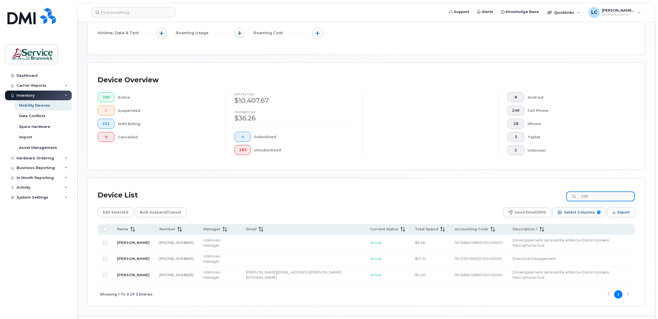
drag, startPoint x: 600, startPoint y: 198, endPoint x: 585, endPoint y: 197, distance: 14.9
click at [585, 197] on input "089" at bounding box center [600, 196] width 69 height 10
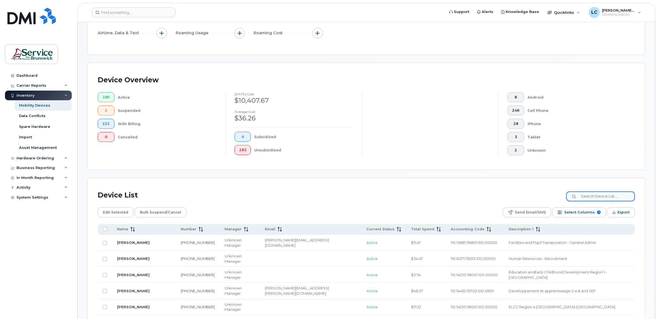
scroll to position [164, 0]
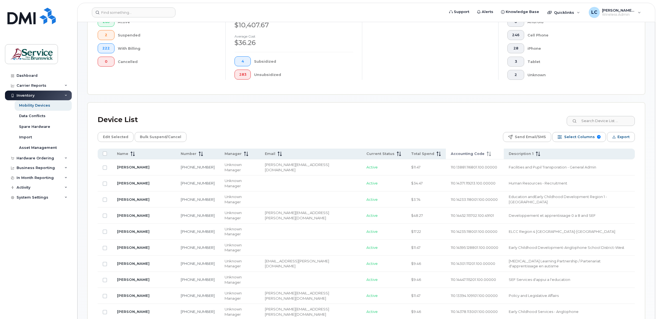
click at [451, 152] on span "Accounting Code" at bounding box center [468, 153] width 34 height 5
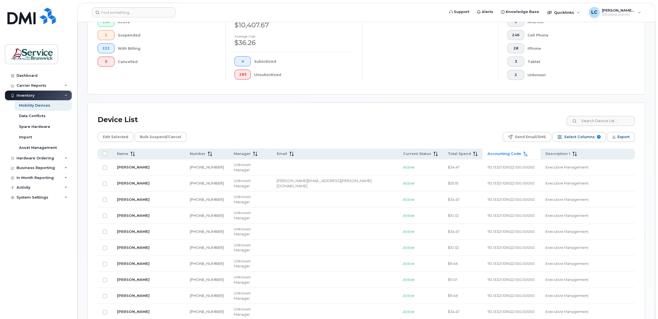
click at [488, 153] on span "Accounting Code" at bounding box center [505, 153] width 34 height 5
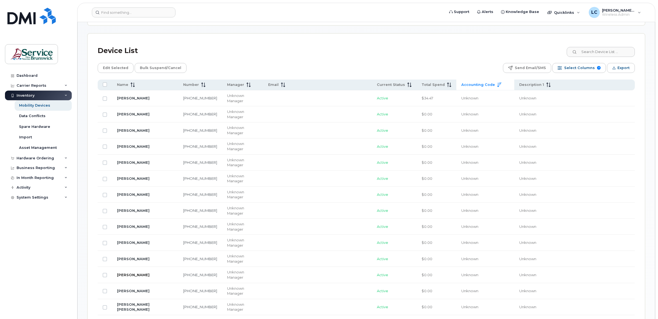
scroll to position [268, 0]
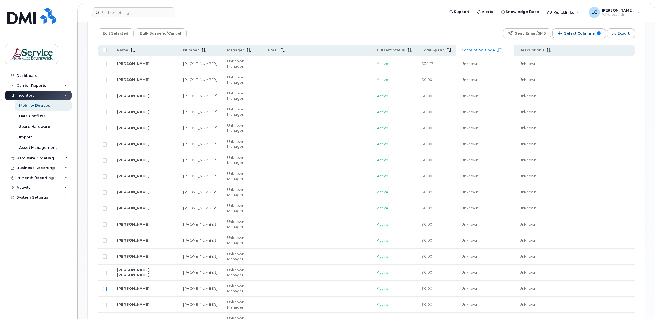
click at [104, 286] on input "Row Unselected" at bounding box center [105, 288] width 4 height 4
checkbox input "true"
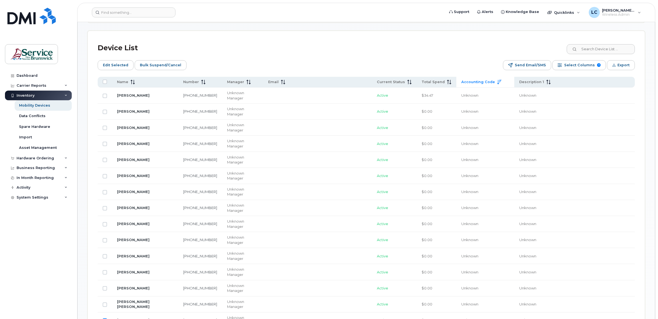
scroll to position [233, 0]
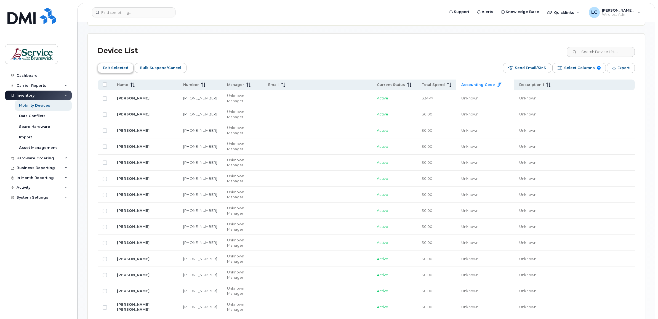
click at [110, 68] on span "Edit Selected" at bounding box center [115, 68] width 25 height 8
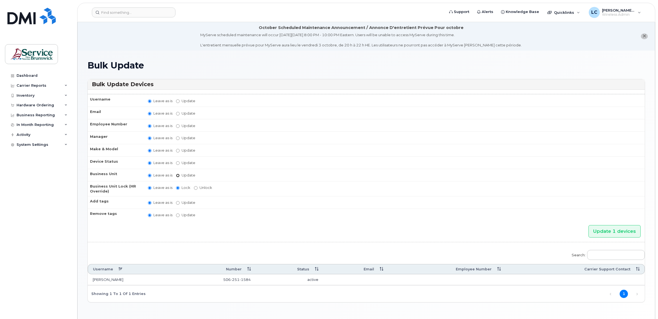
click at [177, 174] on input "Update" at bounding box center [178, 176] width 4 height 4
radio input "true"
radio input "false"
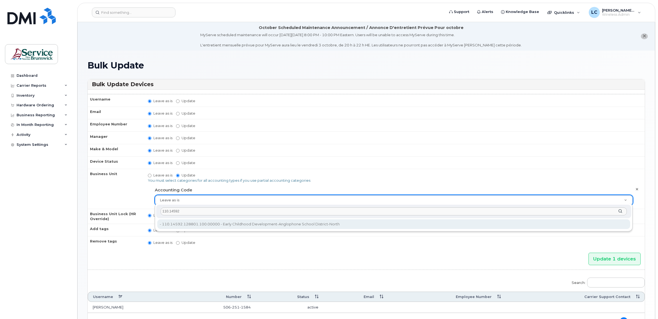
type input "110.14592"
type input "36049037"
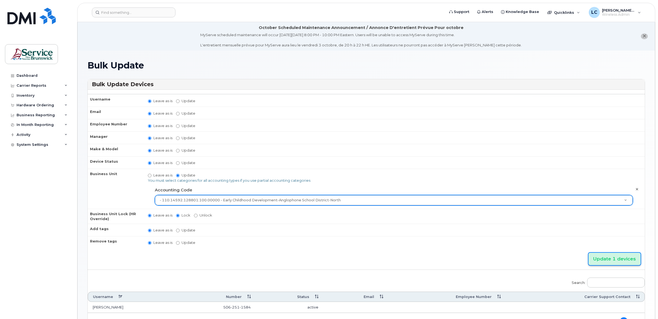
click at [611, 257] on input "Update 1 devices" at bounding box center [615, 258] width 52 height 12
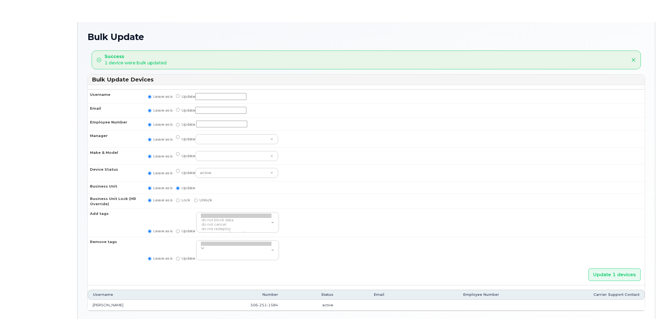
radio input "true"
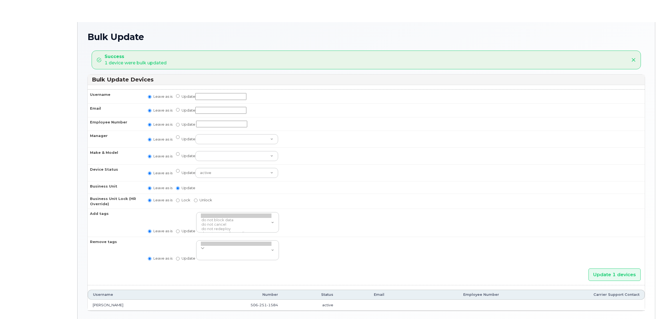
radio input "true"
type input "36049037"
radio input "true"
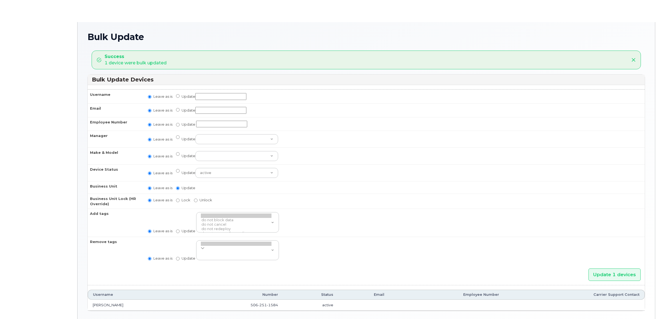
radio input "true"
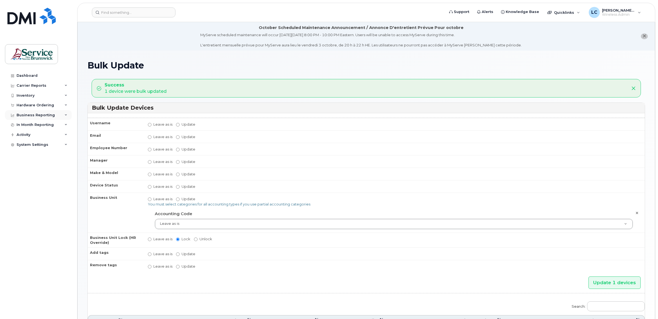
click at [47, 114] on div "Business Reporting" at bounding box center [36, 115] width 38 height 4
click at [47, 124] on div "Managerial Reports" at bounding box center [38, 125] width 38 height 5
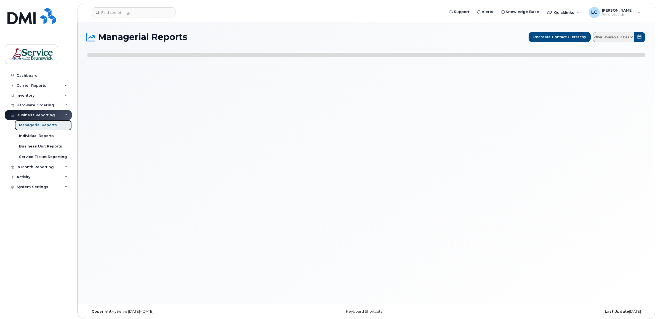
select select
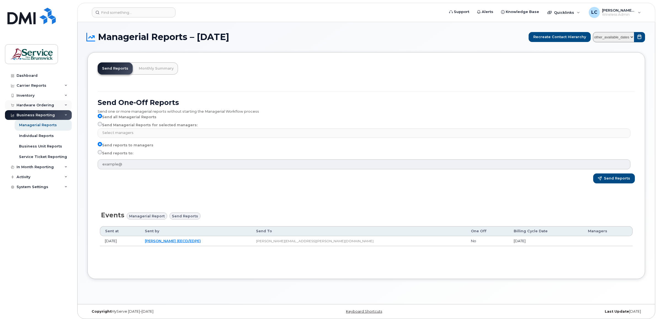
click at [44, 105] on div "Hardware Ordering" at bounding box center [36, 105] width 38 height 4
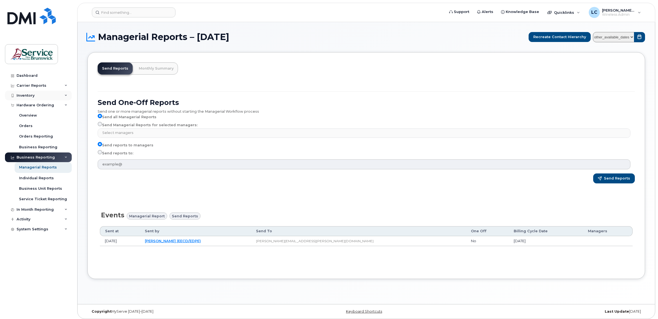
click at [45, 95] on div "Inventory" at bounding box center [38, 95] width 67 height 10
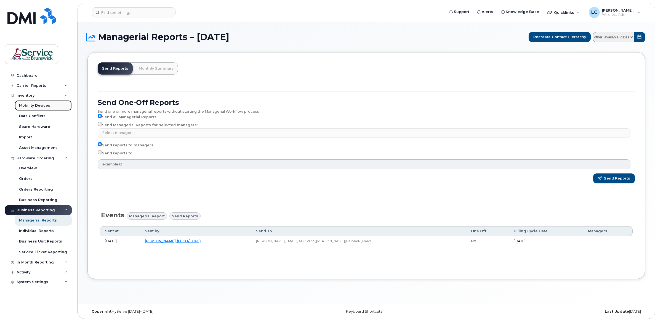
click at [39, 105] on div "Mobility Devices" at bounding box center [34, 105] width 31 height 5
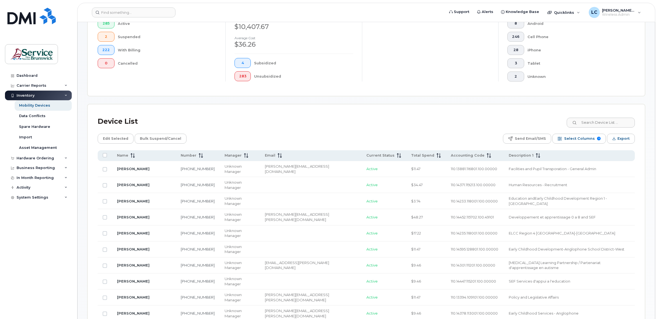
scroll to position [172, 0]
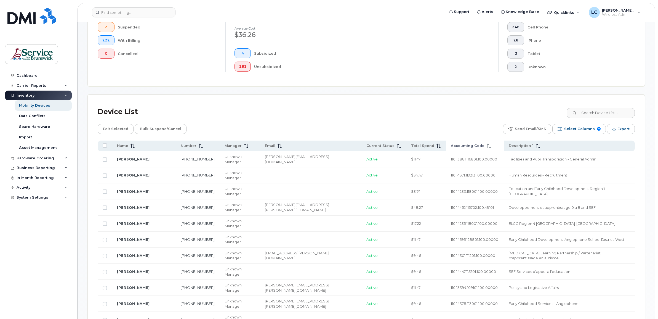
click at [451, 147] on span "Accounting Code" at bounding box center [468, 145] width 34 height 5
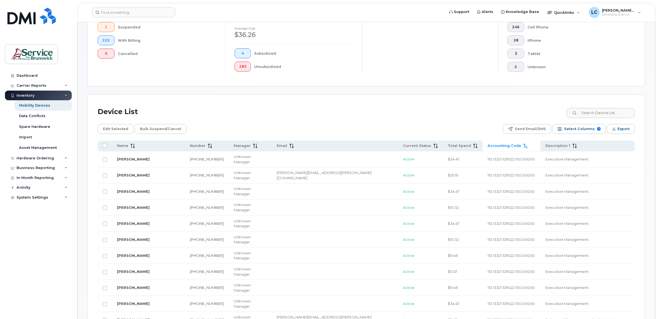
click at [488, 147] on span "Accounting Code" at bounding box center [505, 145] width 34 height 5
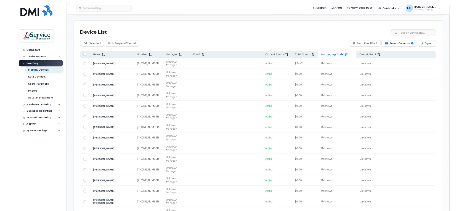
scroll to position [241, 0]
